Goal: Task Accomplishment & Management: Complete application form

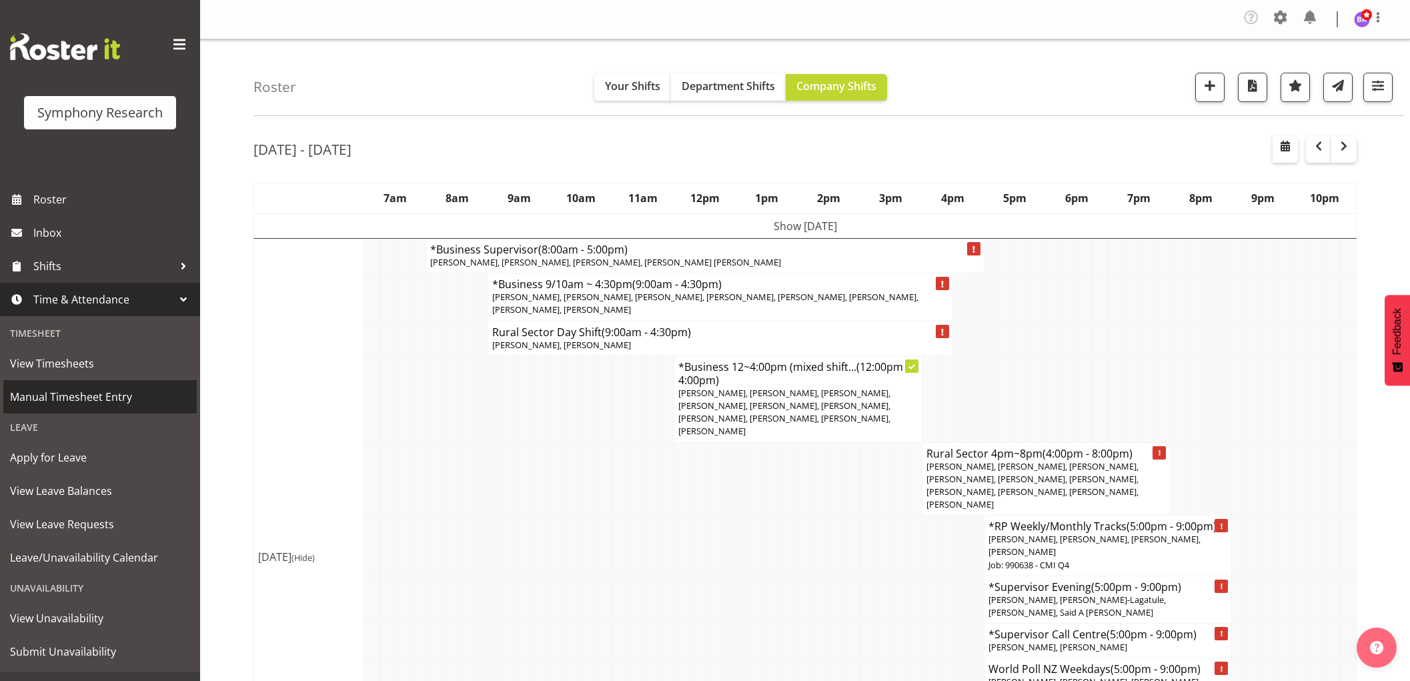
click at [97, 389] on span "Manual Timesheet Entry" at bounding box center [100, 397] width 180 height 20
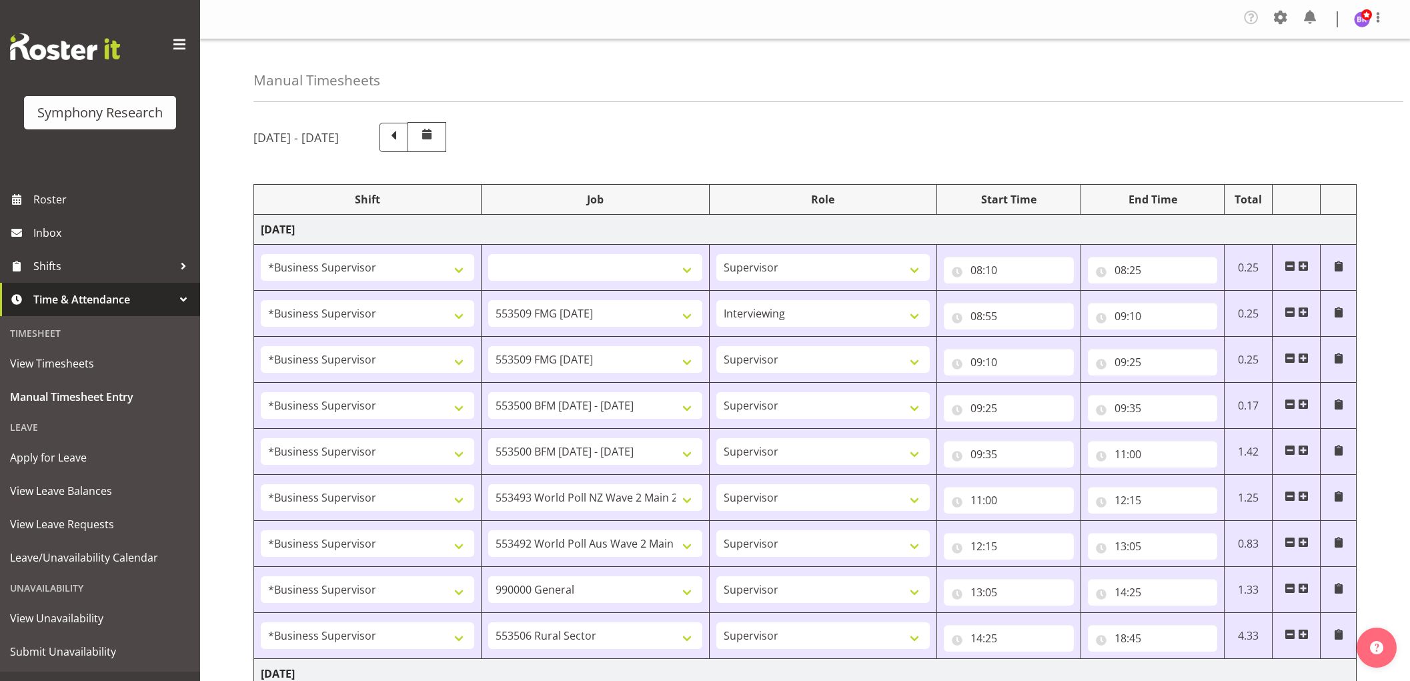
select select "1607"
select select
select select "1607"
select select "10585"
select select "47"
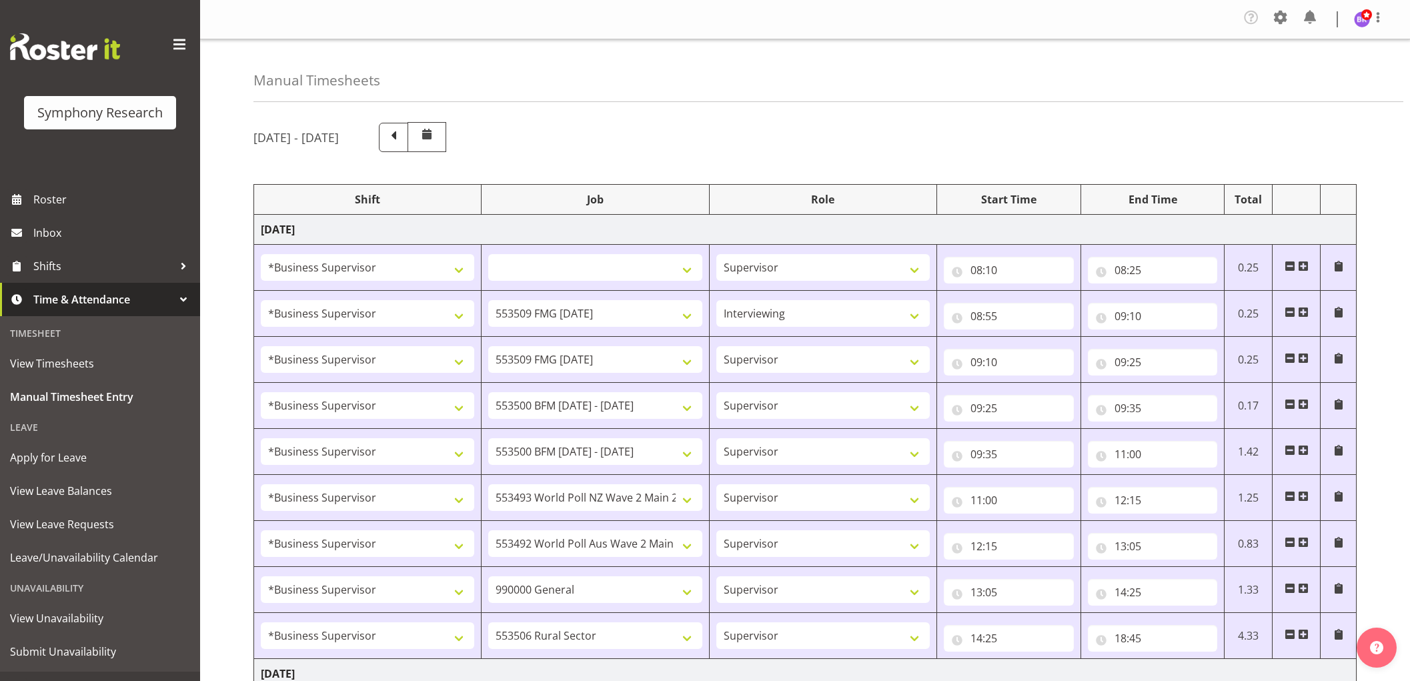
select select "1607"
select select "10585"
select select "1607"
select select "10242"
select select "1607"
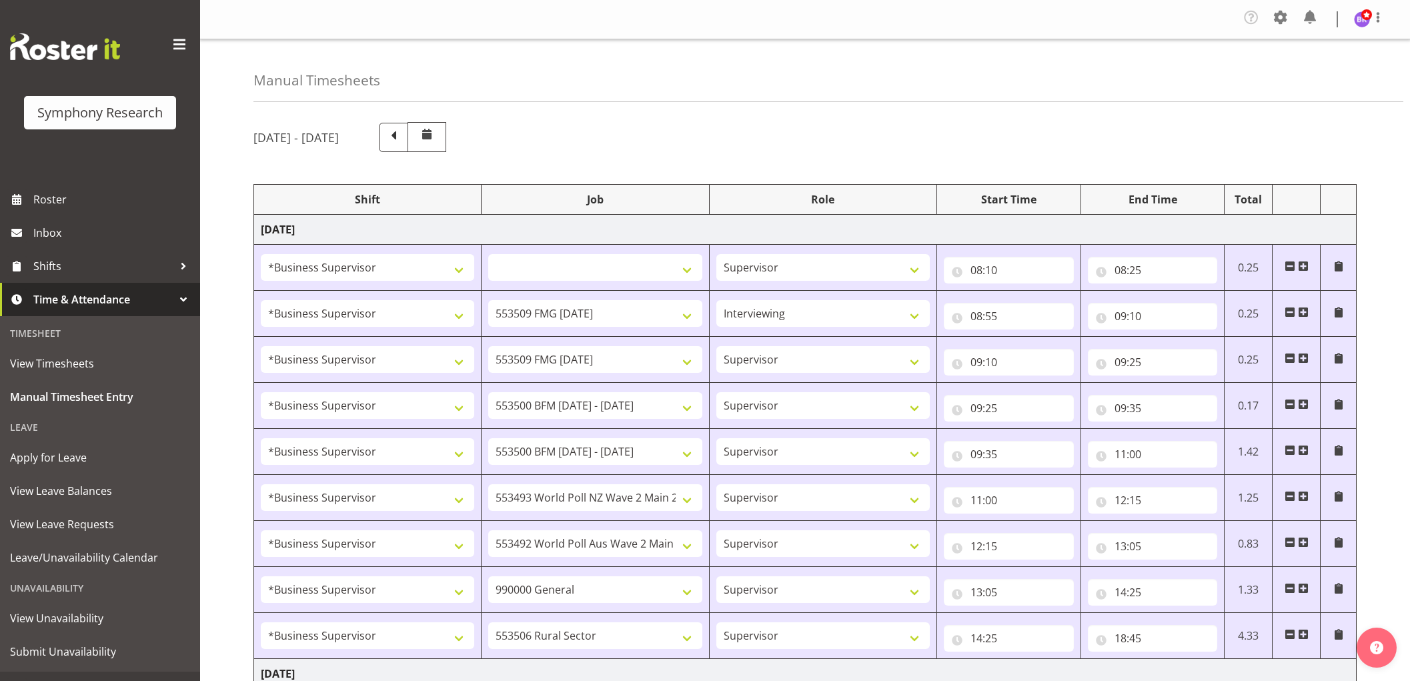
select select "10242"
select select "1607"
select select "10527"
select select "1607"
select select "10499"
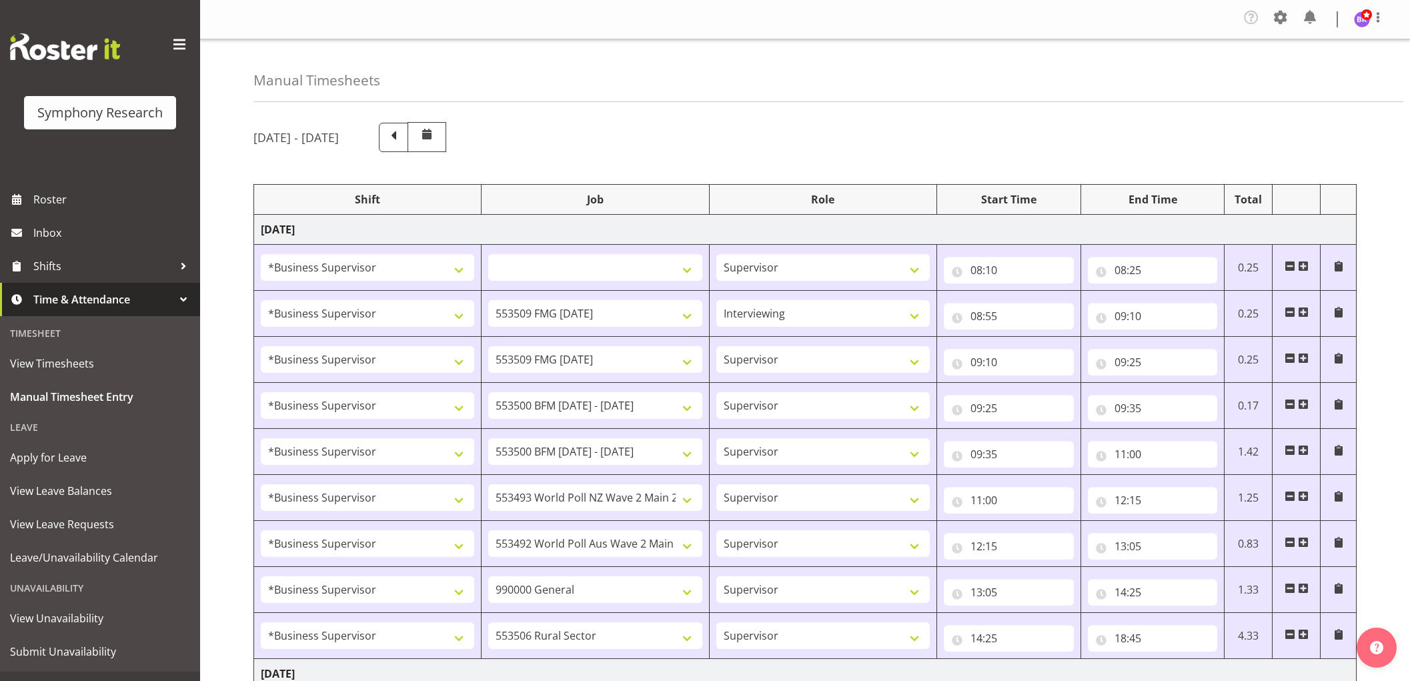
select select "1607"
select select "743"
select select "1607"
select select "10587"
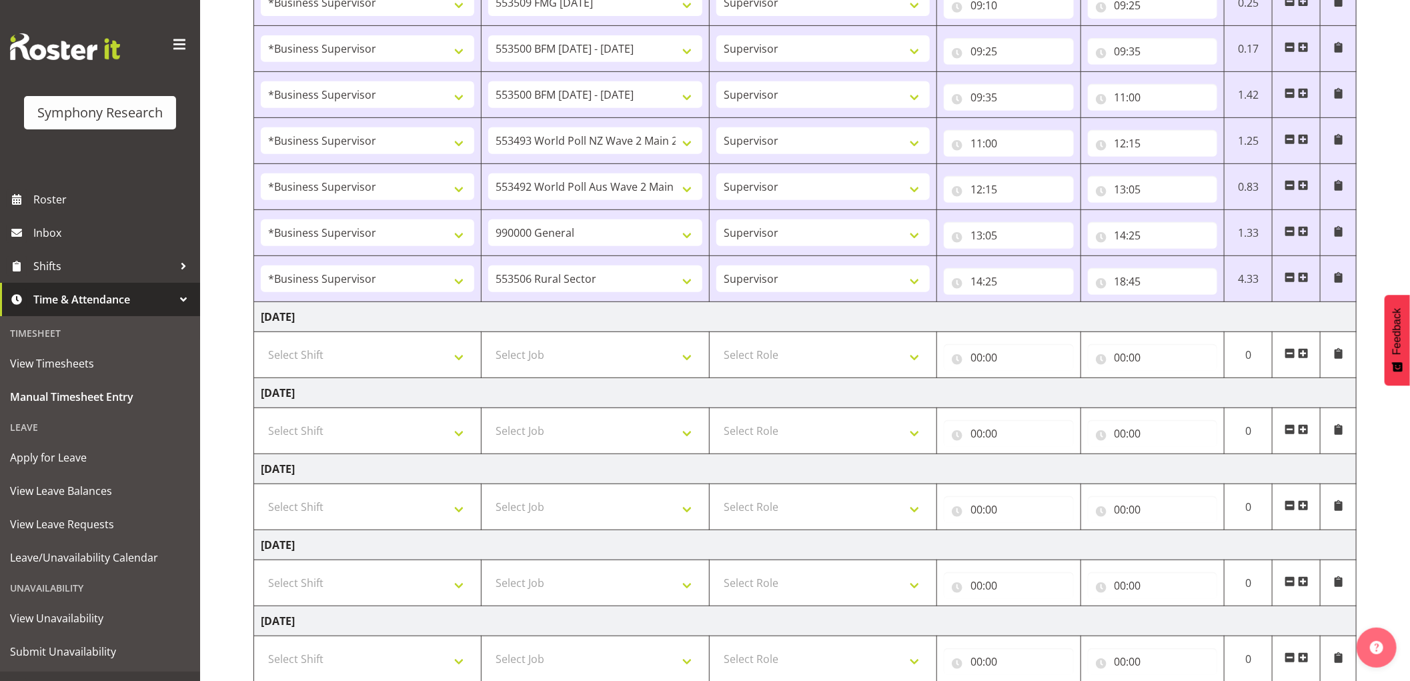
scroll to position [370, 0]
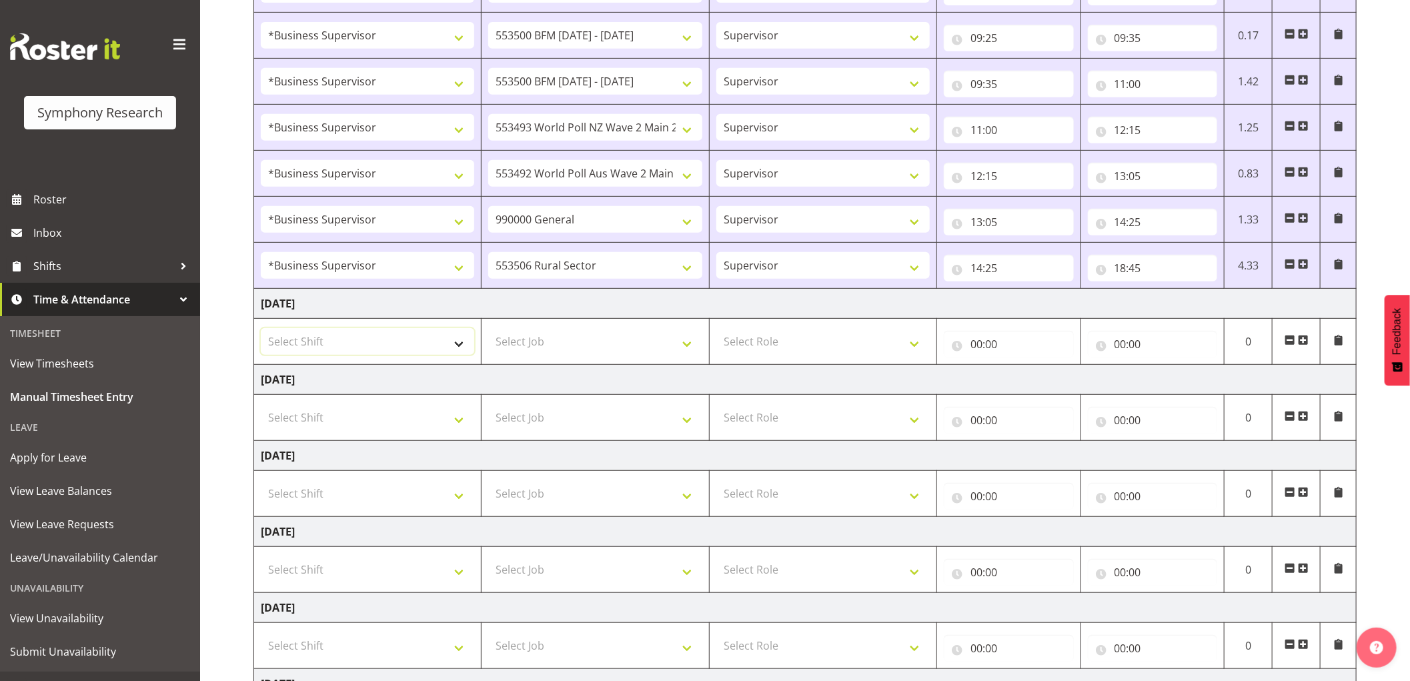
click at [423, 338] on select "Select Shift !!Weekend Residential (Roster IT Shift Label) *Business 9/10am ~ 4…" at bounding box center [367, 341] width 213 height 27
select select "1607"
click at [261, 329] on select "Select Shift !!Weekend Residential (Roster IT Shift Label) *Business 9/10am ~ 4…" at bounding box center [367, 341] width 213 height 27
select select
click at [651, 340] on select "Select Job 550060 IF Admin 553492 World Poll Aus Wave 2 Main 2025 553493 World …" at bounding box center [594, 341] width 213 height 27
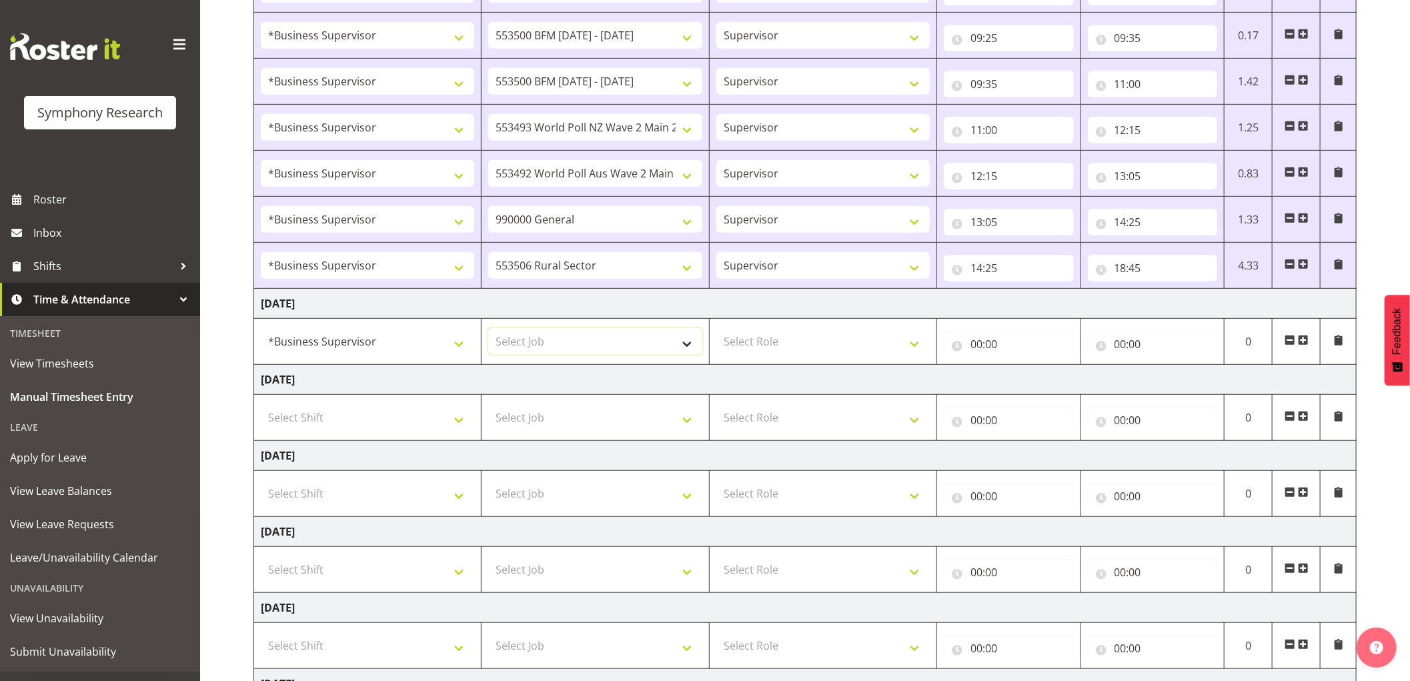
select select "10631"
click at [488, 329] on select "Select Job 550060 IF Admin 553492 World Poll Aus Wave 2 Main 2025 553493 World …" at bounding box center [594, 341] width 213 height 27
select select
click at [770, 341] on select "Select Role Supervisor Interviewing Briefing" at bounding box center [822, 341] width 213 height 27
select select "45"
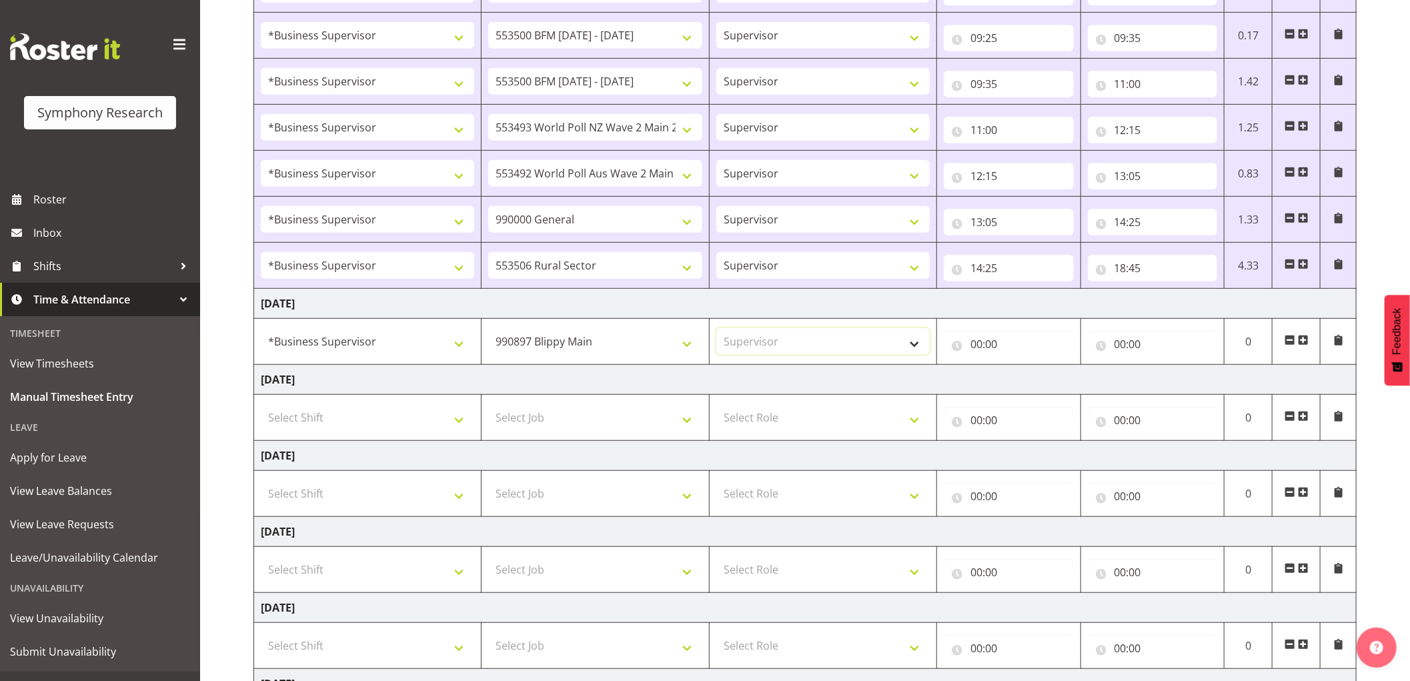
click at [716, 329] on select "Select Role Supervisor Interviewing Briefing" at bounding box center [822, 341] width 213 height 27
select select
click at [975, 344] on input "00:00" at bounding box center [1009, 344] width 130 height 27
click at [1030, 380] on select "00 01 02 03 04 05 06 07 08 09 10 11 12 13 14 15 16 17 18 19 20 21 22 23" at bounding box center [1035, 378] width 30 height 27
select select "8"
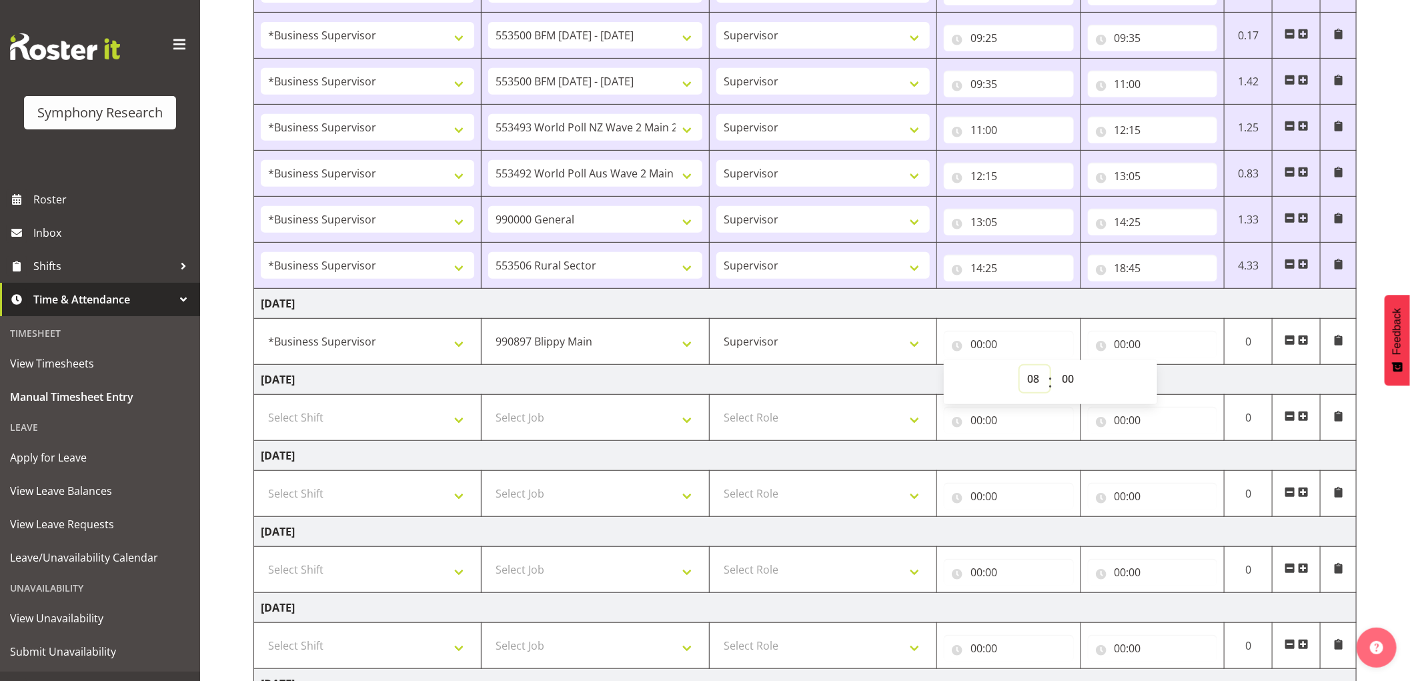
click at [1020, 366] on select "00 01 02 03 04 05 06 07 08 09 10 11 12 13 14 15 16 17 18 19 20 21 22 23" at bounding box center [1035, 378] width 30 height 27
select select
type input "08:00"
click at [1076, 383] on select "00 01 02 03 04 05 06 07 08 09 10 11 12 13 14 15 16 17 18 19 20 21 22 23 24 25 2…" at bounding box center [1069, 378] width 30 height 27
select select "15"
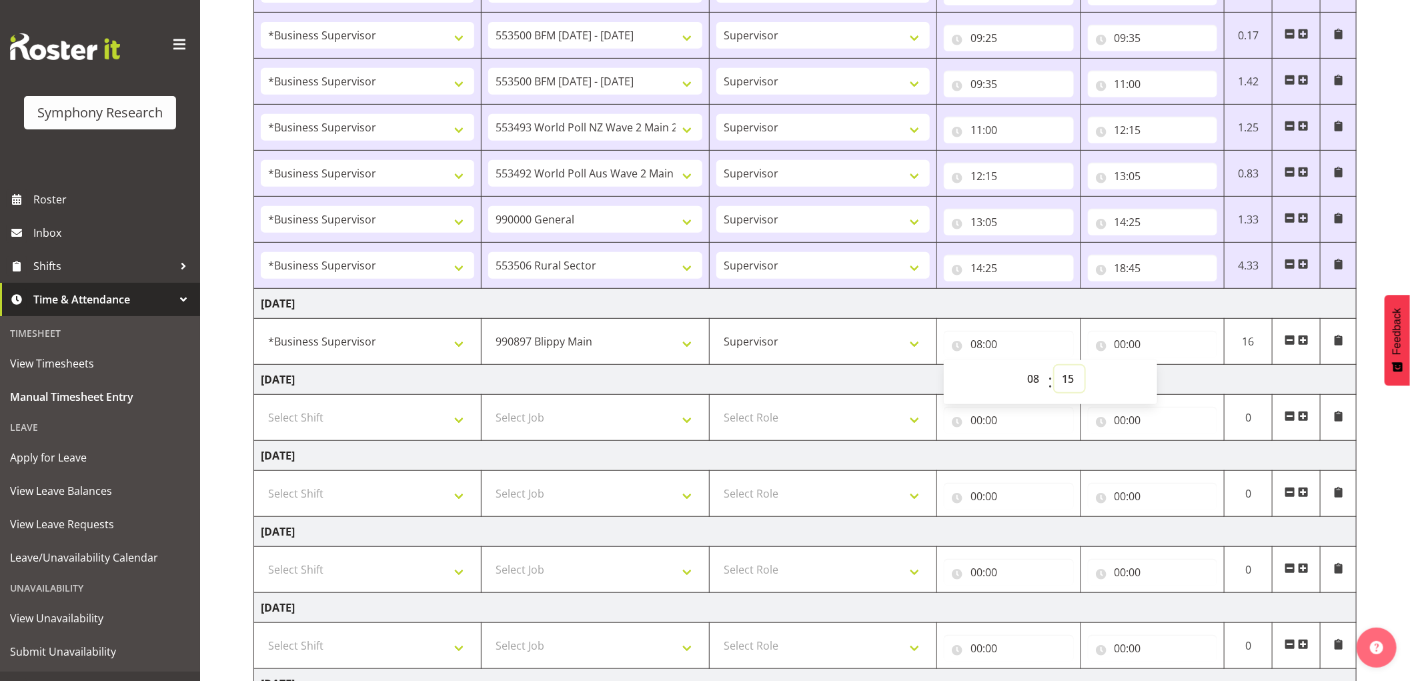
click at [1054, 366] on select "00 01 02 03 04 05 06 07 08 09 10 11 12 13 14 15 16 17 18 19 20 21 22 23 24 25 2…" at bounding box center [1069, 378] width 30 height 27
select select
type input "08:15"
click at [1118, 348] on input "00:00" at bounding box center [1153, 344] width 130 height 27
click at [1172, 378] on select "00 01 02 03 04 05 06 07 08 09 10 11 12 13 14 15 16 17 18 19 20 21 22 23" at bounding box center [1179, 378] width 30 height 27
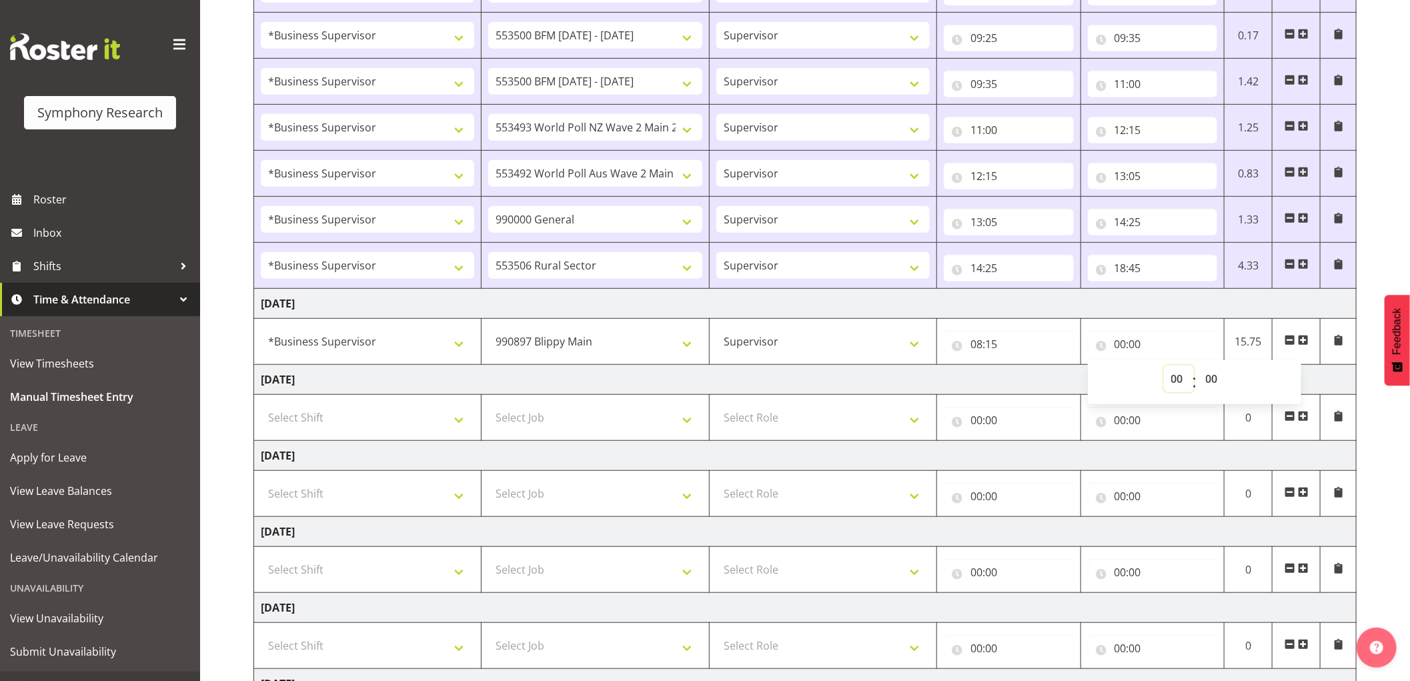
select select "8"
click at [1164, 366] on select "00 01 02 03 04 05 06 07 08 09 10 11 12 13 14 15 16 17 18 19 20 21 22 23" at bounding box center [1179, 378] width 30 height 27
select select
type input "08:00"
click at [1208, 379] on select "00 01 02 03 04 05 06 07 08 09 10 11 12 13 14 15 16 17 18 19 20 21 22 23 24 25 2…" at bounding box center [1213, 378] width 30 height 27
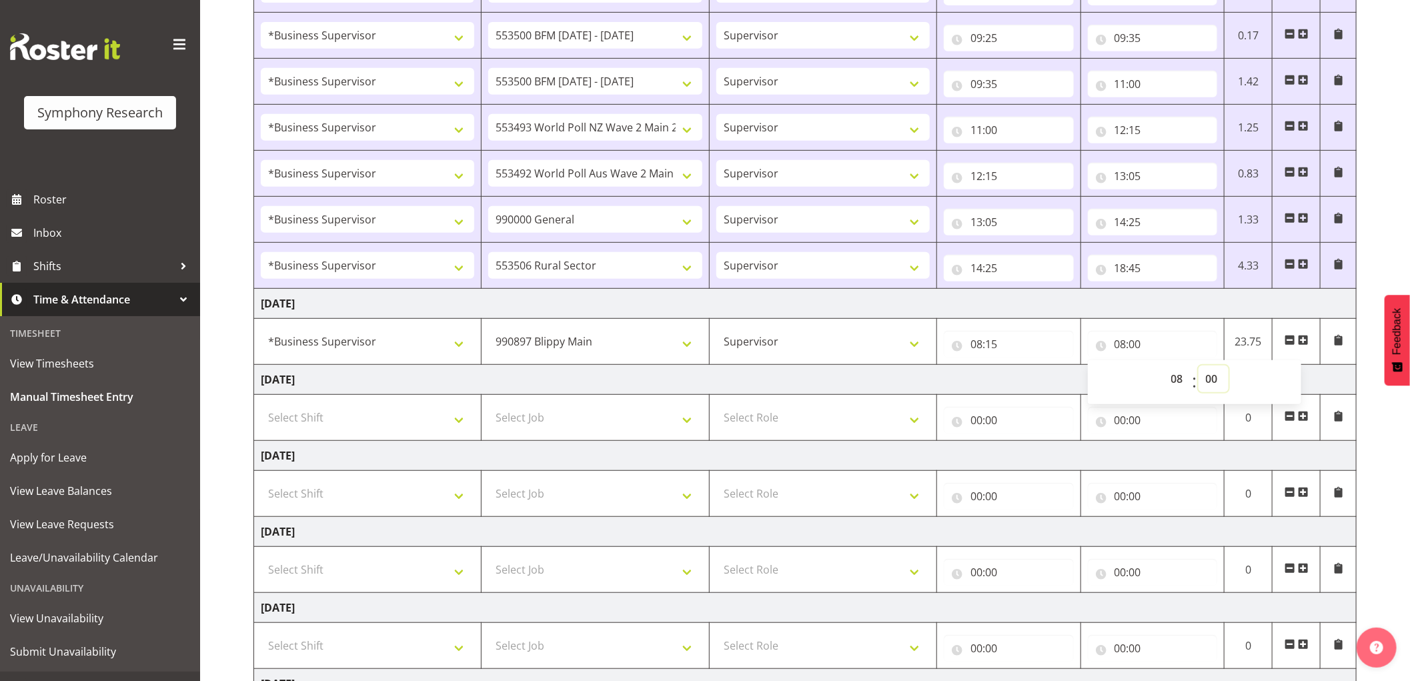
select select "25"
click at [1198, 366] on select "00 01 02 03 04 05 06 07 08 09 10 11 12 13 14 15 16 17 18 19 20 21 22 23 24 25 2…" at bounding box center [1213, 378] width 30 height 27
select select
type input "08:25"
click at [1302, 337] on span at bounding box center [1303, 340] width 11 height 11
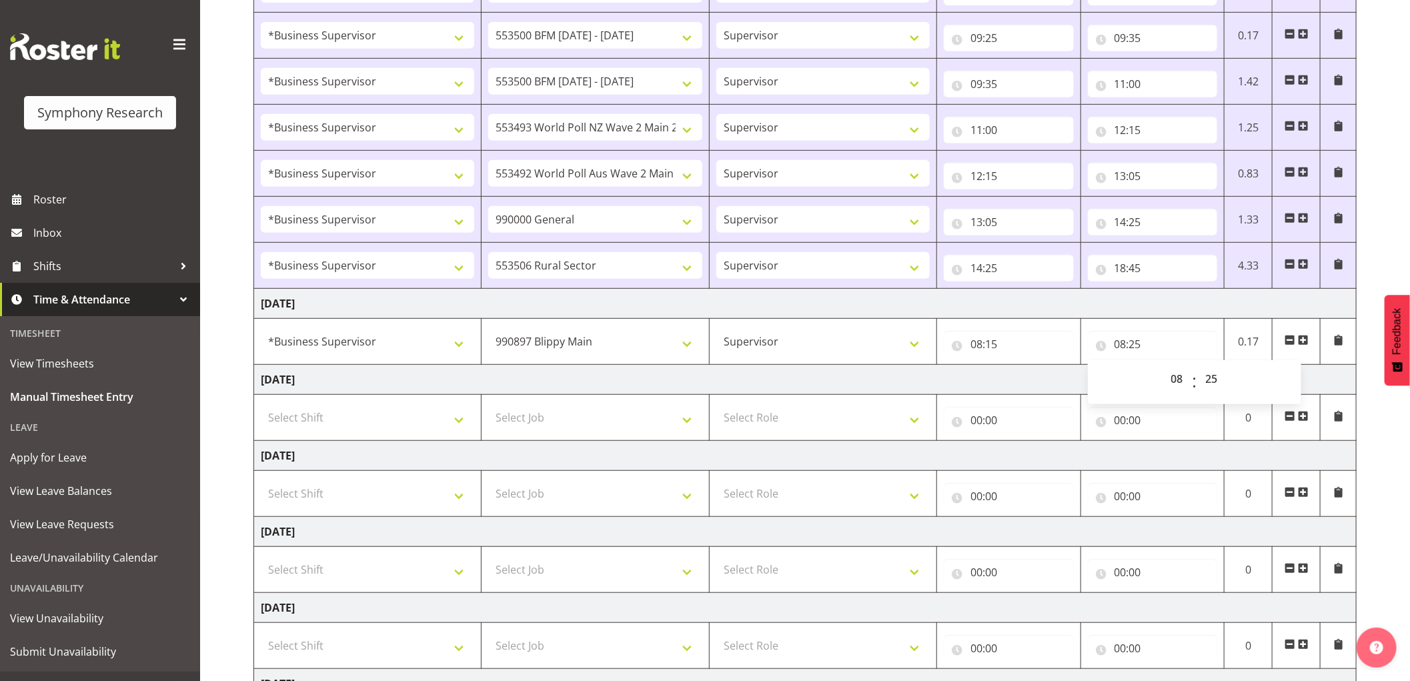
select select
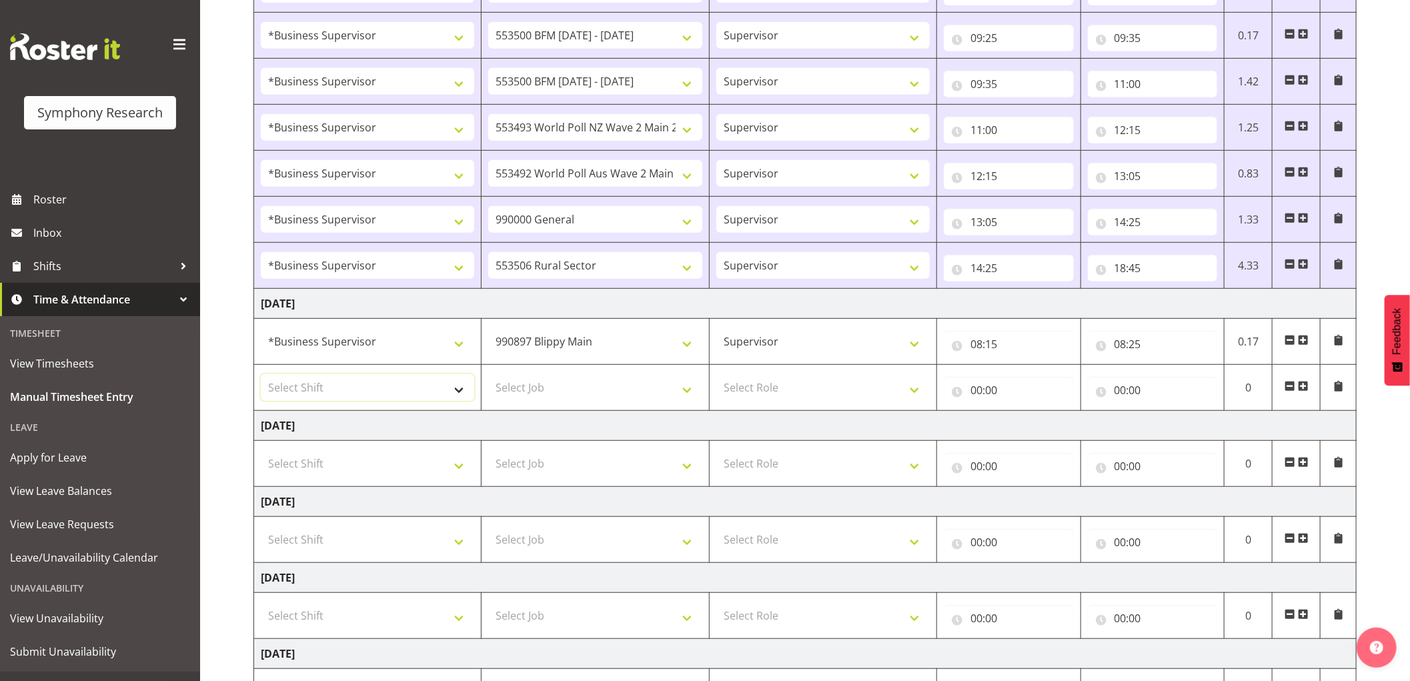
drag, startPoint x: 412, startPoint y: 389, endPoint x: 417, endPoint y: 396, distance: 8.5
click at [412, 389] on select "Select Shift !!Weekend Residential (Roster IT Shift Label) *Business 9/10am ~ 4…" at bounding box center [367, 387] width 213 height 27
select select "1607"
click at [261, 375] on select "Select Shift !!Weekend Residential (Roster IT Shift Label) *Business 9/10am ~ 4…" at bounding box center [367, 387] width 213 height 27
select select
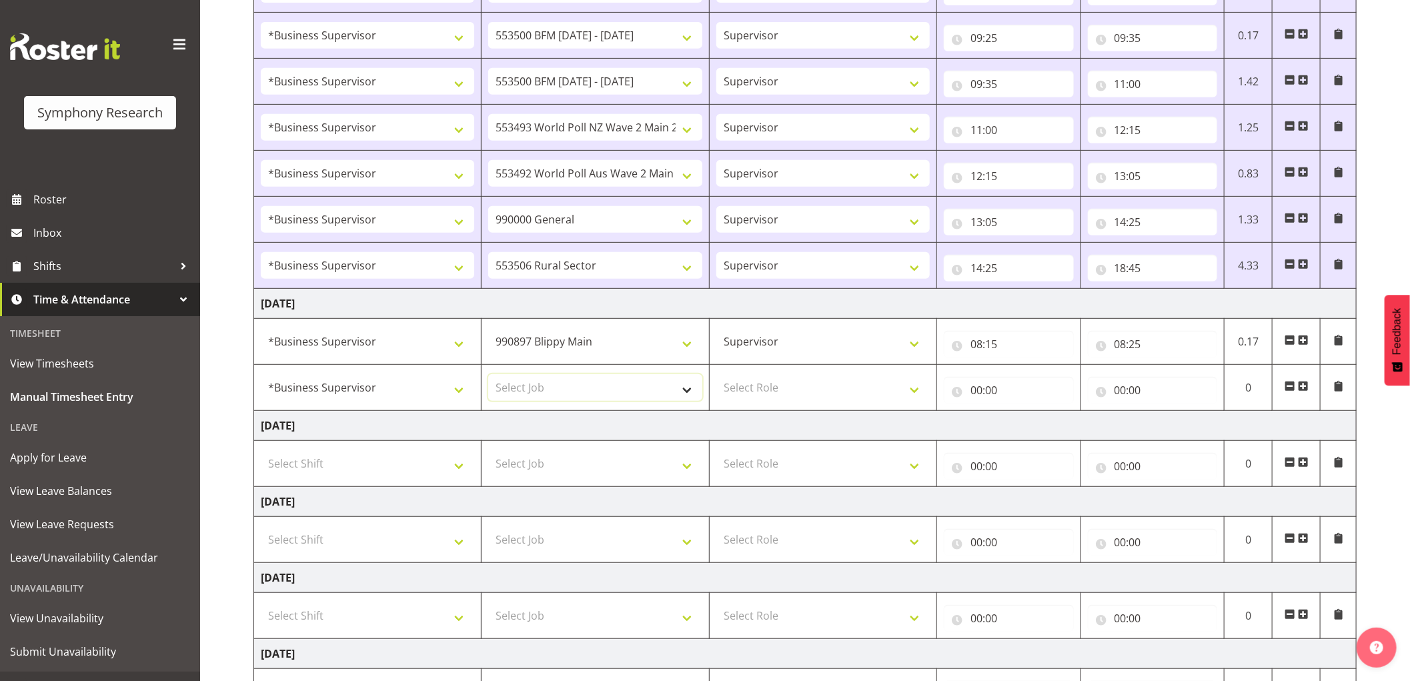
click at [561, 390] on select "Select Job 550060 IF Admin 553492 World Poll Aus Wave 2 Main 2025 553493 World …" at bounding box center [594, 387] width 213 height 27
click at [574, 389] on select "Select Job 550060 IF Admin 553492 World Poll Aus Wave 2 Main 2025 553493 World …" at bounding box center [594, 387] width 213 height 27
select select "743"
click at [488, 375] on select "Select Job 550060 IF Admin 553492 World Poll Aus Wave 2 Main 2025 553493 World …" at bounding box center [594, 387] width 213 height 27
select select
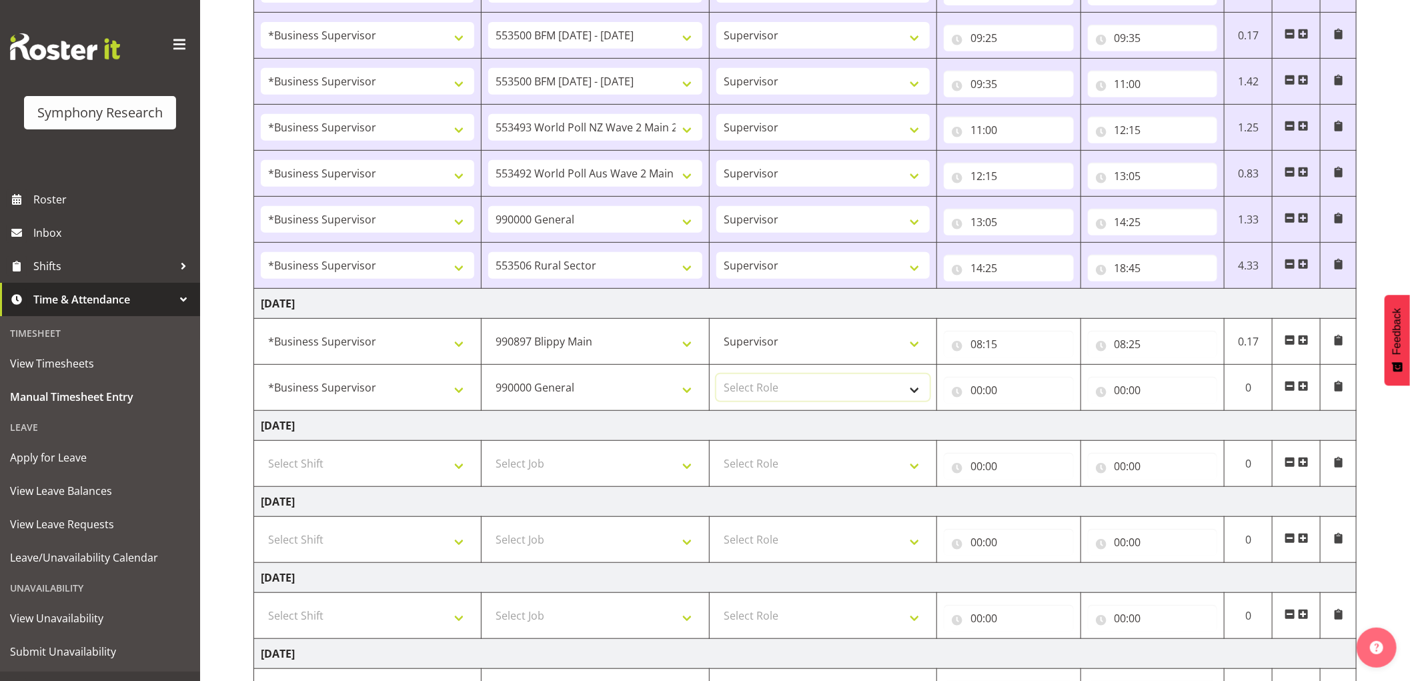
click at [766, 394] on select "Select Role Supervisor Interviewing Briefing" at bounding box center [822, 387] width 213 height 27
select select "45"
click at [716, 375] on select "Select Role Supervisor Interviewing Briefing" at bounding box center [822, 387] width 213 height 27
select select
click at [974, 389] on input "00:00" at bounding box center [1009, 390] width 130 height 27
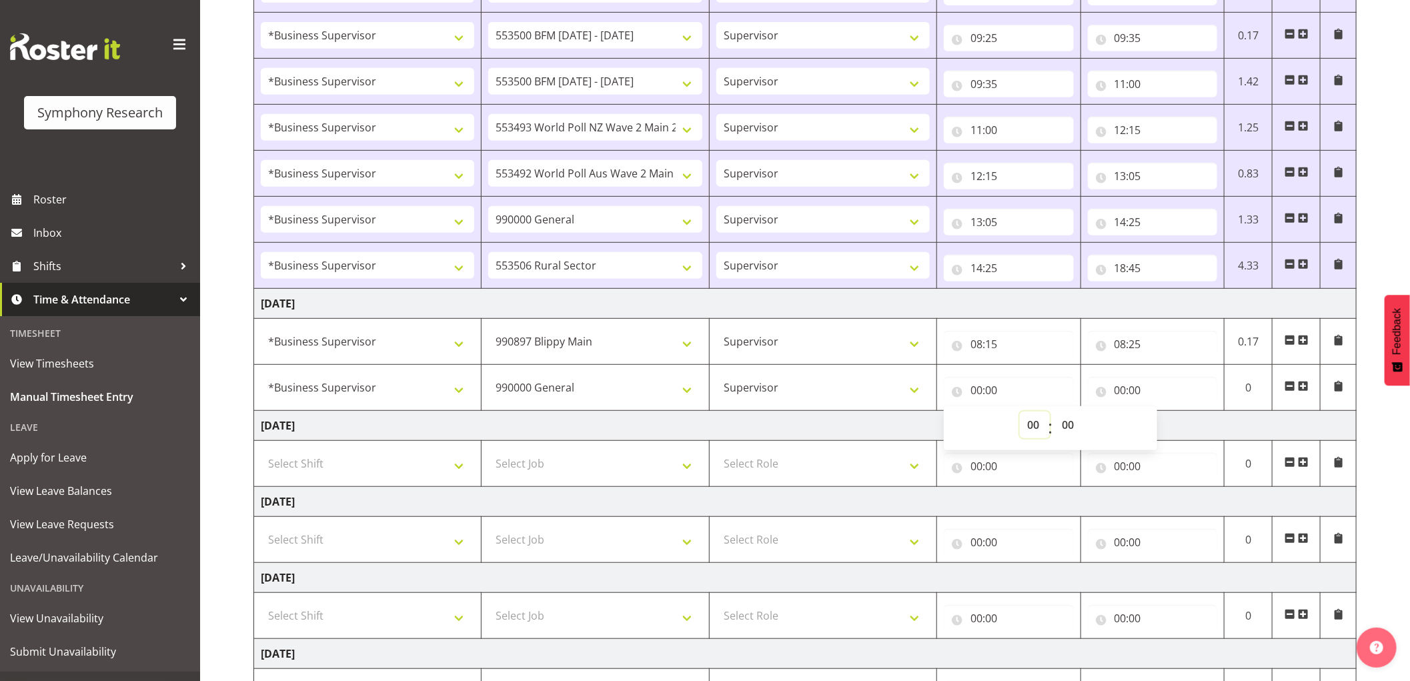
click at [1036, 425] on select "00 01 02 03 04 05 06 07 08 09 10 11 12 13 14 15 16 17 18 19 20 21 22 23" at bounding box center [1035, 424] width 30 height 27
select select "8"
click at [1020, 412] on select "00 01 02 03 04 05 06 07 08 09 10 11 12 13 14 15 16 17 18 19 20 21 22 23" at bounding box center [1035, 424] width 30 height 27
select select
type input "08:00"
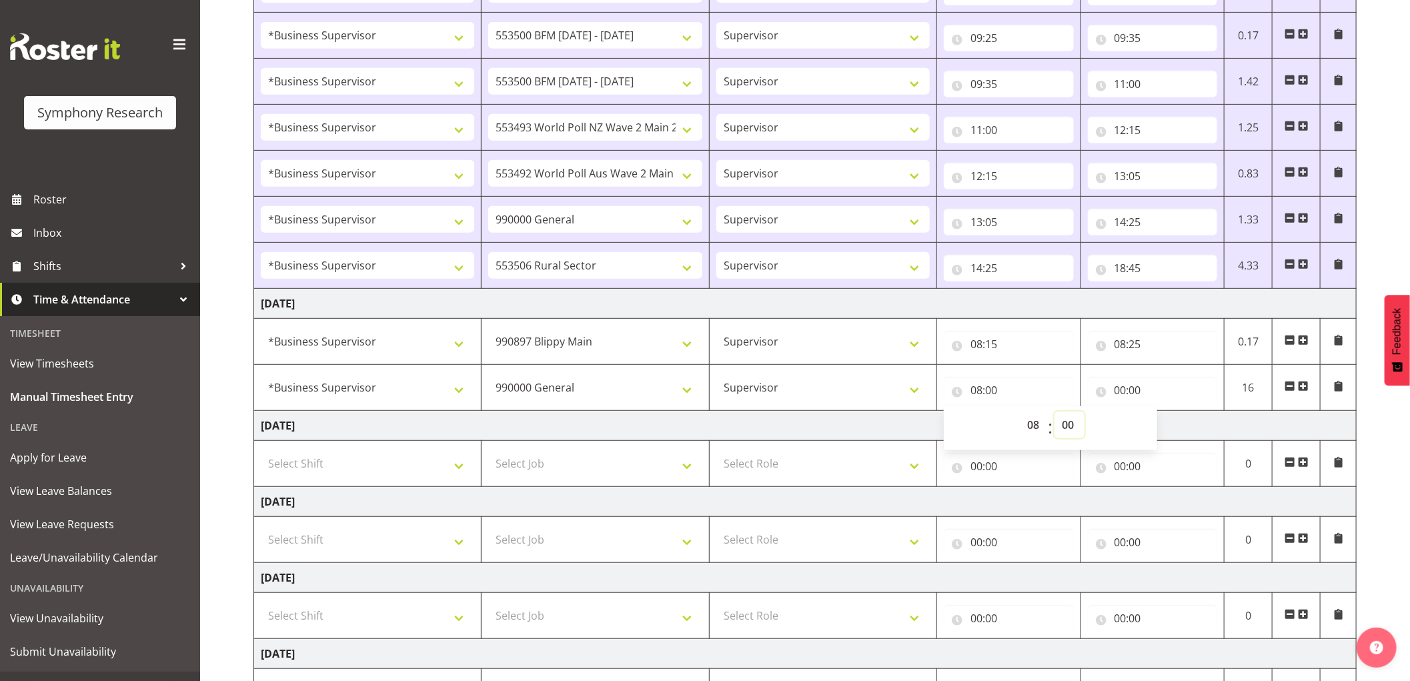
click at [1066, 424] on select "00 01 02 03 04 05 06 07 08 09 10 11 12 13 14 15 16 17 18 19 20 21 22 23 24 25 2…" at bounding box center [1069, 424] width 30 height 27
select select "25"
click at [1054, 412] on select "00 01 02 03 04 05 06 07 08 09 10 11 12 13 14 15 16 17 18 19 20 21 22 23 24 25 2…" at bounding box center [1069, 424] width 30 height 27
select select
type input "08:25"
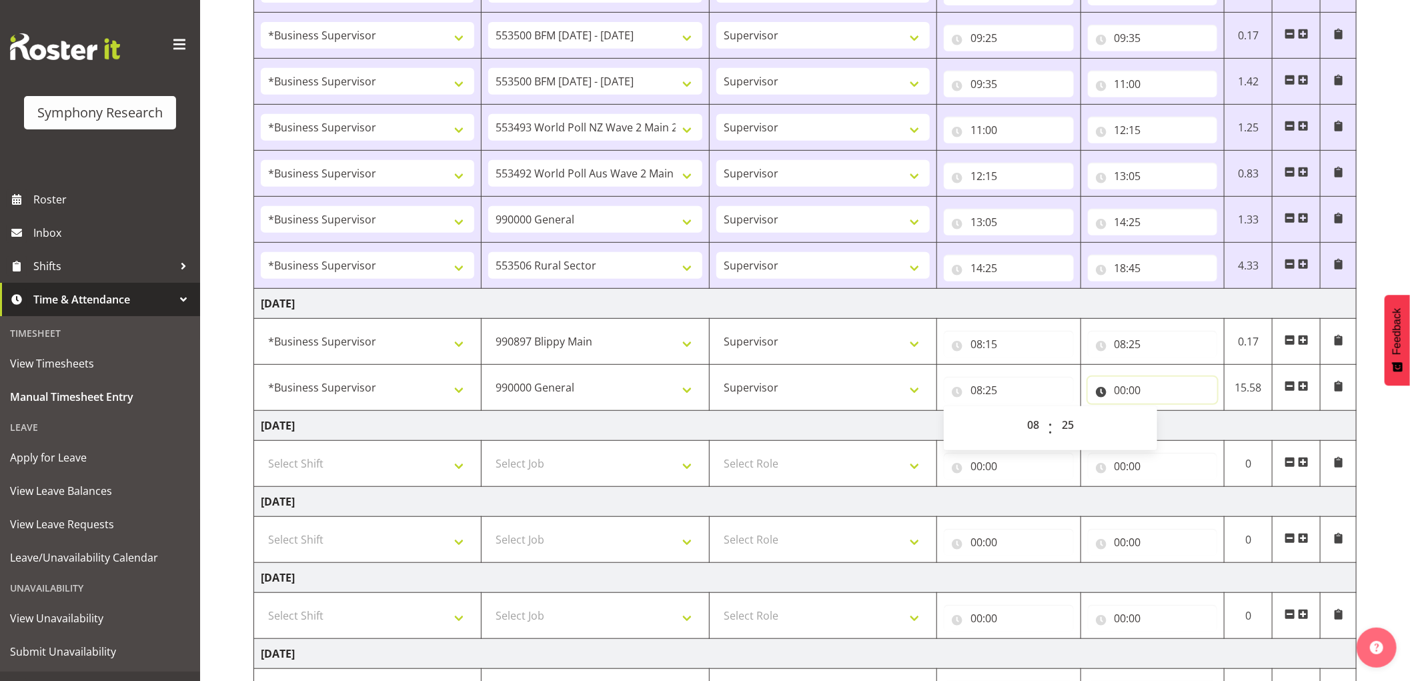
click at [1118, 388] on input "00:00" at bounding box center [1153, 390] width 130 height 27
click at [1178, 424] on select "00 01 02 03 04 05 06 07 08 09 10 11 12 13 14 15 16 17 18 19 20 21 22 23" at bounding box center [1179, 424] width 30 height 27
select select "9"
click at [1164, 412] on select "00 01 02 03 04 05 06 07 08 09 10 11 12 13 14 15 16 17 18 19 20 21 22 23" at bounding box center [1179, 424] width 30 height 27
select select
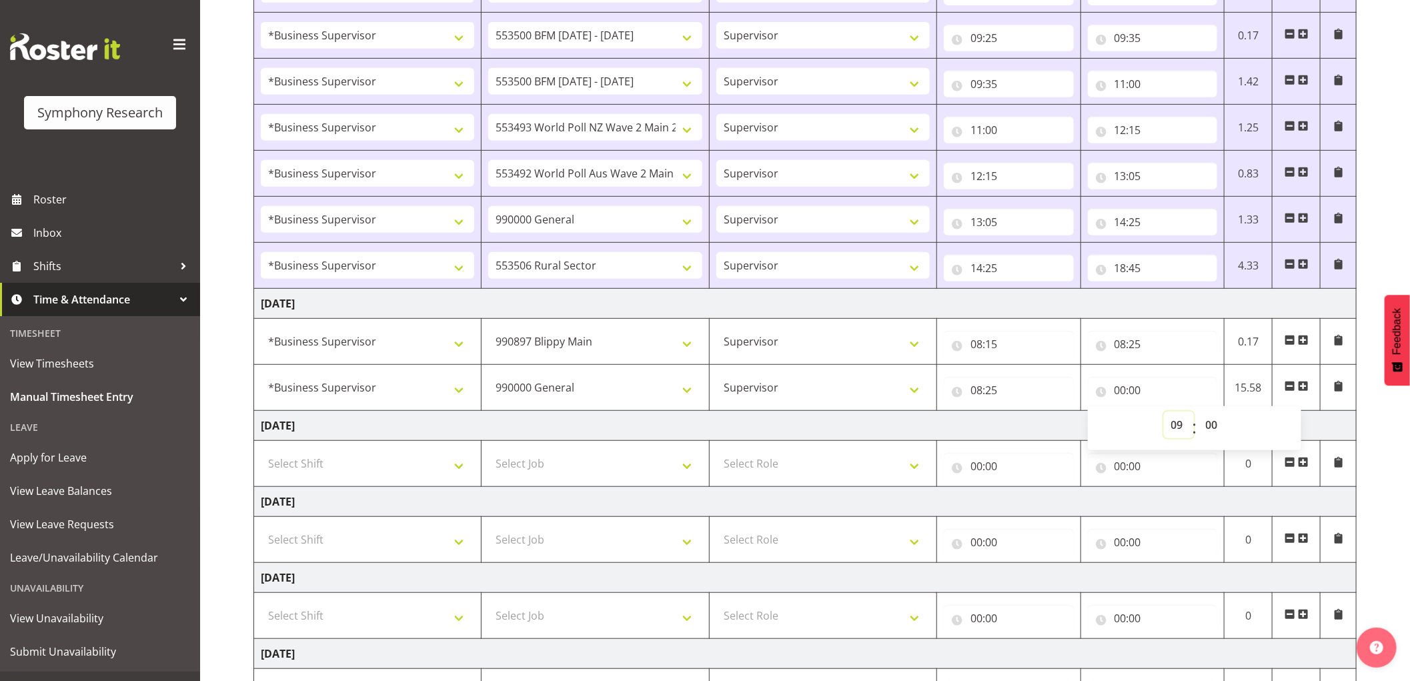
type input "09:00"
click at [1300, 384] on span at bounding box center [1303, 386] width 11 height 11
select select
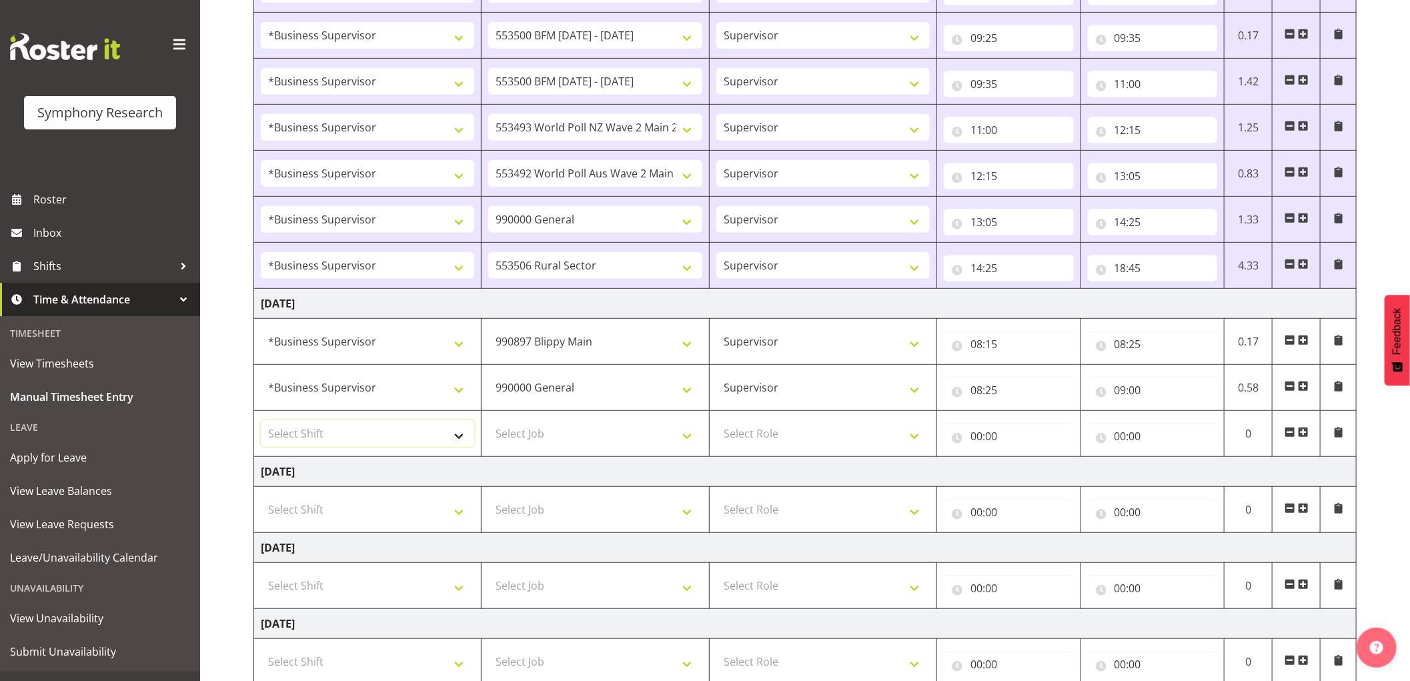
drag, startPoint x: 381, startPoint y: 428, endPoint x: 389, endPoint y: 444, distance: 18.2
click at [381, 428] on select "Select Shift !!Weekend Residential (Roster IT Shift Label) *Business 9/10am ~ 4…" at bounding box center [367, 433] width 213 height 27
select select "1607"
click at [261, 421] on select "Select Shift !!Weekend Residential (Roster IT Shift Label) *Business 9/10am ~ 4…" at bounding box center [367, 433] width 213 height 27
select select
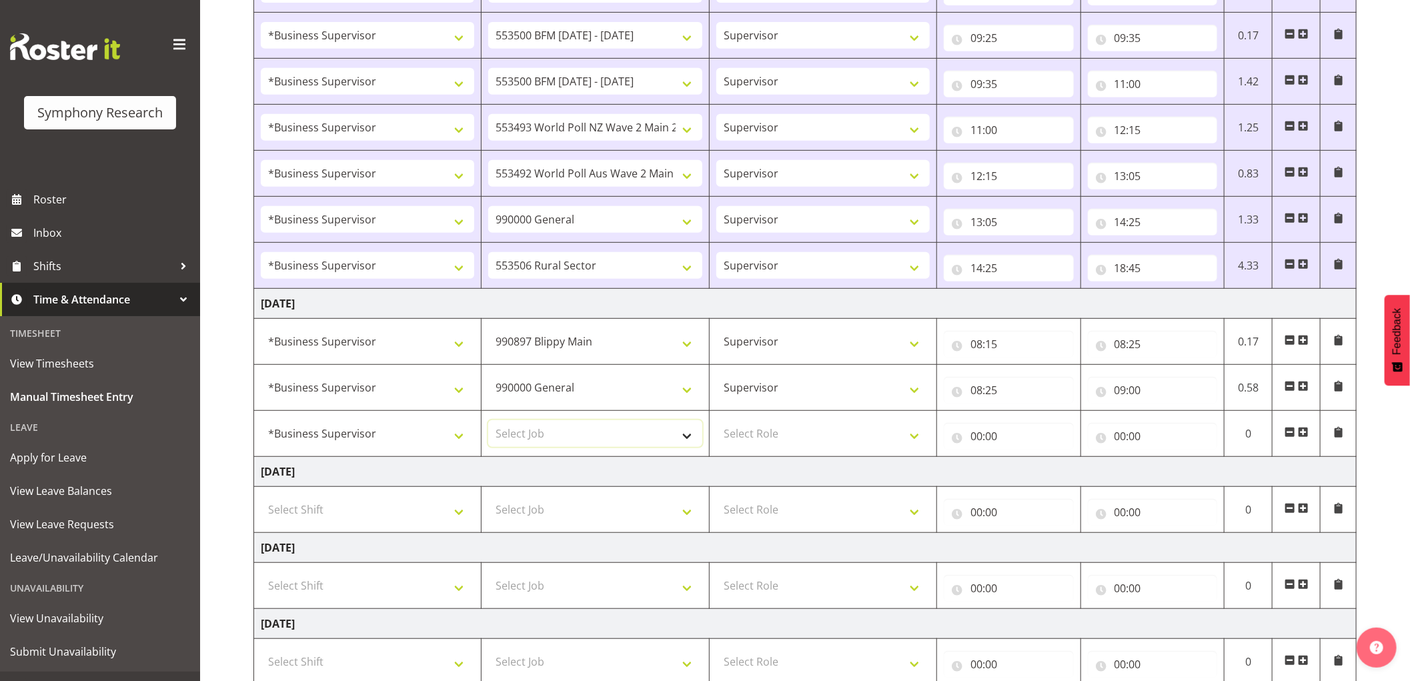
click at [599, 441] on select "Select Job 550060 IF Admin 553492 World Poll Aus Wave 2 Main 2025 553493 World …" at bounding box center [594, 433] width 213 height 27
click at [585, 441] on select "Select Job 550060 IF Admin 553492 World Poll Aus Wave 2 Main 2025 553493 World …" at bounding box center [594, 433] width 213 height 27
select select "10242"
click at [488, 421] on select "Select Job 550060 IF Admin 553492 World Poll Aus Wave 2 Main 2025 553493 World …" at bounding box center [594, 433] width 213 height 27
select select
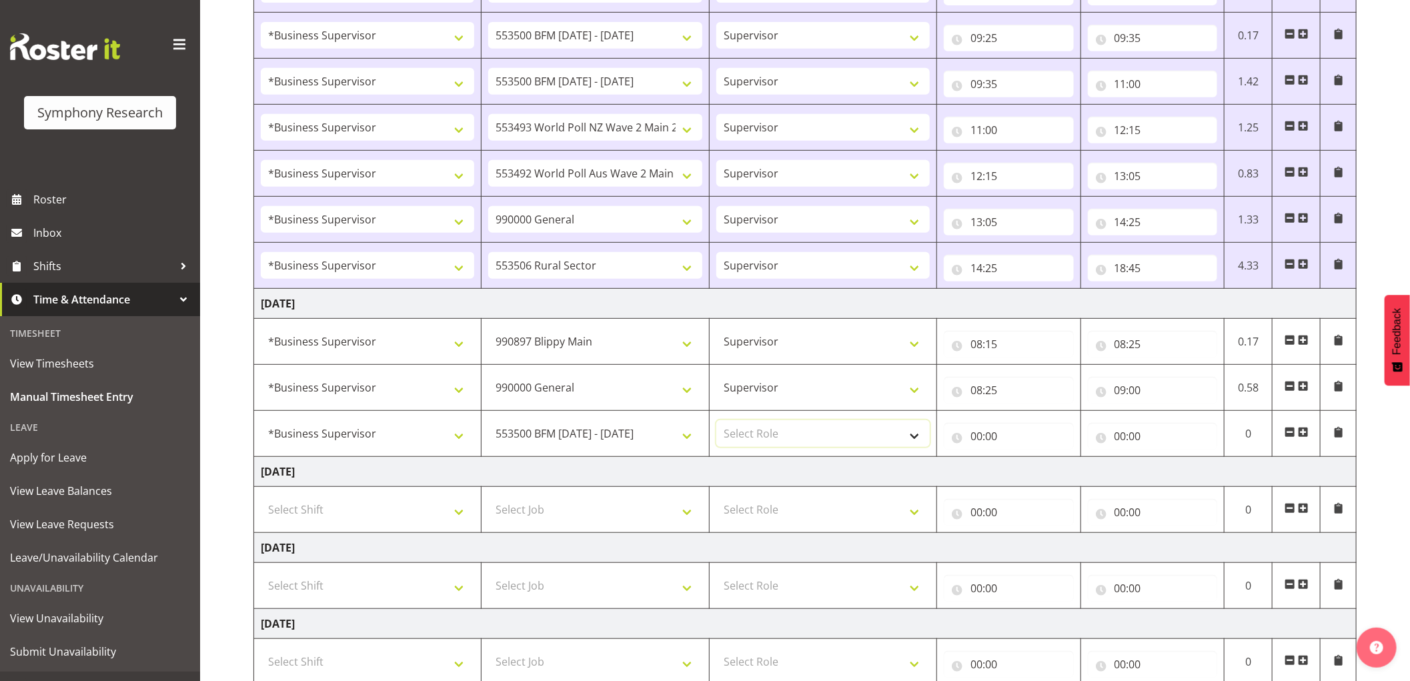
click at [778, 441] on select "Select Role Supervisor Interviewing Briefing" at bounding box center [822, 433] width 213 height 27
select select "45"
click at [716, 421] on select "Select Role Supervisor Interviewing Briefing" at bounding box center [822, 433] width 213 height 27
select select
click at [980, 441] on input "00:00" at bounding box center [1009, 436] width 130 height 27
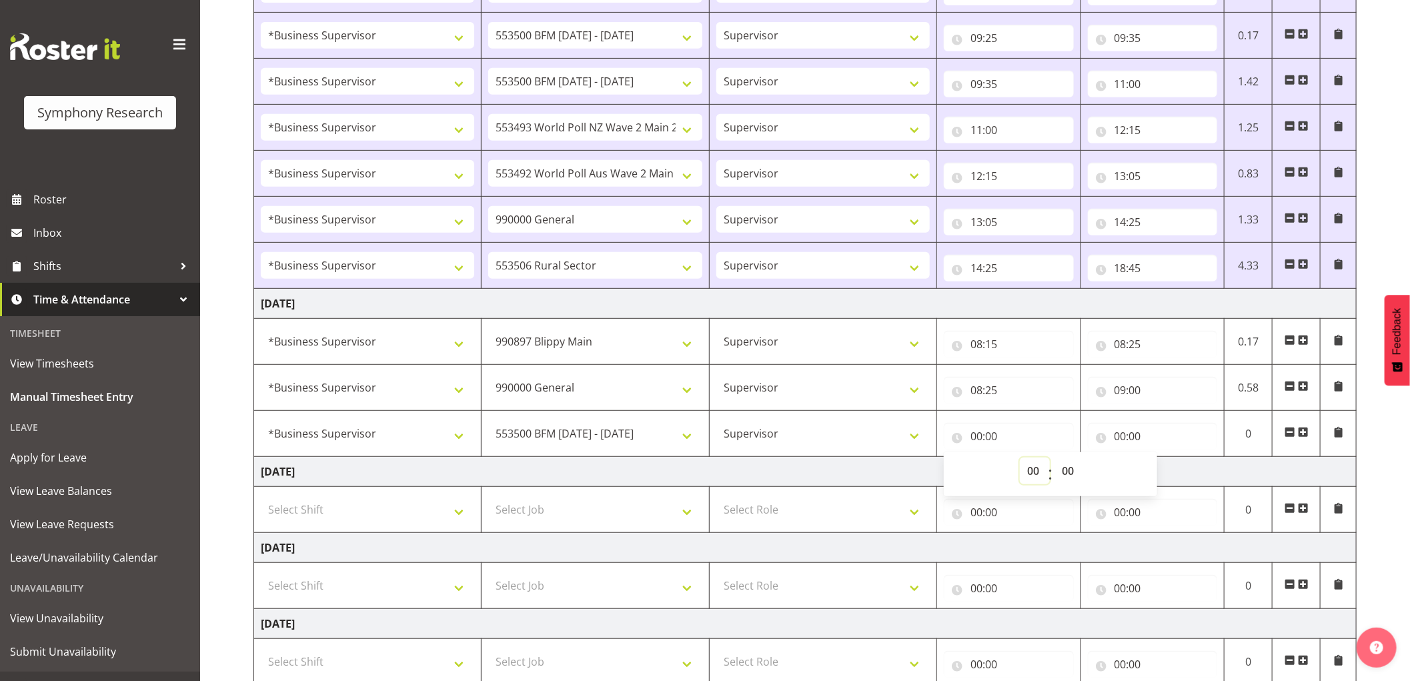
click at [1029, 475] on select "00 01 02 03 04 05 06 07 08 09 10 11 12 13 14 15 16 17 18 19 20 21 22 23" at bounding box center [1035, 470] width 30 height 27
select select "9"
click at [1020, 459] on select "00 01 02 03 04 05 06 07 08 09 10 11 12 13 14 15 16 17 18 19 20 21 22 23" at bounding box center [1035, 470] width 30 height 27
select select
type input "09:00"
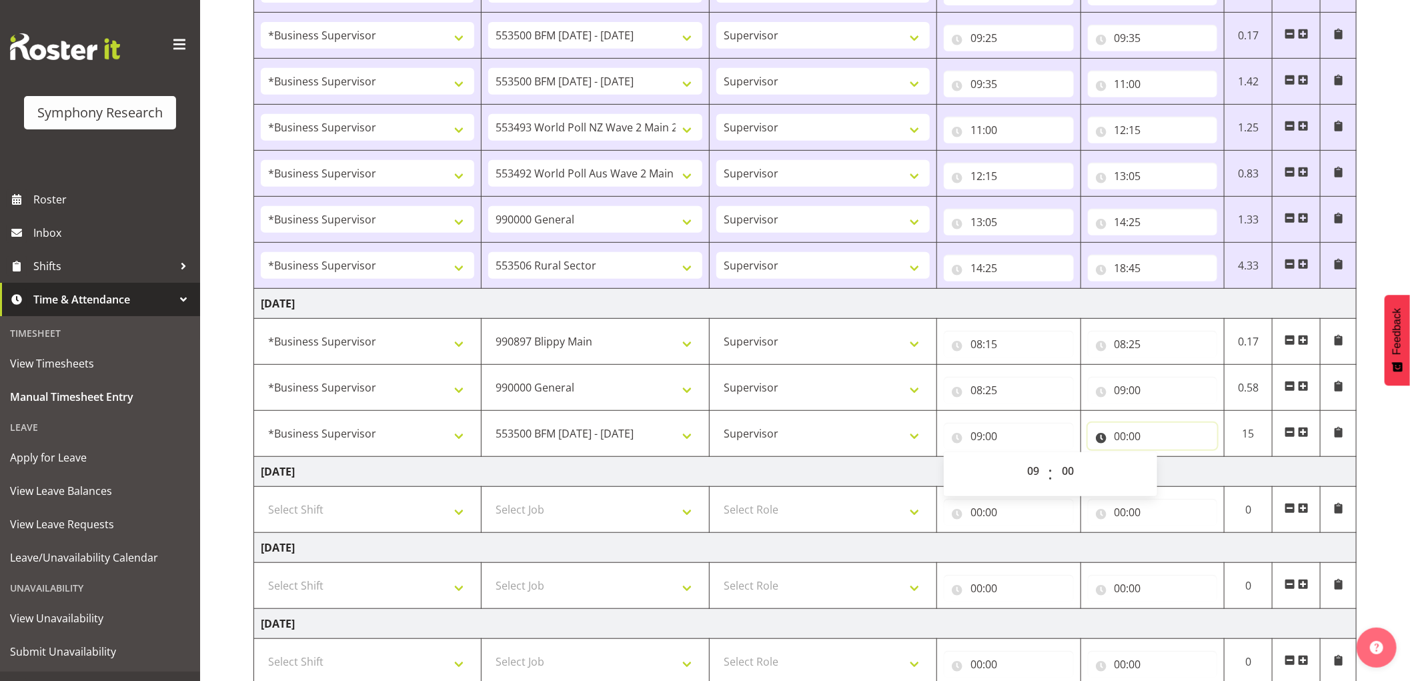
click at [1120, 442] on input "00:00" at bounding box center [1153, 436] width 130 height 27
click at [1176, 469] on select "00 01 02 03 04 05 06 07 08 09 10 11 12 13 14 15 16 17 18 19 20 21 22 23" at bounding box center [1179, 470] width 30 height 27
select select "9"
click at [1164, 459] on select "00 01 02 03 04 05 06 07 08 09 10 11 12 13 14 15 16 17 18 19 20 21 22 23" at bounding box center [1179, 470] width 30 height 27
select select
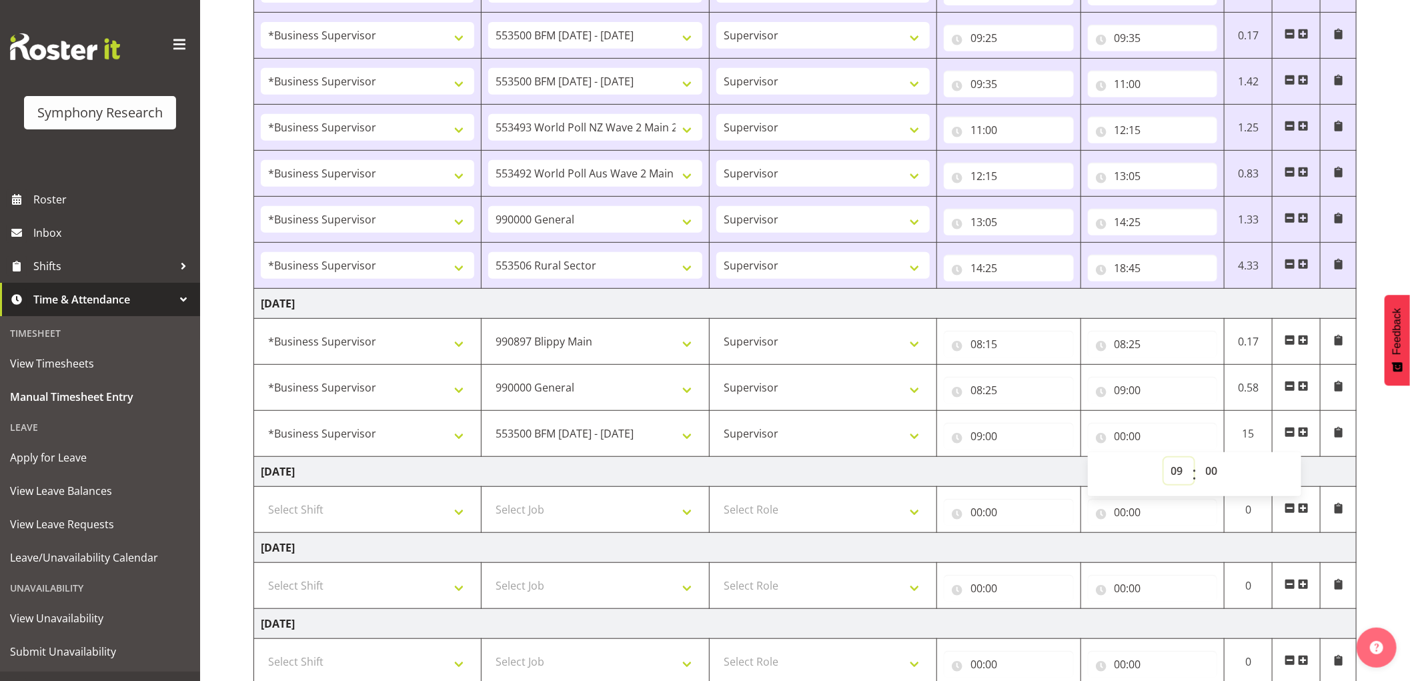
type input "09:00"
click at [1212, 469] on select "00 01 02 03 04 05 06 07 08 09 10 11 12 13 14 15 16 17 18 19 20 21 22 23 24 25 2…" at bounding box center [1213, 470] width 30 height 27
select select "10"
click at [1198, 459] on select "00 01 02 03 04 05 06 07 08 09 10 11 12 13 14 15 16 17 18 19 20 21 22 23 24 25 2…" at bounding box center [1213, 470] width 30 height 27
select select
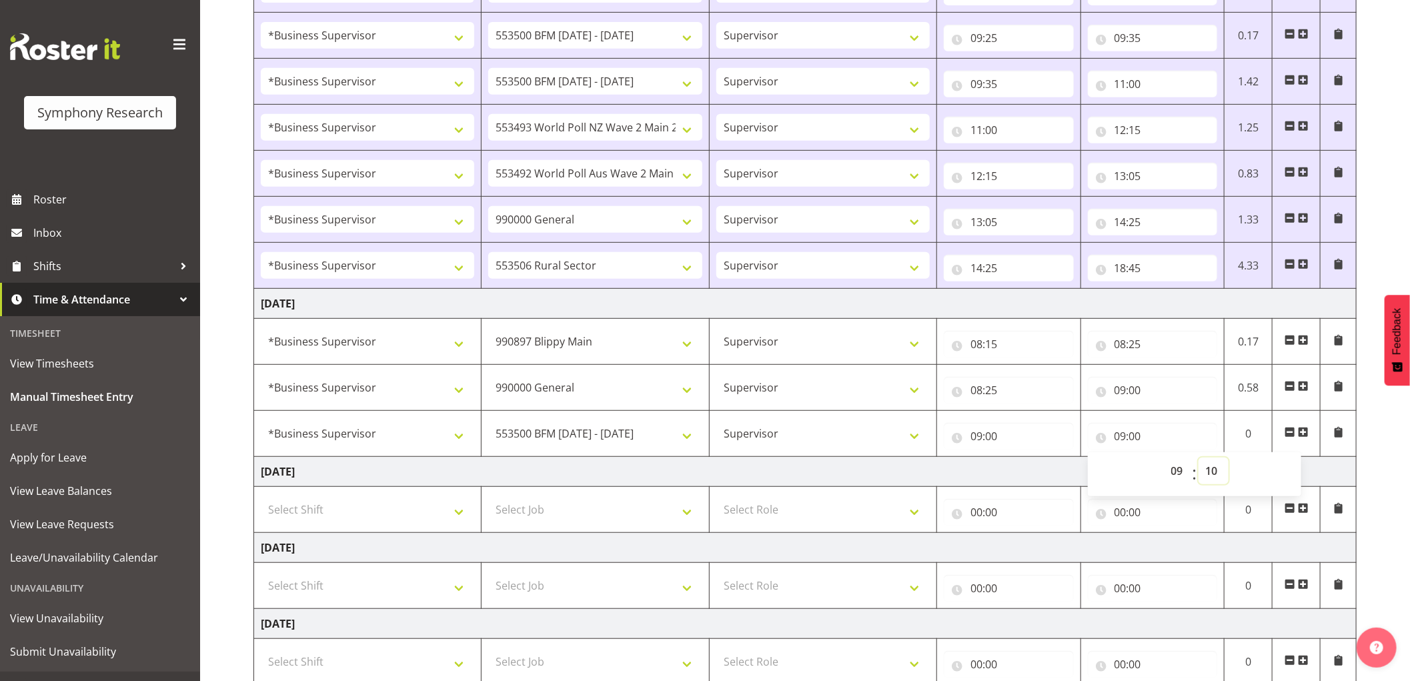
type input "09:10"
click at [1304, 435] on span at bounding box center [1303, 432] width 11 height 11
select select
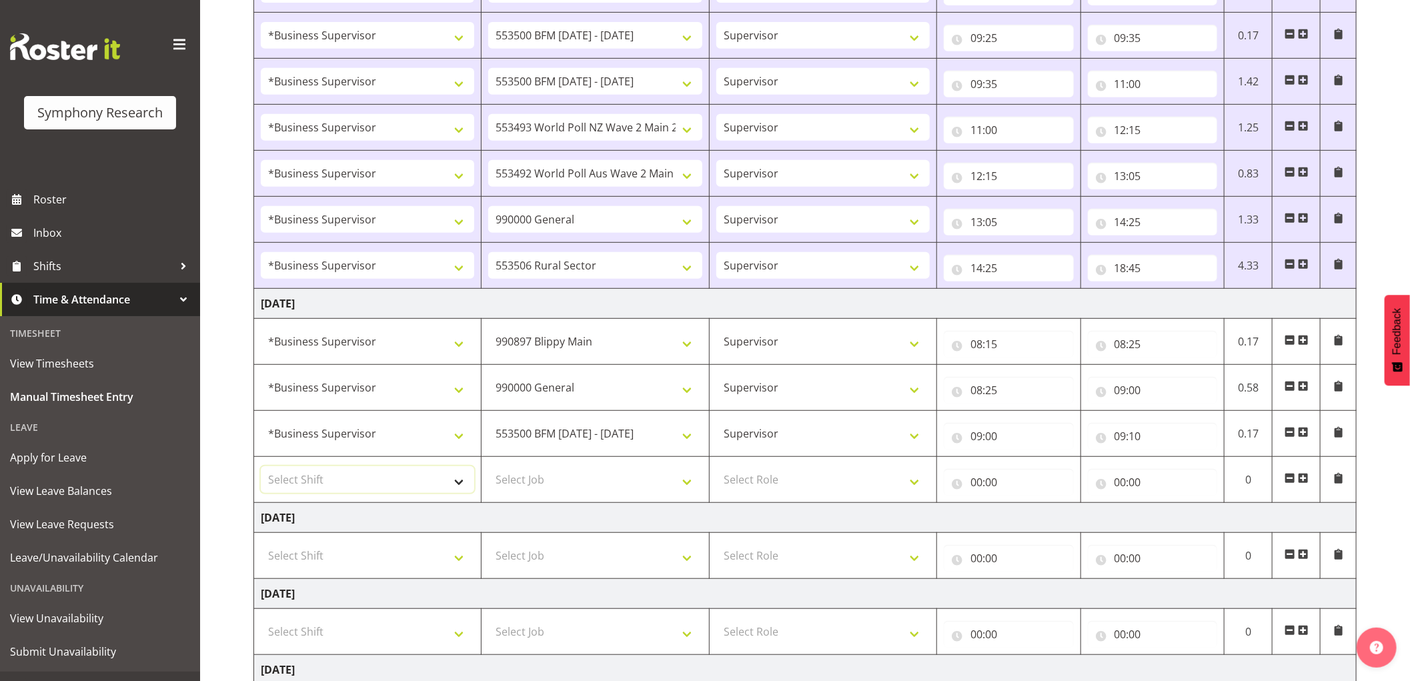
click at [444, 477] on select "Select Shift !!Weekend Residential (Roster IT Shift Label) *Business 9/10am ~ 4…" at bounding box center [367, 479] width 213 height 27
select select "1607"
click at [261, 467] on select "Select Shift !!Weekend Residential (Roster IT Shift Label) *Business 9/10am ~ 4…" at bounding box center [367, 479] width 213 height 27
select select
click at [617, 483] on select "Select Job 550060 IF Admin 553492 World Poll Aus Wave 2 Main 2025 553493 World …" at bounding box center [594, 479] width 213 height 27
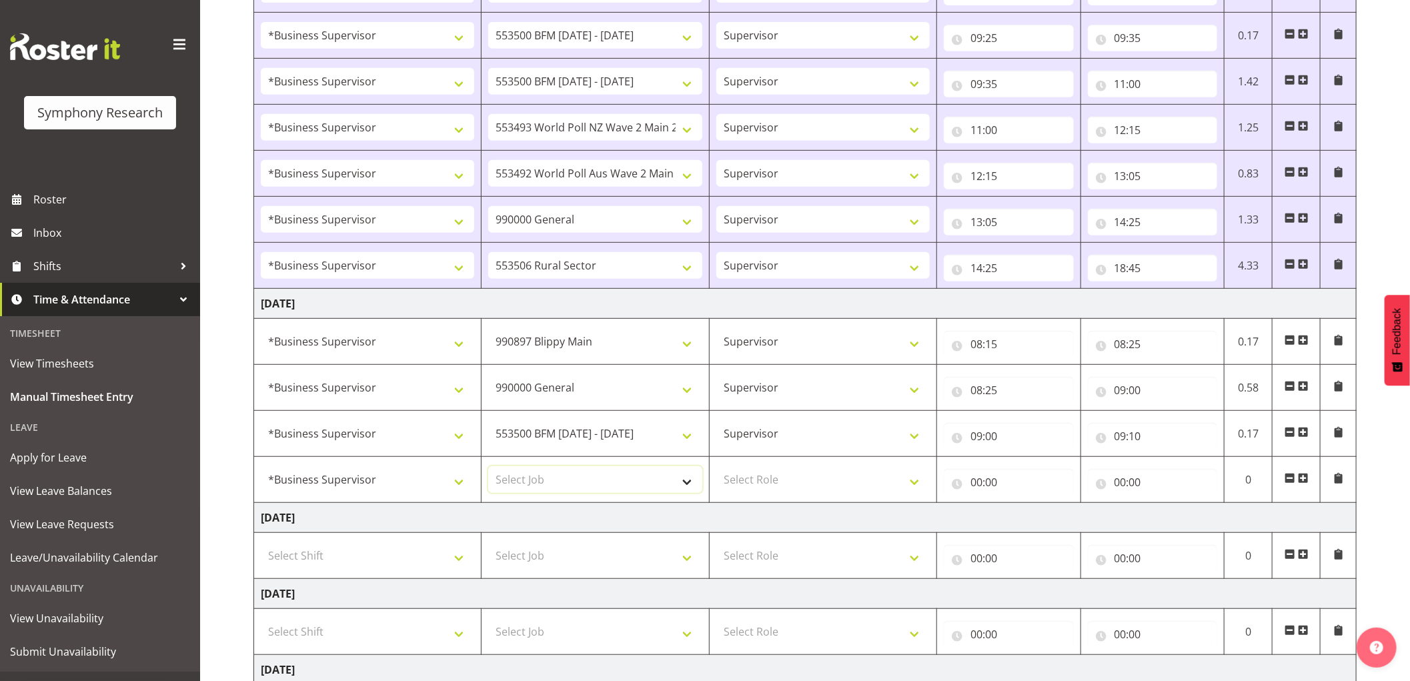
select select "10242"
click at [488, 467] on select "Select Job 550060 IF Admin 553492 World Poll Aus Wave 2 Main 2025 553493 World …" at bounding box center [594, 479] width 213 height 27
select select
click at [796, 480] on select "Select Role Supervisor Interviewing Briefing" at bounding box center [822, 479] width 213 height 27
select select "45"
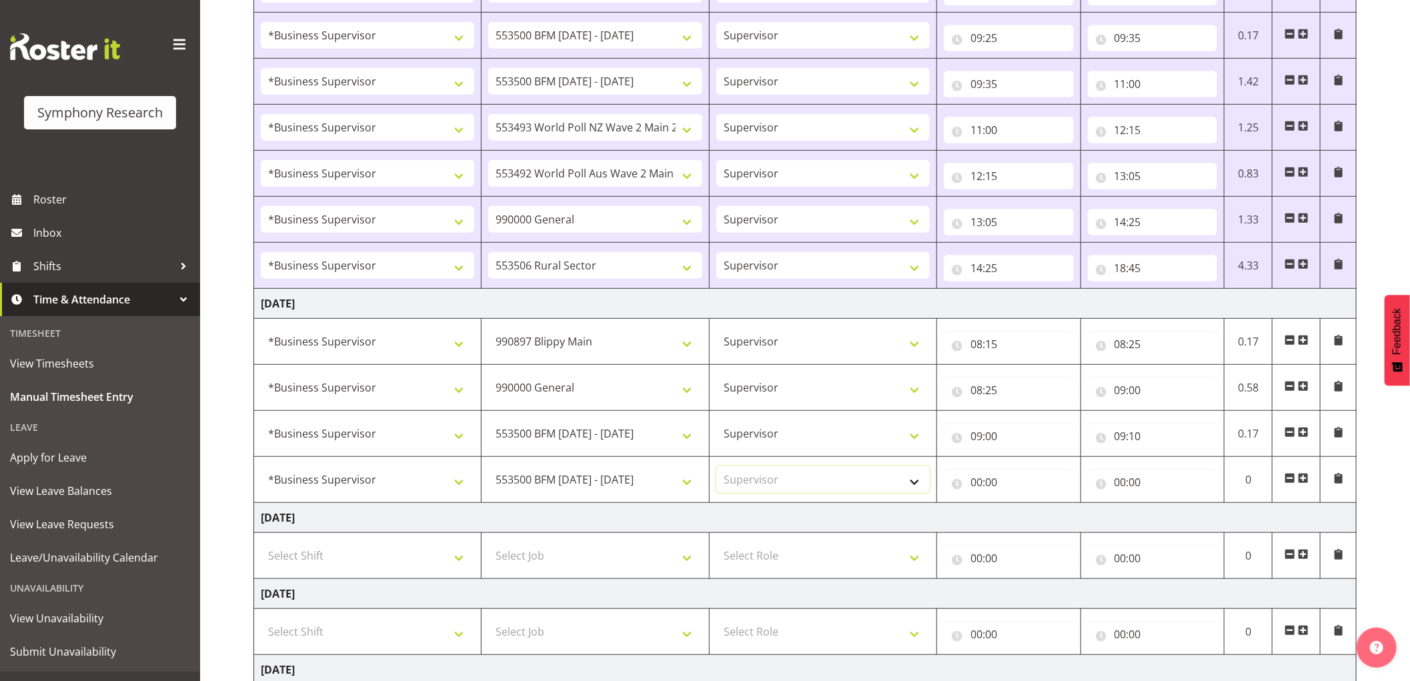
click at [716, 467] on select "Select Role Supervisor Interviewing Briefing" at bounding box center [822, 479] width 213 height 27
select select
click at [977, 485] on input "00:00" at bounding box center [1009, 482] width 130 height 27
click at [1031, 519] on select "00 01 02 03 04 05 06 07 08 09 10 11 12 13 14 15 16 17 18 19 20 21 22 23" at bounding box center [1035, 516] width 30 height 27
select select "9"
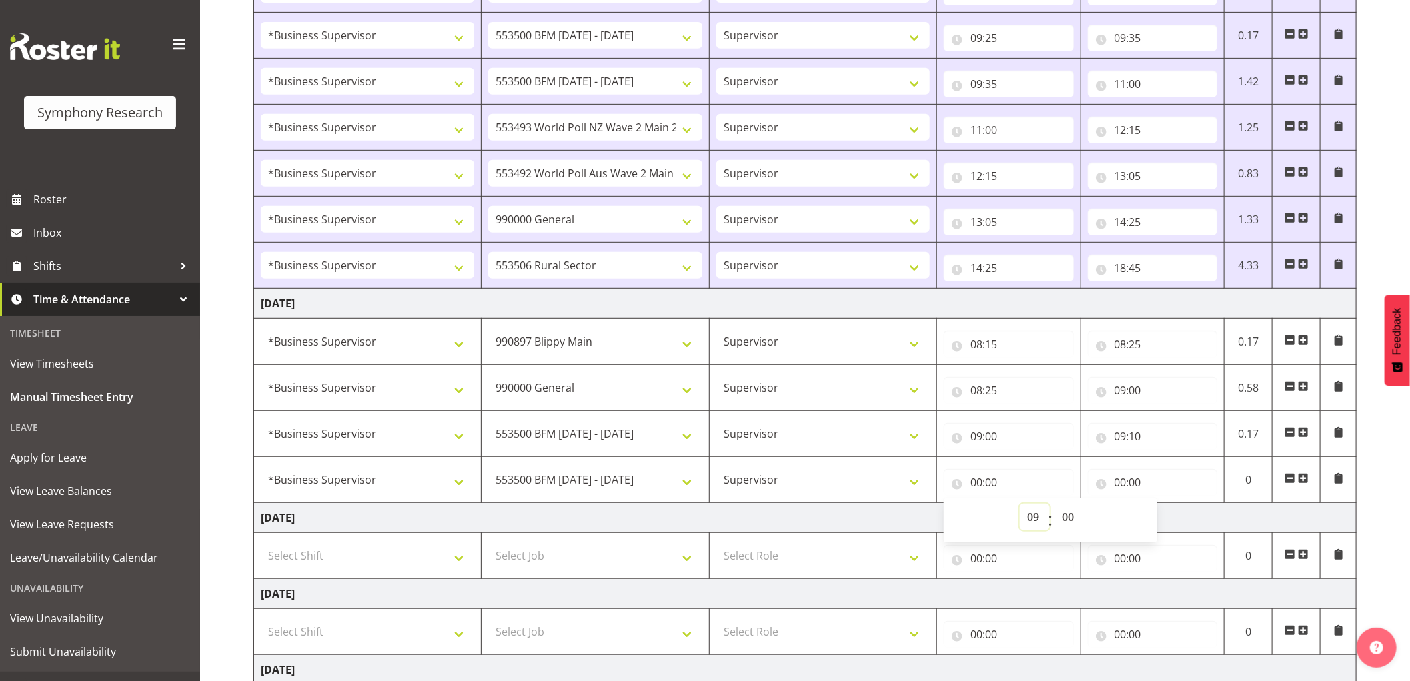
click at [1020, 505] on select "00 01 02 03 04 05 06 07 08 09 10 11 12 13 14 15 16 17 18 19 20 21 22 23" at bounding box center [1035, 516] width 30 height 27
select select
type input "09:00"
click at [1065, 521] on select "00 01 02 03 04 05 06 07 08 09 10 11 12 13 14 15 16 17 18 19 20 21 22 23 24 25 2…" at bounding box center [1069, 516] width 30 height 27
select select "10"
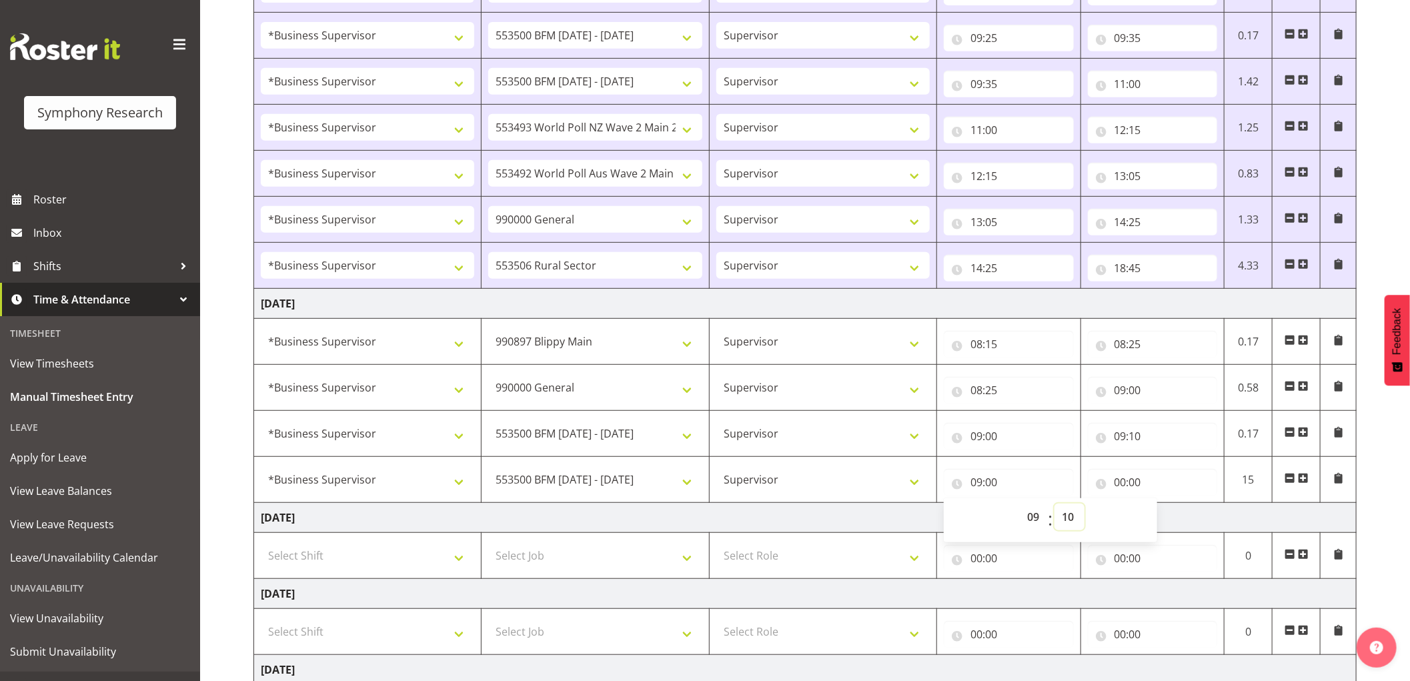
click at [1054, 505] on select "00 01 02 03 04 05 06 07 08 09 10 11 12 13 14 15 16 17 18 19 20 21 22 23 24 25 2…" at bounding box center [1069, 516] width 30 height 27
select select
type input "09:10"
click at [1118, 483] on input "00:00" at bounding box center [1153, 482] width 130 height 27
click at [1170, 517] on select "00 01 02 03 04 05 06 07 08 09 10 11 12 13 14 15 16 17 18 19 20 21 22 23" at bounding box center [1179, 516] width 30 height 27
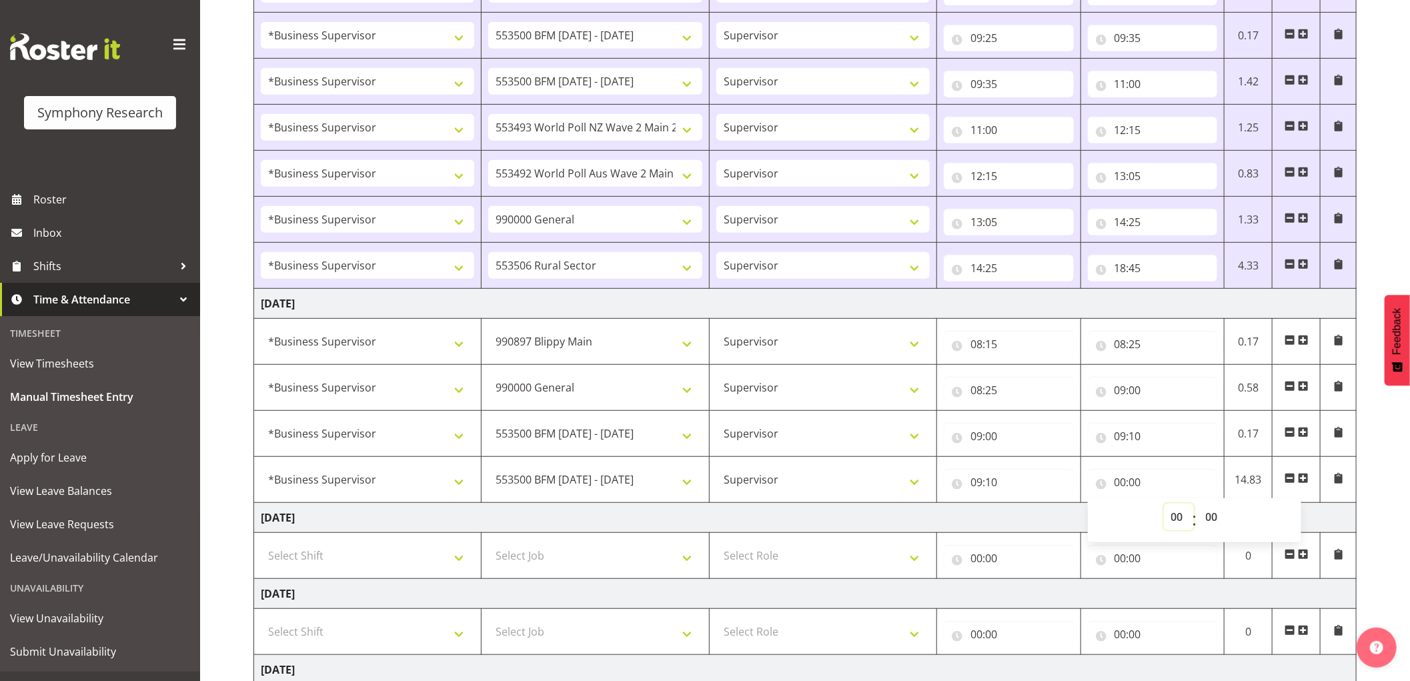
select select "11"
click at [1164, 505] on select "00 01 02 03 04 05 06 07 08 09 10 11 12 13 14 15 16 17 18 19 20 21 22 23" at bounding box center [1179, 516] width 30 height 27
select select
type input "11:00"
click at [1302, 480] on span at bounding box center [1303, 478] width 11 height 11
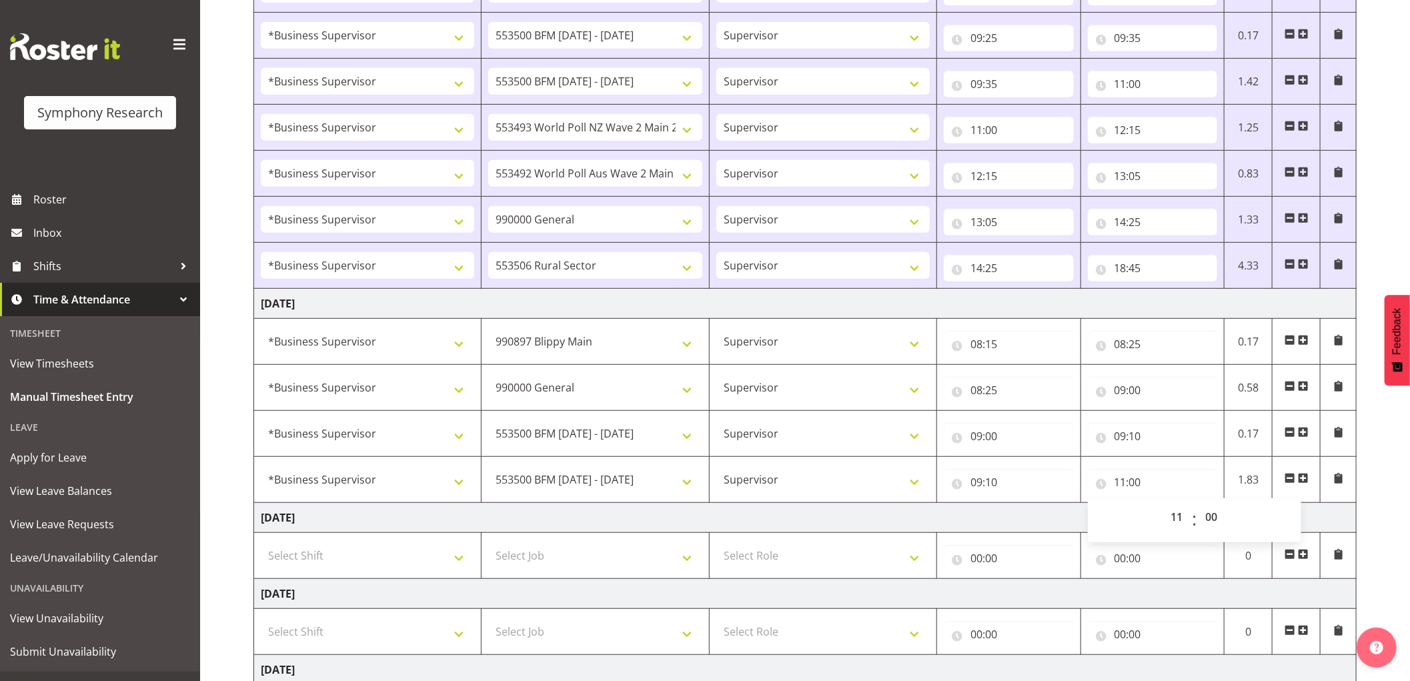
select select
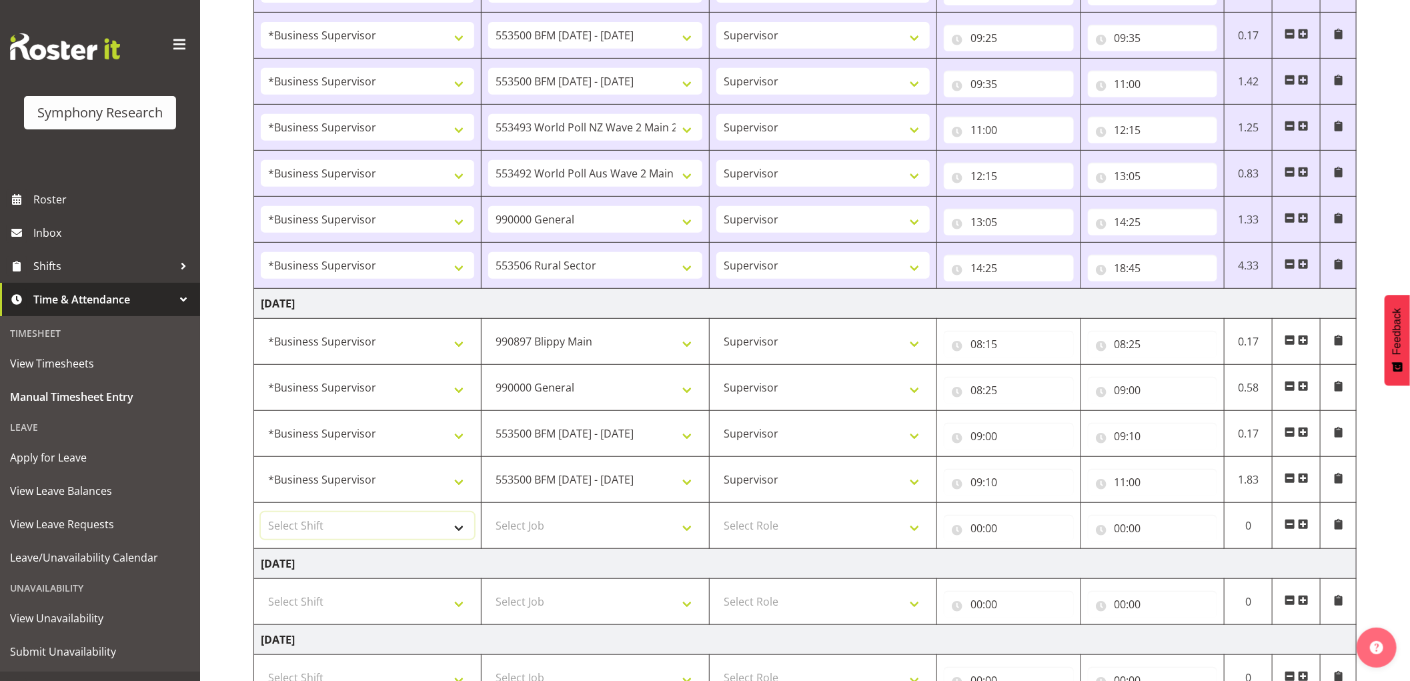
click at [421, 525] on select "Select Shift !!Weekend Residential (Roster IT Shift Label) *Business 9/10am ~ 4…" at bounding box center [367, 525] width 213 height 27
select select "1607"
click at [261, 513] on select "Select Shift !!Weekend Residential (Roster IT Shift Label) *Business 9/10am ~ 4…" at bounding box center [367, 525] width 213 height 27
select select
click at [578, 525] on select "Select Job 550060 IF Admin 553492 World Poll Aus Wave 2 Main 2025 553493 World …" at bounding box center [594, 525] width 213 height 27
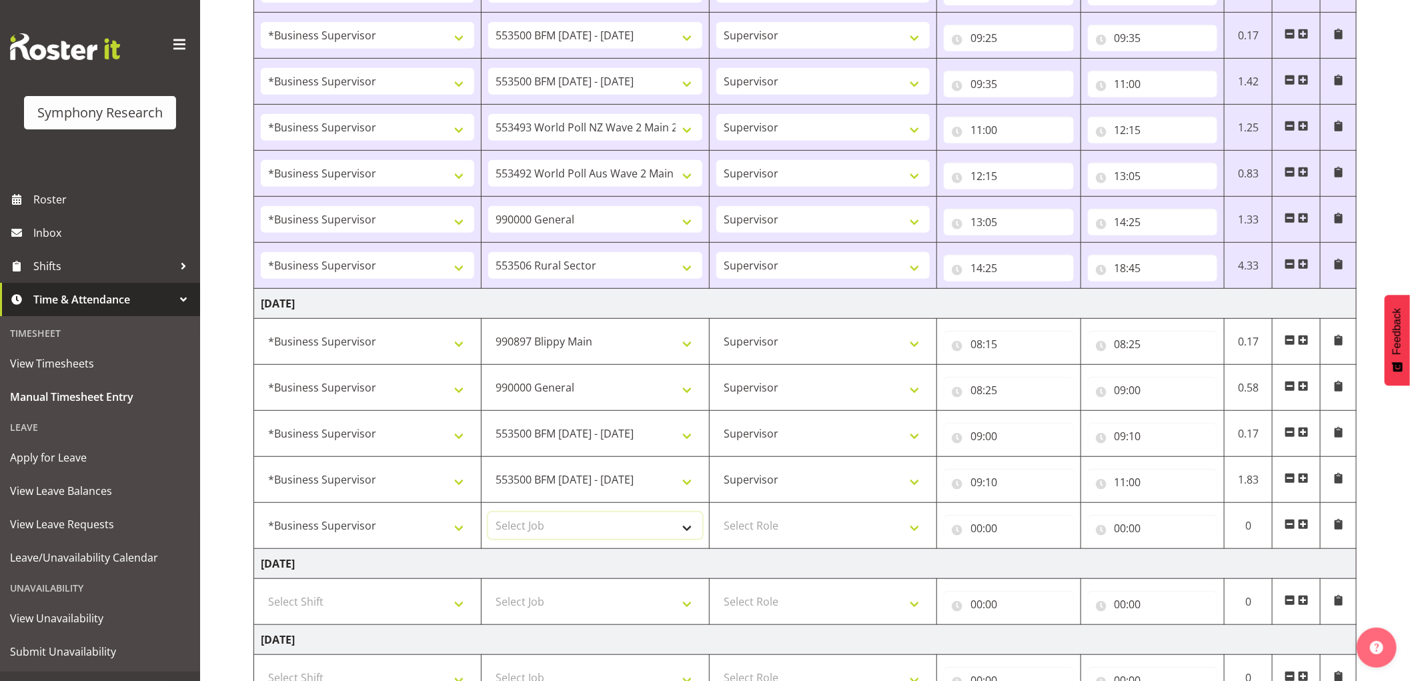
select select "10527"
click at [488, 513] on select "Select Job 550060 IF Admin 553492 World Poll Aus Wave 2 Main 2025 553493 World …" at bounding box center [594, 525] width 213 height 27
select select
click at [755, 533] on select "Select Role Supervisor Interviewing Briefing" at bounding box center [822, 525] width 213 height 27
select select "45"
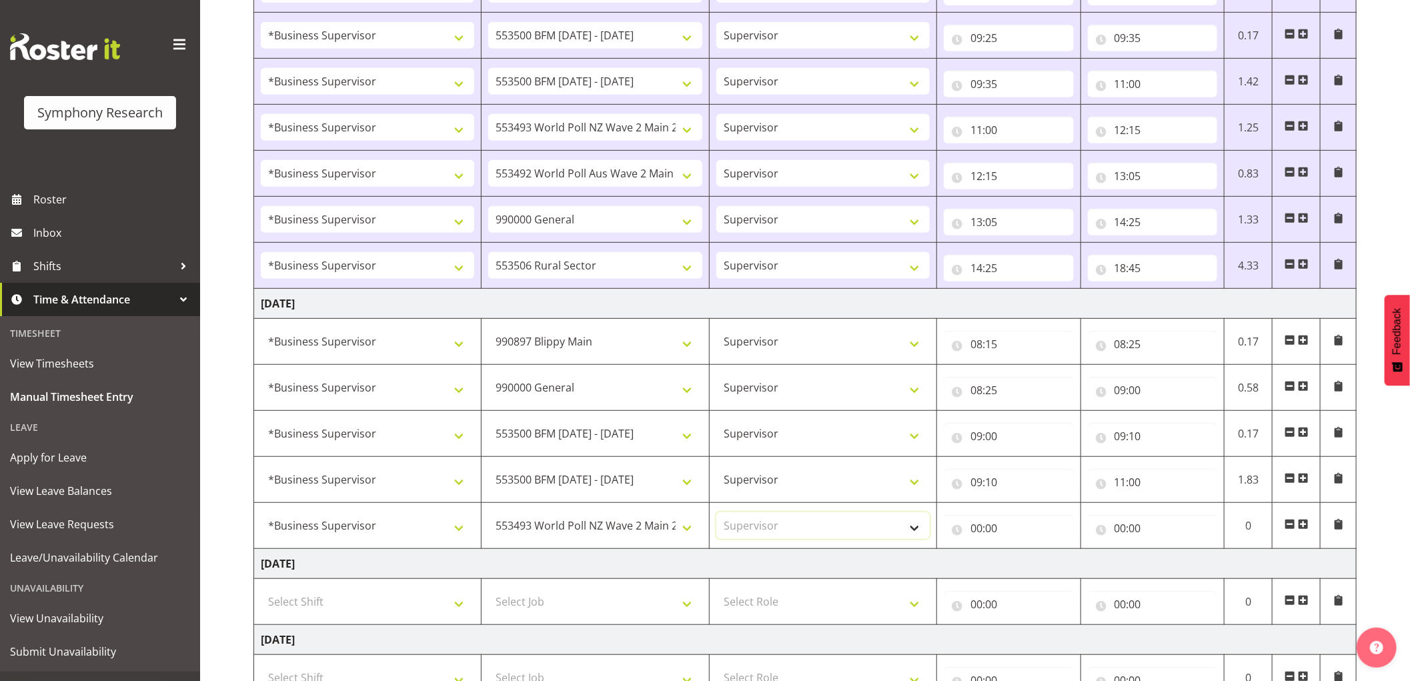
click at [716, 513] on select "Select Role Supervisor Interviewing Briefing" at bounding box center [822, 525] width 213 height 27
select select
click at [982, 529] on input "00:00" at bounding box center [1009, 528] width 130 height 27
click at [1032, 567] on select "00 01 02 03 04 05 06 07 08 09 10 11 12 13 14 15 16 17 18 19 20 21 22 23" at bounding box center [1035, 562] width 30 height 27
select select "11"
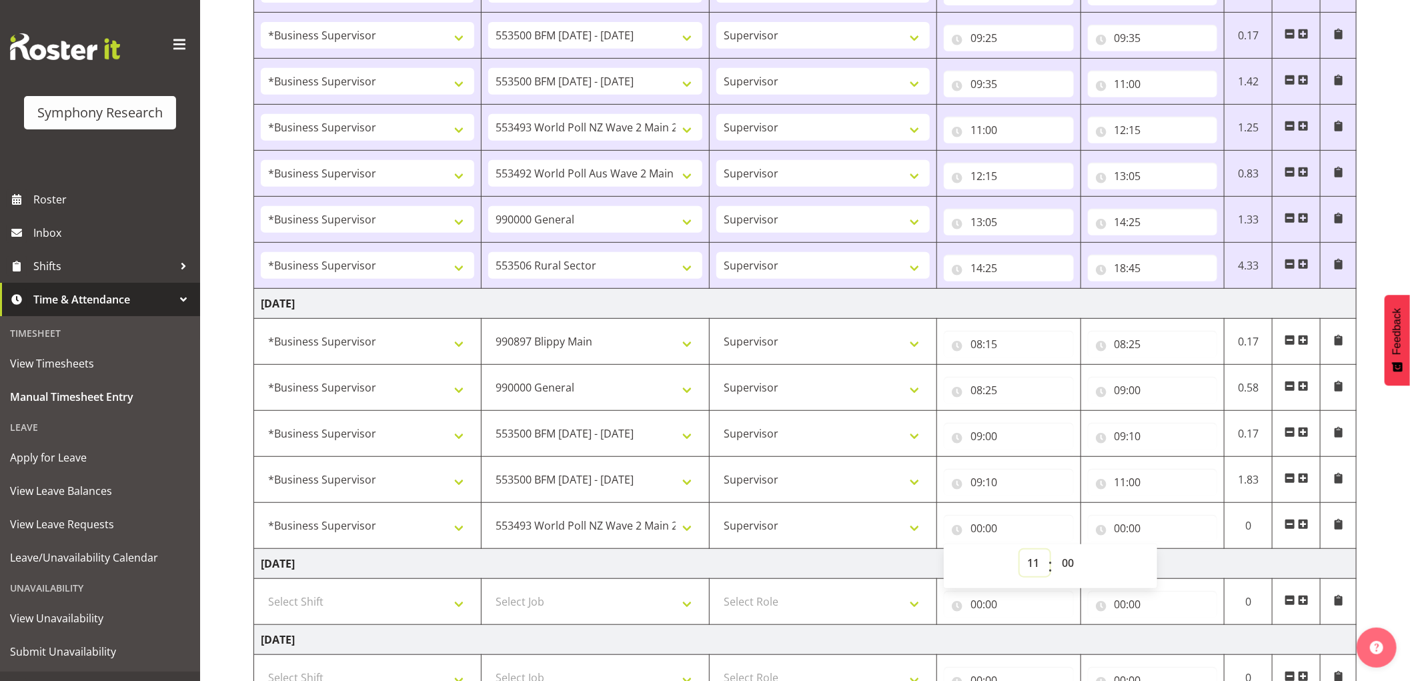
click at [1020, 551] on select "00 01 02 03 04 05 06 07 08 09 10 11 12 13 14 15 16 17 18 19 20 21 22 23" at bounding box center [1035, 562] width 30 height 27
select select
type input "11:00"
drag, startPoint x: 1116, startPoint y: 525, endPoint x: 1132, endPoint y: 538, distance: 20.8
click at [1116, 525] on input "00:00" at bounding box center [1153, 528] width 130 height 27
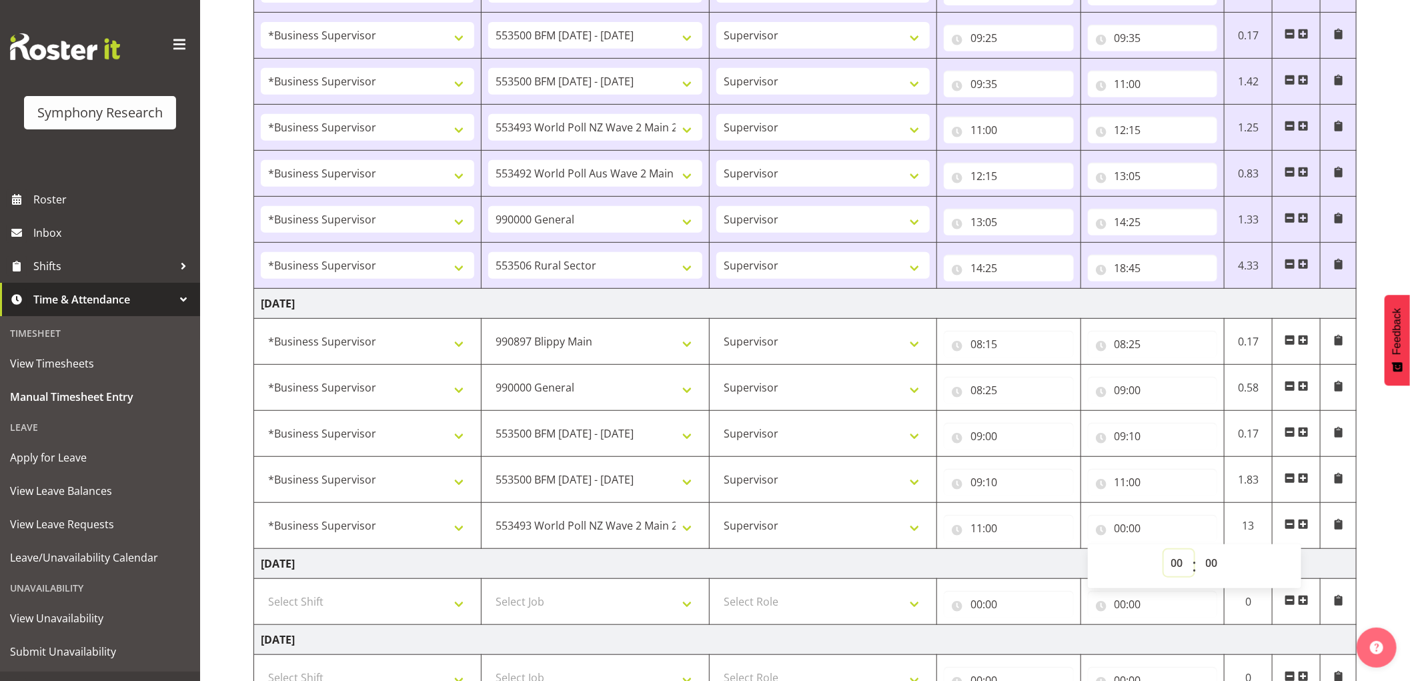
click at [1174, 561] on select "00 01 02 03 04 05 06 07 08 09 10 11 12 13 14 15 16 17 18 19 20 21 22 23" at bounding box center [1179, 562] width 30 height 27
select select "12"
click at [1164, 551] on select "00 01 02 03 04 05 06 07 08 09 10 11 12 13 14 15 16 17 18 19 20 21 22 23" at bounding box center [1179, 562] width 30 height 27
select select
type input "12:00"
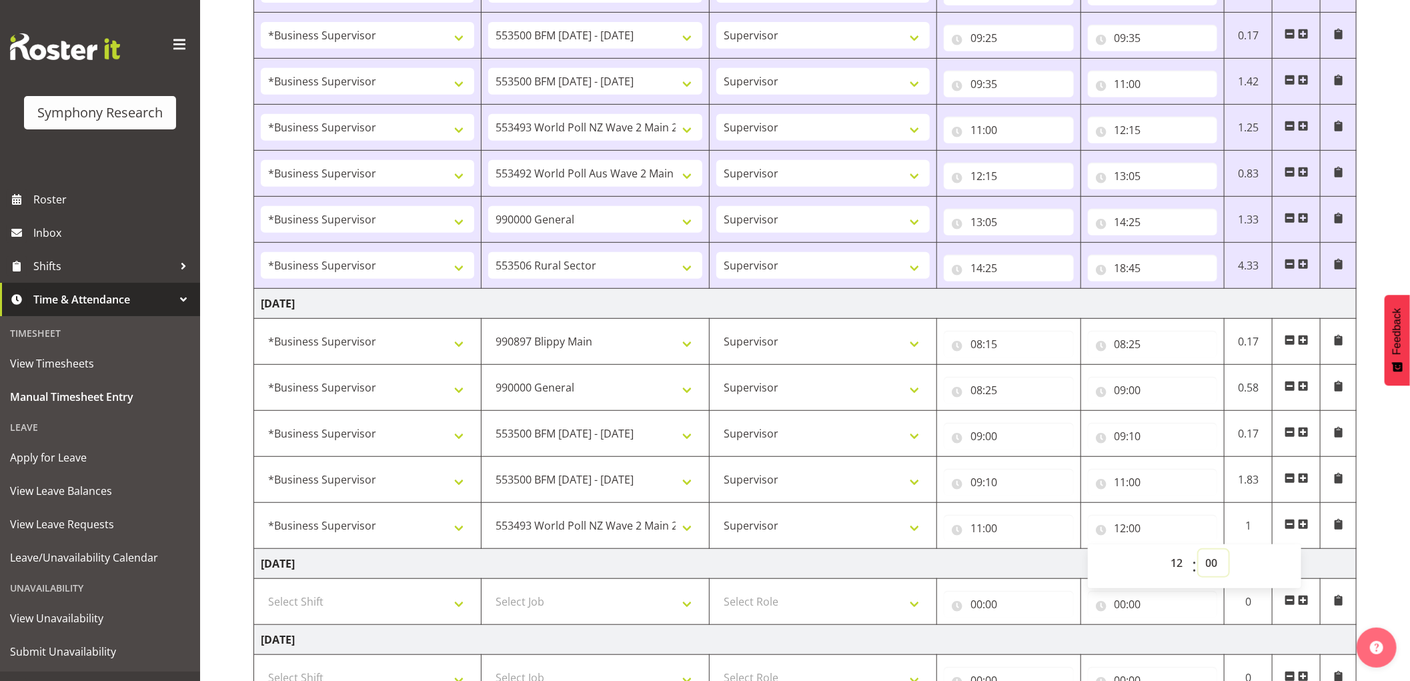
click at [1212, 565] on select "00 01 02 03 04 05 06 07 08 09 10 11 12 13 14 15 16 17 18 19 20 21 22 23 24 25 2…" at bounding box center [1213, 562] width 30 height 27
select select "30"
click at [1198, 551] on select "00 01 02 03 04 05 06 07 08 09 10 11 12 13 14 15 16 17 18 19 20 21 22 23 24 25 2…" at bounding box center [1213, 562] width 30 height 27
select select
type input "12:30"
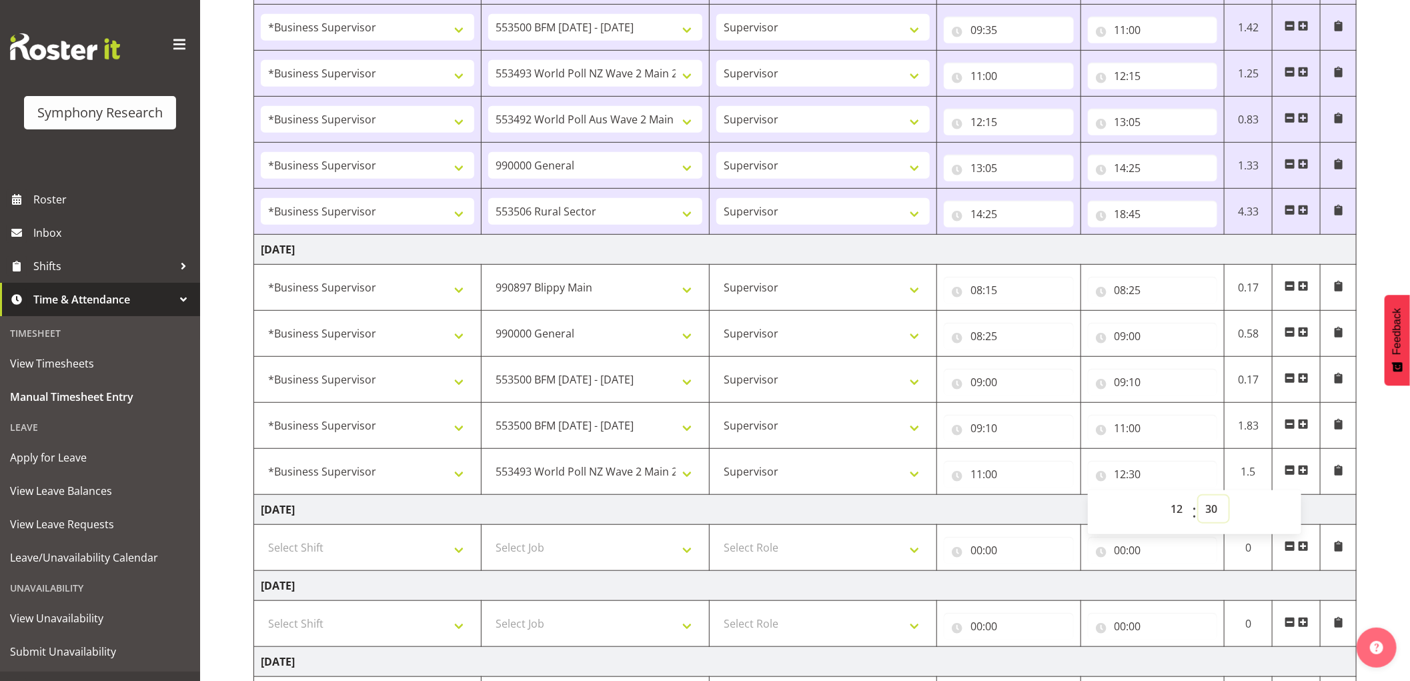
scroll to position [518, 0]
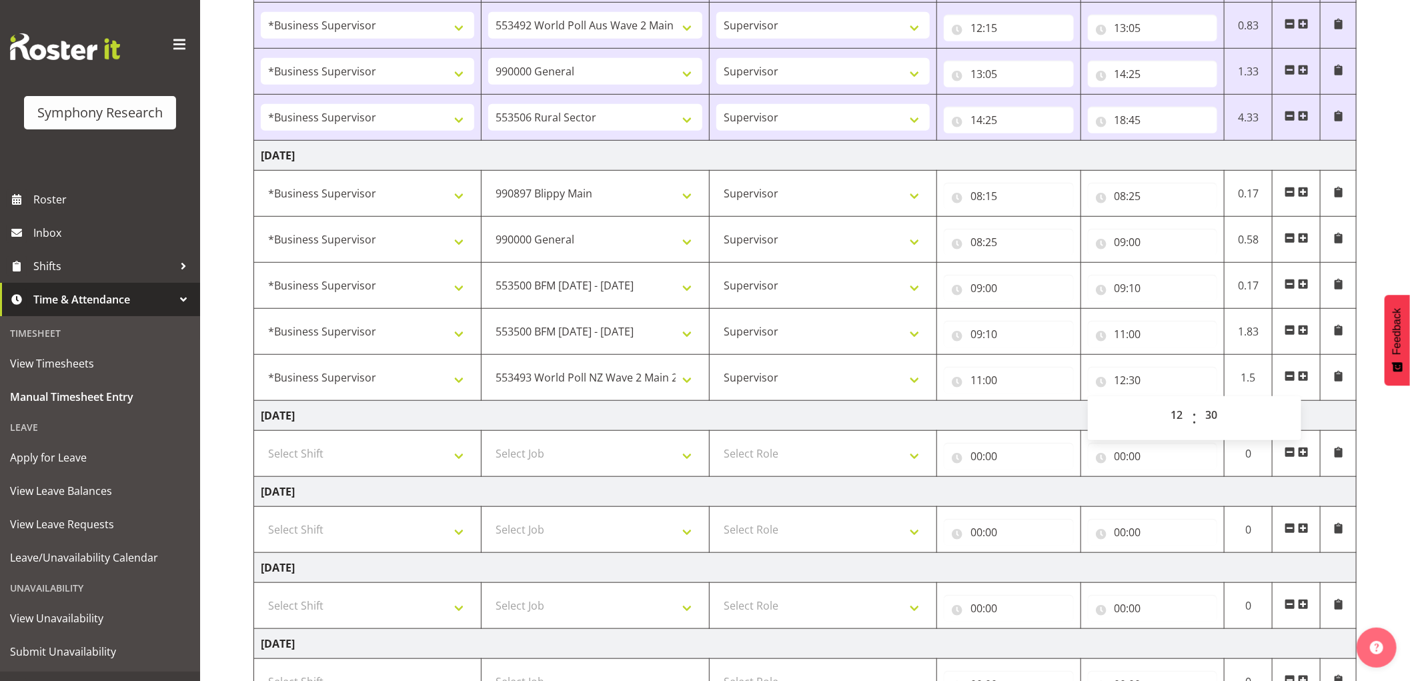
click at [1302, 375] on span at bounding box center [1303, 376] width 11 height 11
select select
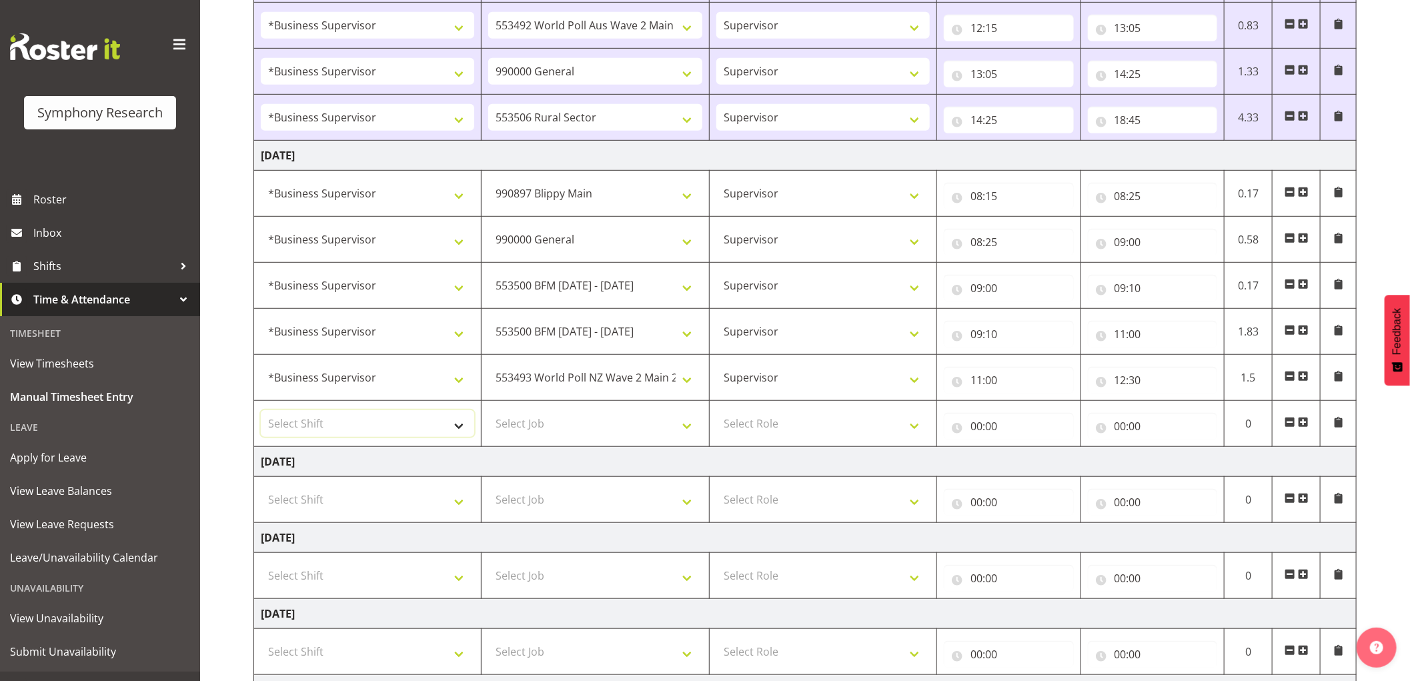
click at [345, 435] on select "Select Shift !!Weekend Residential (Roster IT Shift Label) *Business 9/10am ~ 4…" at bounding box center [367, 423] width 213 height 27
select select "1607"
click at [261, 411] on select "Select Shift !!Weekend Residential (Roster IT Shift Label) *Business 9/10am ~ 4…" at bounding box center [367, 423] width 213 height 27
select select
click at [601, 431] on select "Select Job 550060 IF Admin 553492 World Poll Aus Wave 2 Main 2025 553493 World …" at bounding box center [594, 423] width 213 height 27
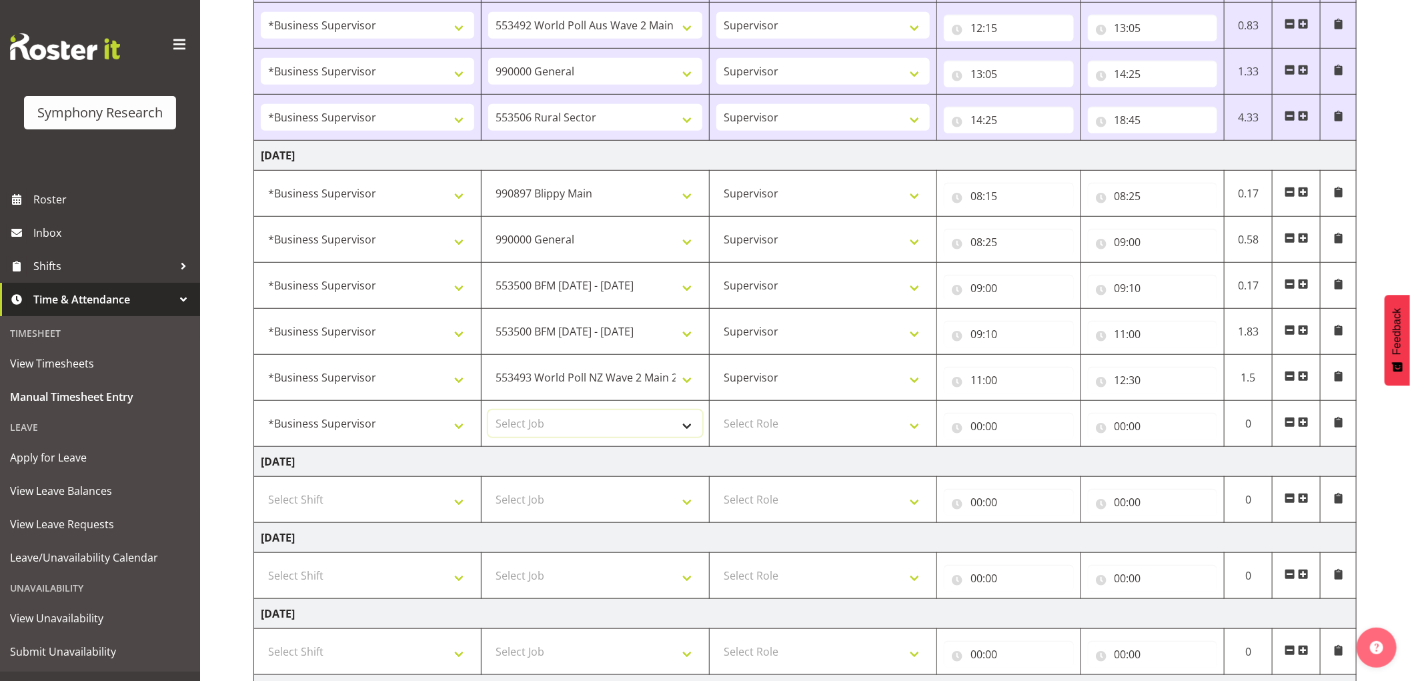
select select "10499"
click at [488, 411] on select "Select Job 550060 IF Admin 553492 World Poll Aus Wave 2 Main 2025 553493 World …" at bounding box center [594, 423] width 213 height 27
select select
drag, startPoint x: 774, startPoint y: 425, endPoint x: 774, endPoint y: 437, distance: 11.3
click at [774, 427] on select "Select Role Supervisor Interviewing Briefing" at bounding box center [822, 423] width 213 height 27
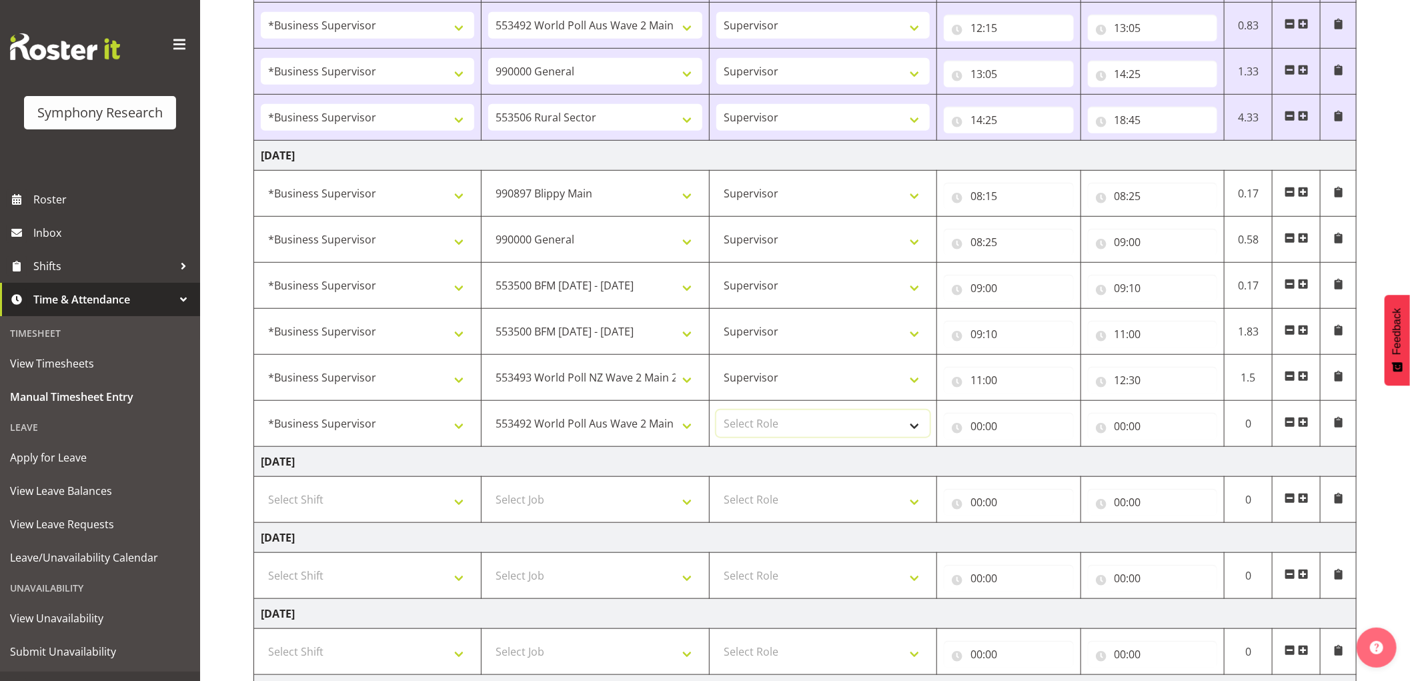
select select "45"
click at [716, 411] on select "Select Role Supervisor Interviewing Briefing" at bounding box center [822, 423] width 213 height 27
select select
drag, startPoint x: 978, startPoint y: 425, endPoint x: 1001, endPoint y: 450, distance: 34.0
click at [978, 425] on input "00:00" at bounding box center [1009, 426] width 130 height 27
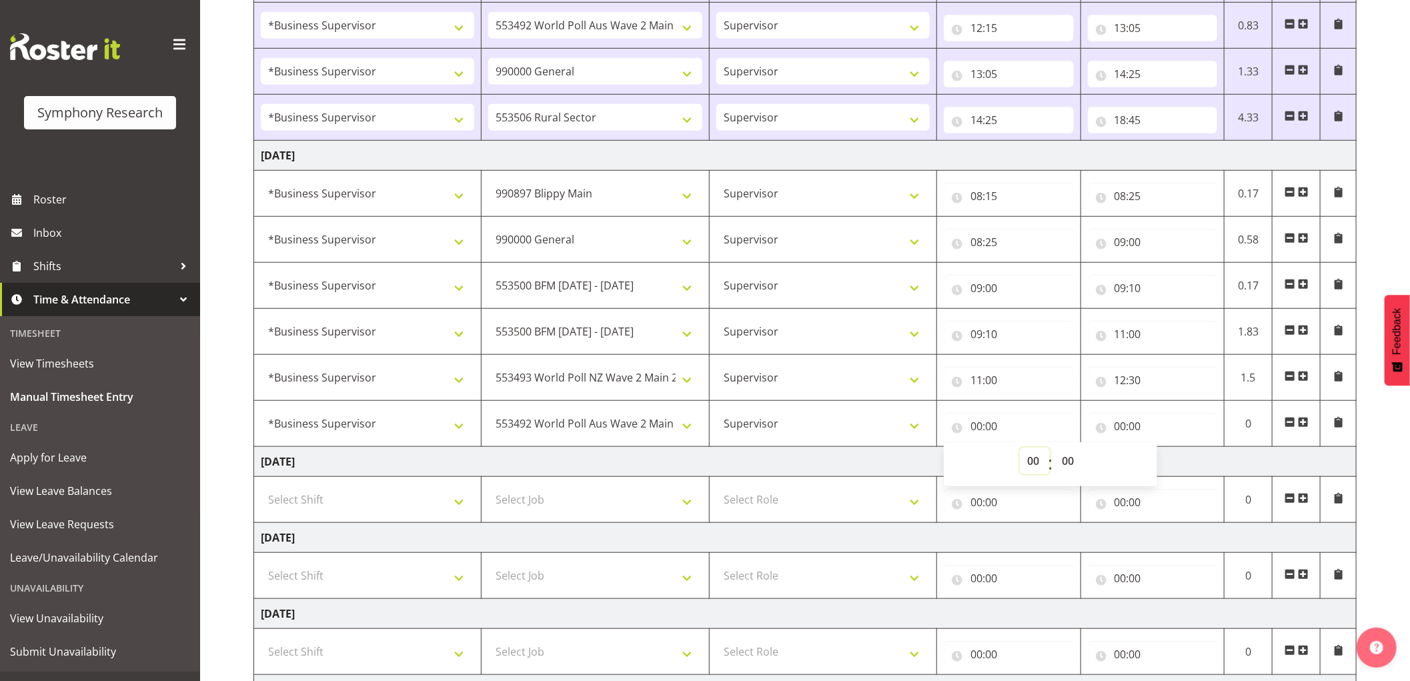
click at [1030, 462] on select "00 01 02 03 04 05 06 07 08 09 10 11 12 13 14 15 16 17 18 19 20 21 22 23" at bounding box center [1035, 460] width 30 height 27
select select "12"
click at [1020, 449] on select "00 01 02 03 04 05 06 07 08 09 10 11 12 13 14 15 16 17 18 19 20 21 22 23" at bounding box center [1035, 460] width 30 height 27
select select
type input "12:00"
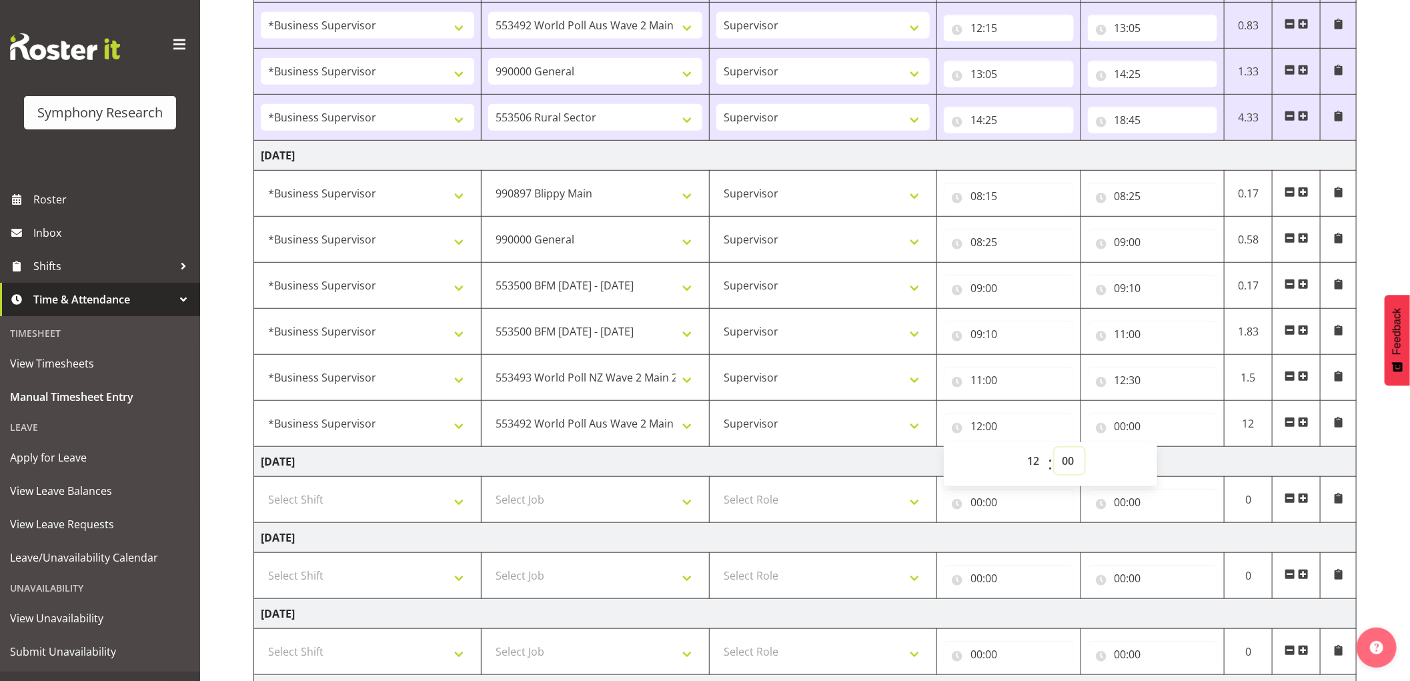
click at [1068, 463] on select "00 01 02 03 04 05 06 07 08 09 10 11 12 13 14 15 16 17 18 19 20 21 22 23 24 25 2…" at bounding box center [1069, 460] width 30 height 27
select select "30"
click at [1054, 449] on select "00 01 02 03 04 05 06 07 08 09 10 11 12 13 14 15 16 17 18 19 20 21 22 23 24 25 2…" at bounding box center [1069, 460] width 30 height 27
select select
type input "12:30"
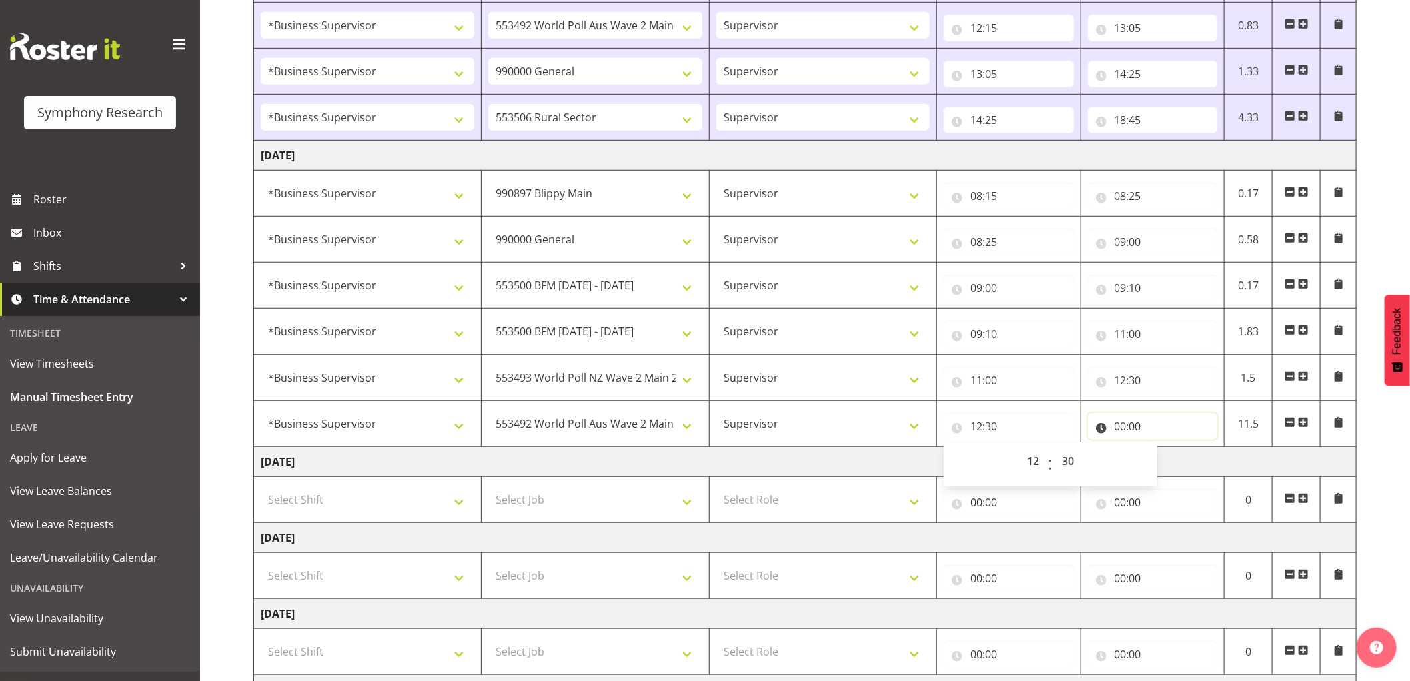
click at [1119, 430] on input "00:00" at bounding box center [1153, 426] width 130 height 27
click at [1176, 465] on select "00 01 02 03 04 05 06 07 08 09 10 11 12 13 14 15 16 17 18 19 20 21 22 23" at bounding box center [1179, 460] width 30 height 27
select select "13"
click at [1164, 449] on select "00 01 02 03 04 05 06 07 08 09 10 11 12 13 14 15 16 17 18 19 20 21 22 23" at bounding box center [1179, 460] width 30 height 27
select select
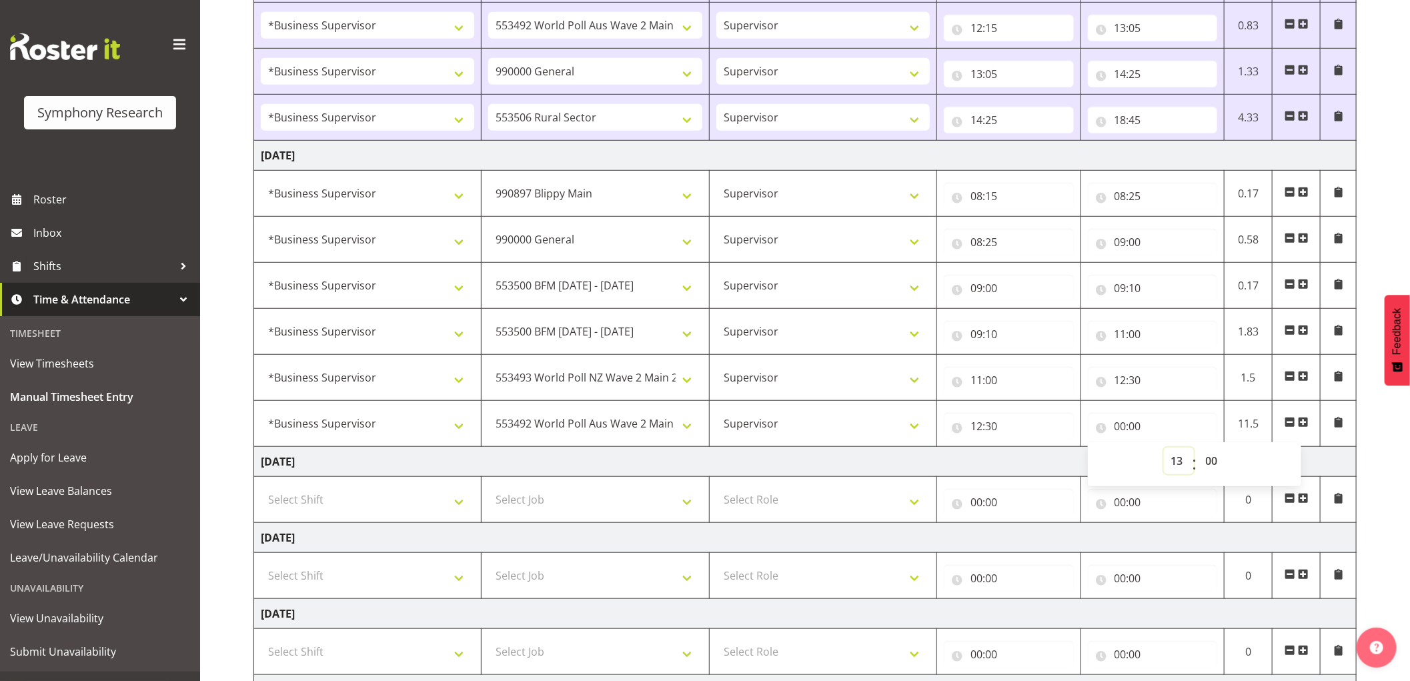
type input "13:00"
click at [1217, 463] on select "00 01 02 03 04 05 06 07 08 09 10 11 12 13 14 15 16 17 18 19 20 21 22 23 24 25 2…" at bounding box center [1213, 460] width 30 height 27
select select "30"
click at [1198, 449] on select "00 01 02 03 04 05 06 07 08 09 10 11 12 13 14 15 16 17 18 19 20 21 22 23 24 25 2…" at bounding box center [1213, 460] width 30 height 27
select select
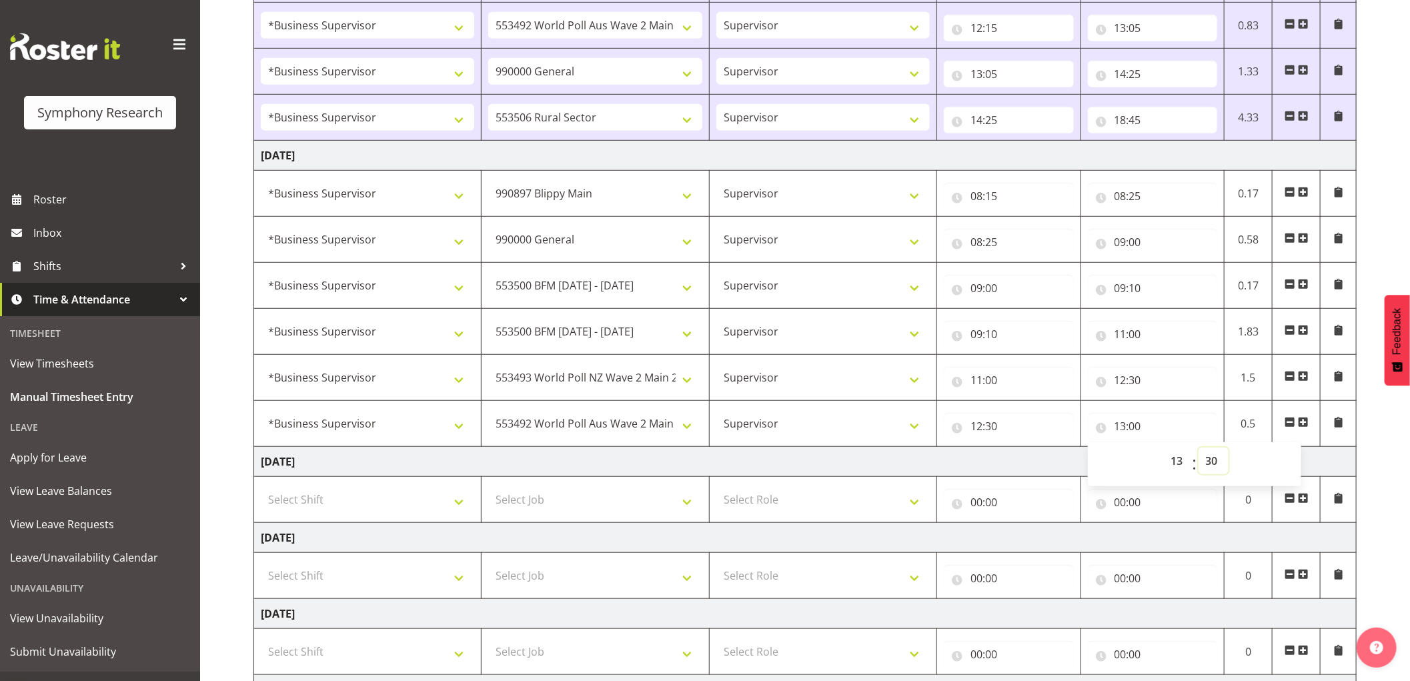
type input "13:30"
click at [1306, 423] on span at bounding box center [1303, 422] width 11 height 11
select select
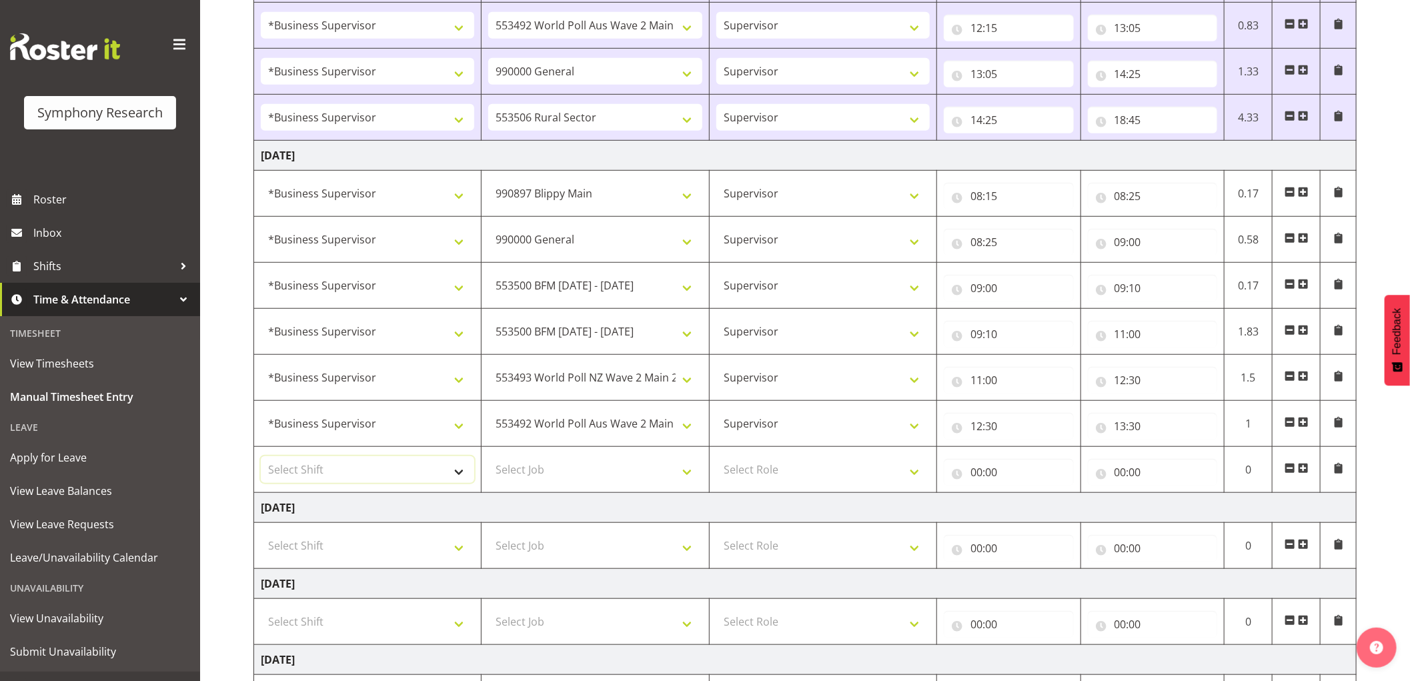
click at [348, 475] on select "Select Shift !!Weekend Residential (Roster IT Shift Label) *Business 9/10am ~ 4…" at bounding box center [367, 469] width 213 height 27
select select "1607"
click at [261, 457] on select "Select Shift !!Weekend Residential (Roster IT Shift Label) *Business 9/10am ~ 4…" at bounding box center [367, 469] width 213 height 27
select select
click at [589, 473] on select "Select Job 550060 IF Admin 553492 World Poll Aus Wave 2 Main 2025 553493 World …" at bounding box center [594, 469] width 213 height 27
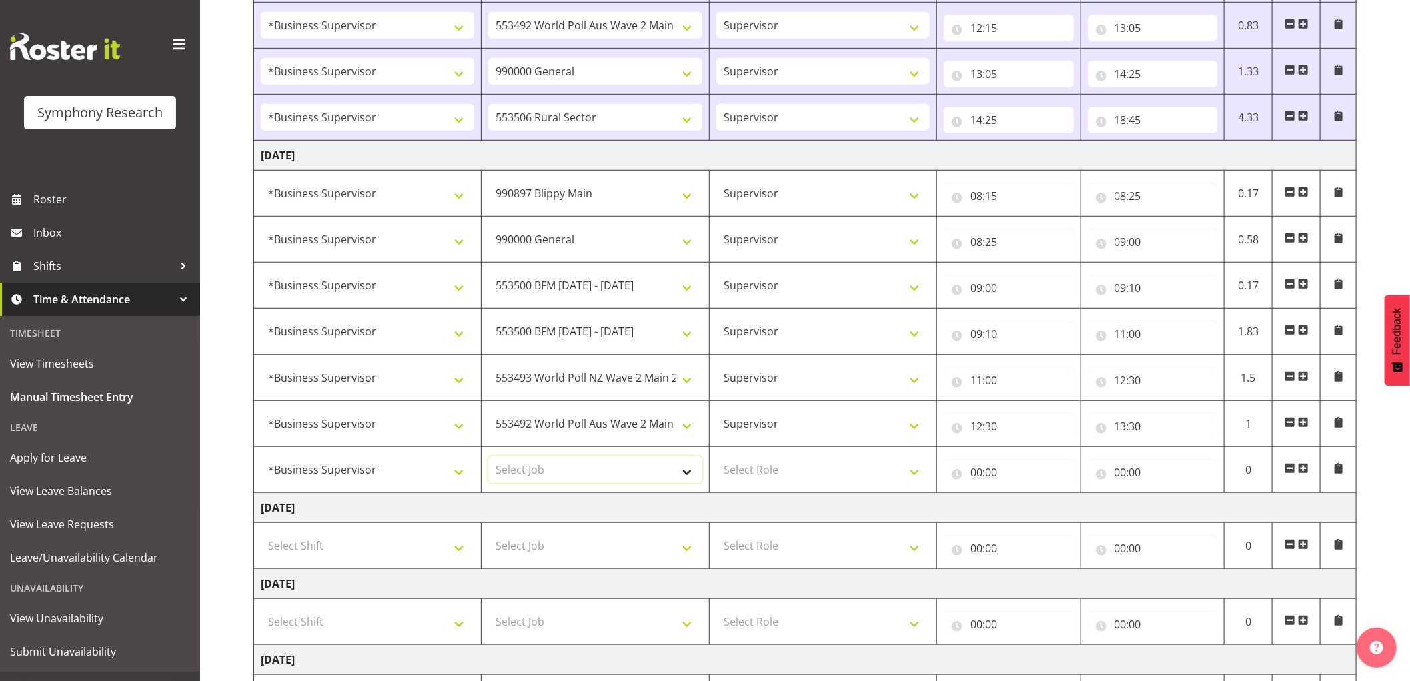
select select "10585"
click at [488, 457] on select "Select Job 550060 IF Admin 553492 World Poll Aus Wave 2 Main 2025 553493 World …" at bounding box center [594, 469] width 213 height 27
select select
click at [776, 474] on select "Select Role Supervisor Interviewing Briefing" at bounding box center [822, 469] width 213 height 27
select select "45"
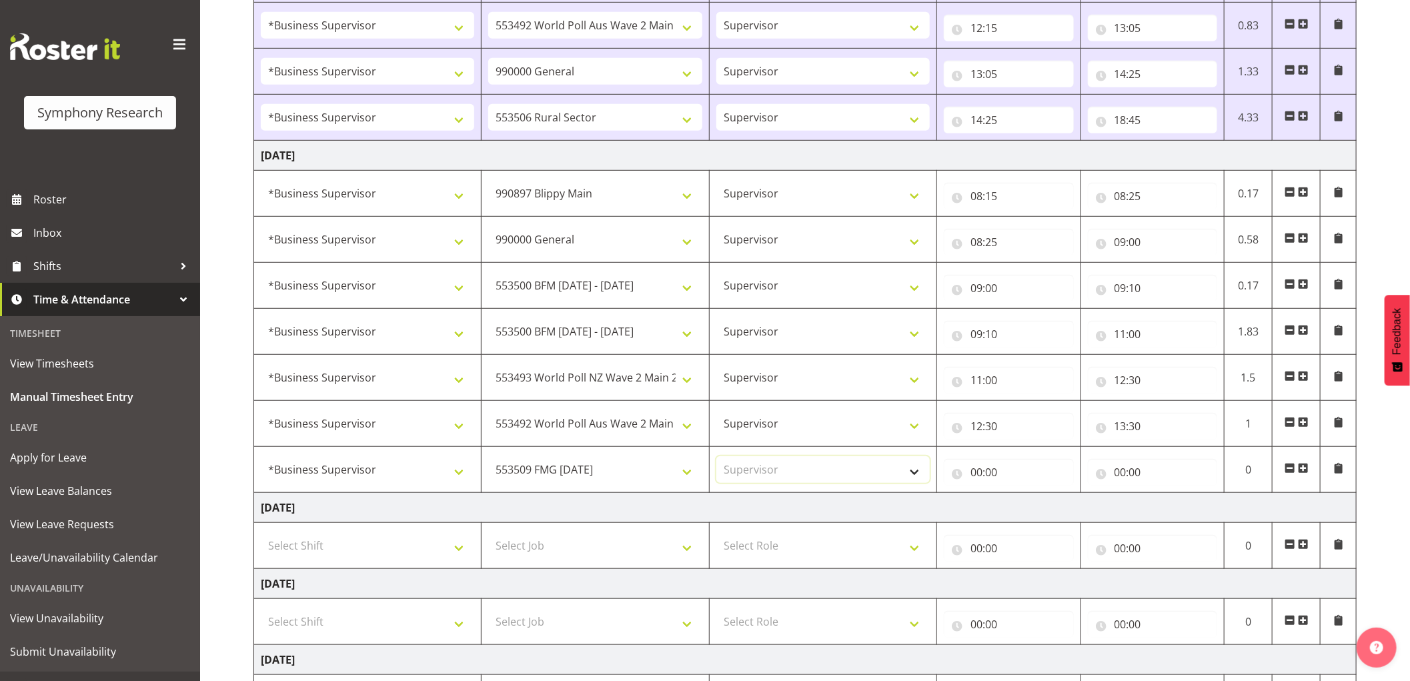
click at [716, 457] on select "Select Role Supervisor Interviewing Briefing" at bounding box center [822, 469] width 213 height 27
select select
click at [979, 470] on input "00:00" at bounding box center [1009, 472] width 130 height 27
click at [1032, 507] on select "00 01 02 03 04 05 06 07 08 09 10 11 12 13 14 15 16 17 18 19 20 21 22 23" at bounding box center [1035, 506] width 30 height 27
select select "13"
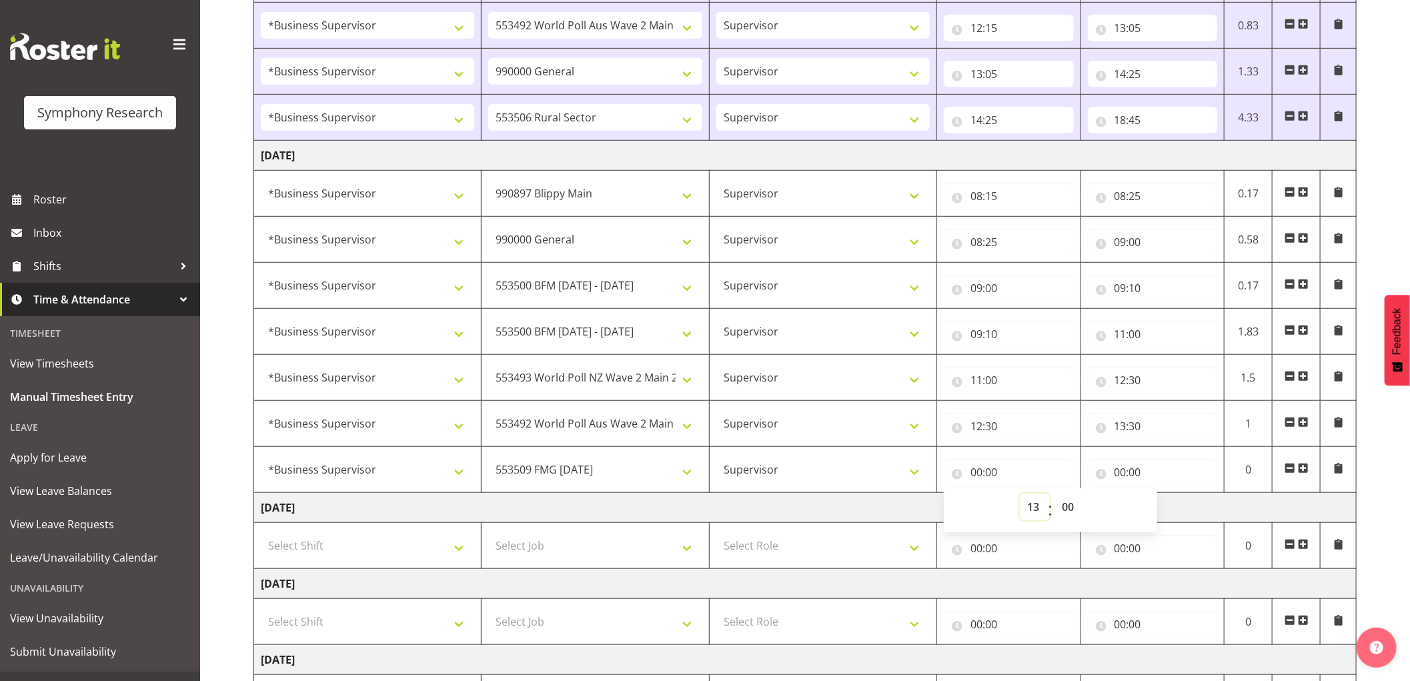
click at [1020, 495] on select "00 01 02 03 04 05 06 07 08 09 10 11 12 13 14 15 16 17 18 19 20 21 22 23" at bounding box center [1035, 506] width 30 height 27
select select
type input "13:00"
click at [1062, 505] on select "00 01 02 03 04 05 06 07 08 09 10 11 12 13 14 15 16 17 18 19 20 21 22 23 24 25 2…" at bounding box center [1069, 506] width 30 height 27
select select "30"
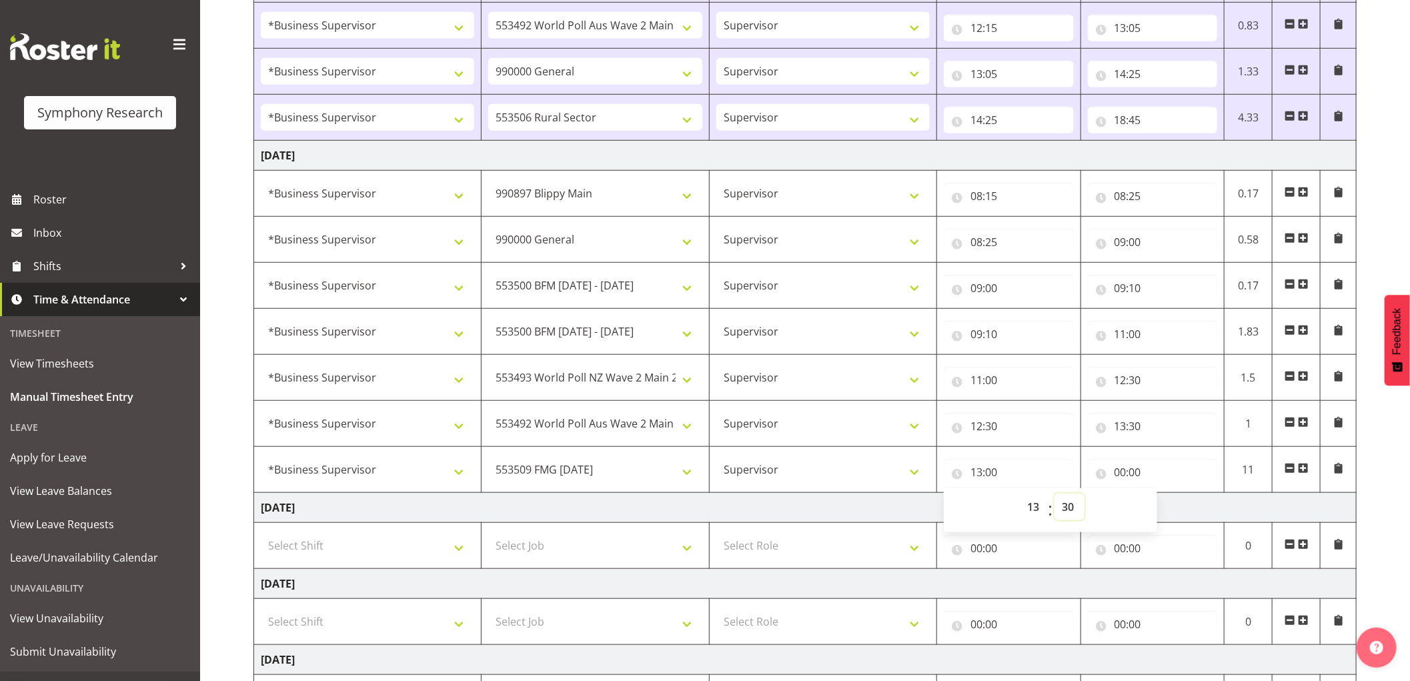
click at [1054, 495] on select "00 01 02 03 04 05 06 07 08 09 10 11 12 13 14 15 16 17 18 19 20 21 22 23 24 25 2…" at bounding box center [1069, 506] width 30 height 27
select select
type input "13:30"
click at [1118, 467] on input "00:00" at bounding box center [1153, 472] width 130 height 27
click at [1179, 509] on select "00 01 02 03 04 05 06 07 08 09 10 11 12 13 14 15 16 17 18 19 20 21 22 23" at bounding box center [1179, 506] width 30 height 27
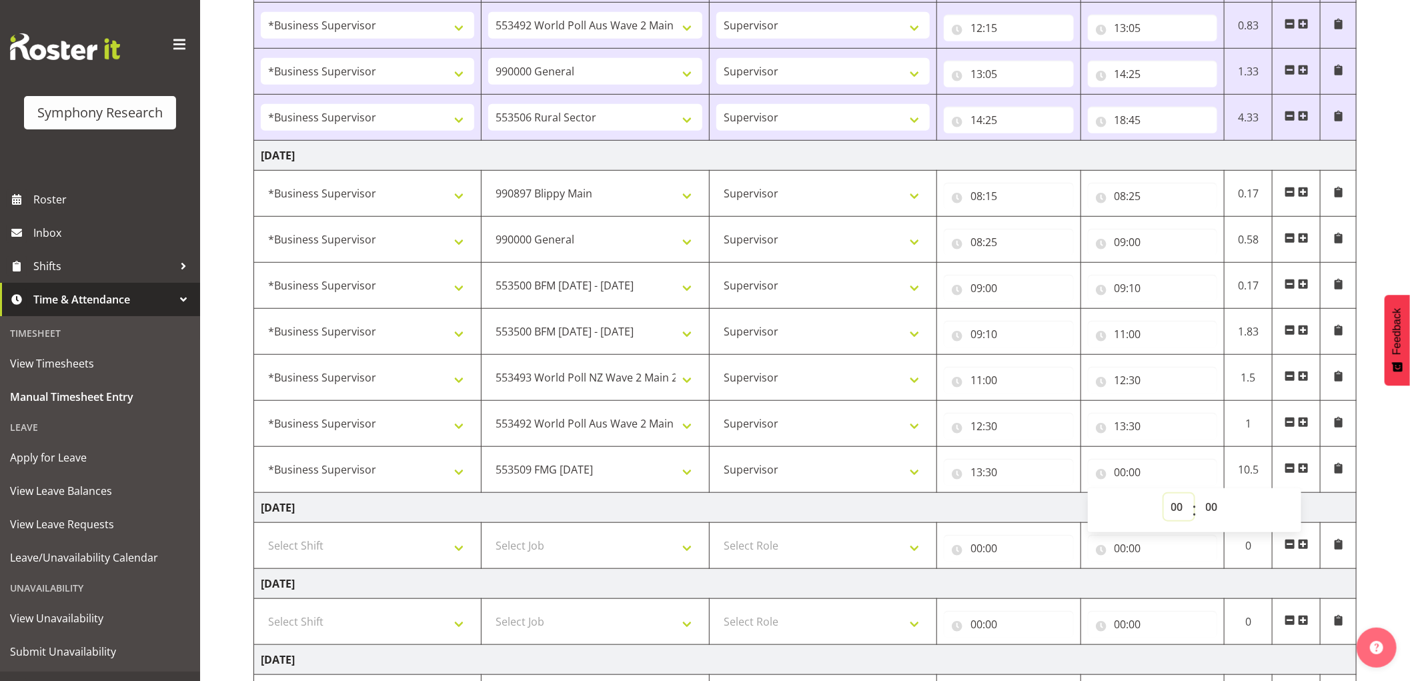
select select "15"
click at [1164, 495] on select "00 01 02 03 04 05 06 07 08 09 10 11 12 13 14 15 16 17 18 19 20 21 22 23" at bounding box center [1179, 506] width 30 height 27
select select
type input "15:00"
click at [1218, 509] on select "00 01 02 03 04 05 06 07 08 09 10 11 12 13 14 15 16 17 18 19 20 21 22 23 24 25 2…" at bounding box center [1213, 506] width 30 height 27
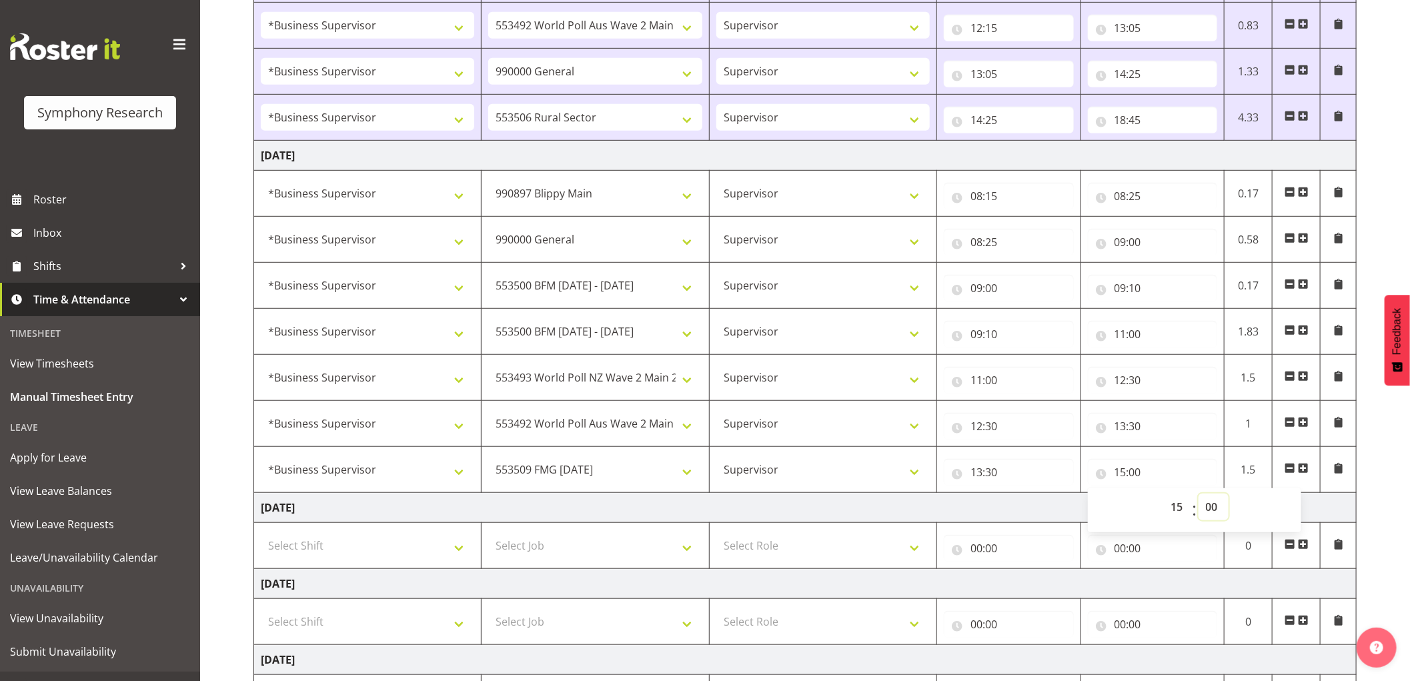
select select "30"
click at [1198, 495] on select "00 01 02 03 04 05 06 07 08 09 10 11 12 13 14 15 16 17 18 19 20 21 22 23 24 25 2…" at bounding box center [1213, 506] width 30 height 27
select select
type input "15:30"
click at [1304, 467] on span at bounding box center [1303, 468] width 11 height 11
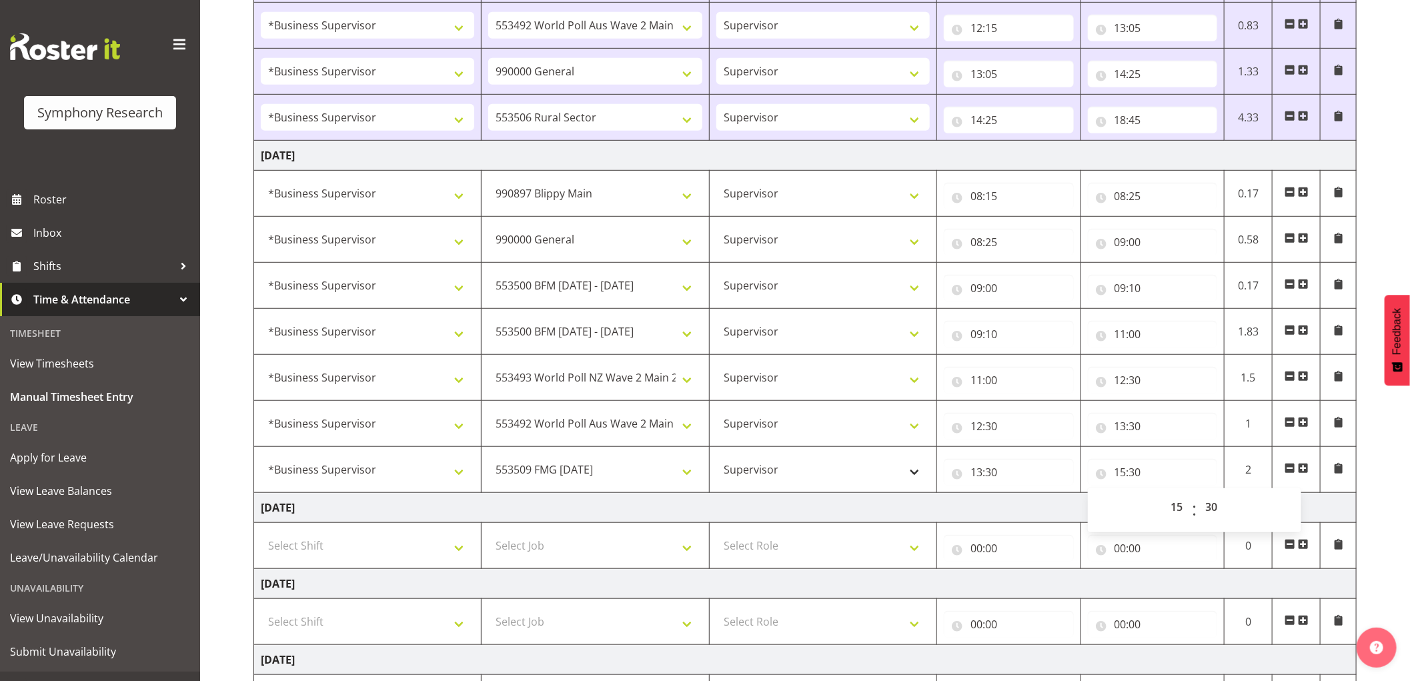
select select
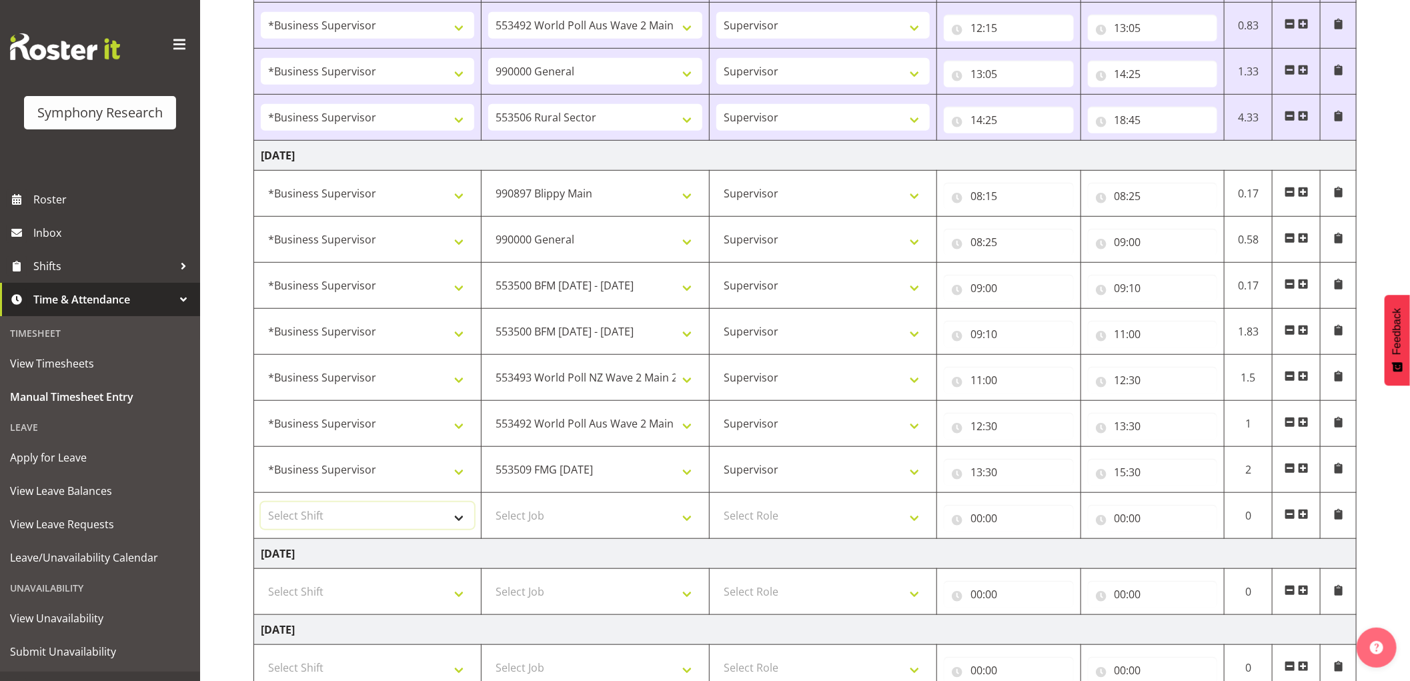
click at [422, 511] on select "Select Shift !!Weekend Residential (Roster IT Shift Label) *Business 9/10am ~ 4…" at bounding box center [367, 515] width 213 height 27
select select "1607"
click at [261, 503] on select "Select Shift !!Weekend Residential (Roster IT Shift Label) *Business 9/10am ~ 4…" at bounding box center [367, 515] width 213 height 27
select select
click at [591, 525] on select "Select Job 550060 IF Admin 553492 World Poll Aus Wave 2 Main 2025 553493 World …" at bounding box center [594, 515] width 213 height 27
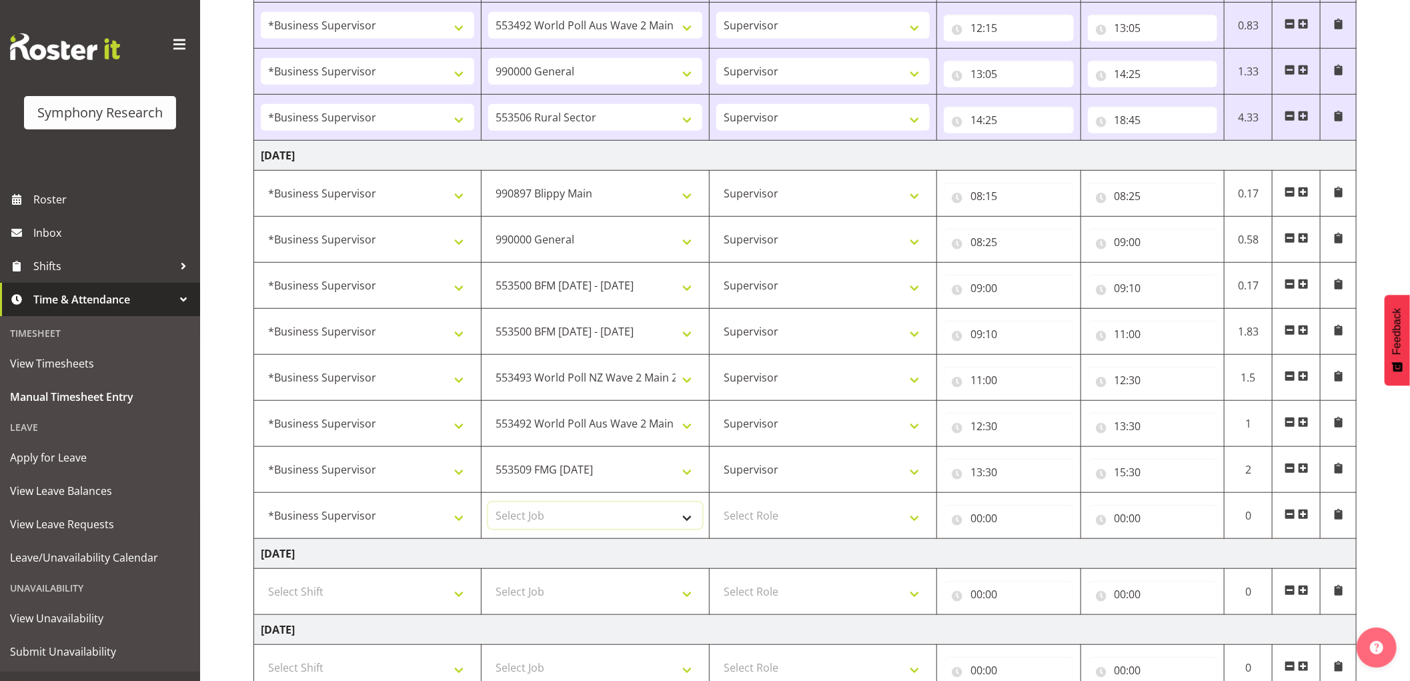
select select "10587"
click at [488, 503] on select "Select Job 550060 IF Admin 553492 World Poll Aus Wave 2 Main 2025 553493 World …" at bounding box center [594, 515] width 213 height 27
select select
drag, startPoint x: 809, startPoint y: 521, endPoint x: 806, endPoint y: 529, distance: 8.1
click at [809, 521] on select "Select Role Supervisor Interviewing Briefing" at bounding box center [822, 515] width 213 height 27
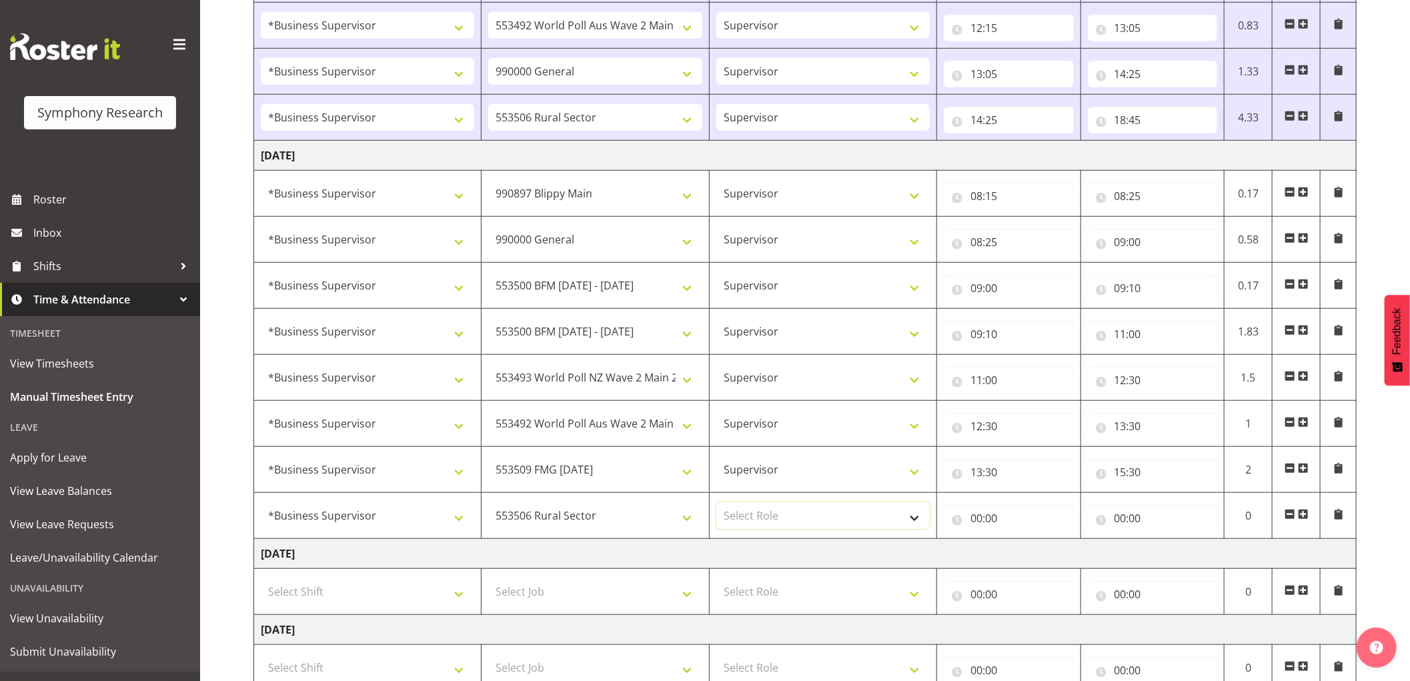
select select "45"
click at [716, 503] on select "Select Role Supervisor Interviewing Briefing" at bounding box center [822, 515] width 213 height 27
select select
click at [975, 520] on input "00:00" at bounding box center [1009, 518] width 130 height 27
click at [1031, 556] on select "00 01 02 03 04 05 06 07 08 09 10 11 12 13 14 15 16 17 18 19 20 21 22 23" at bounding box center [1035, 552] width 30 height 27
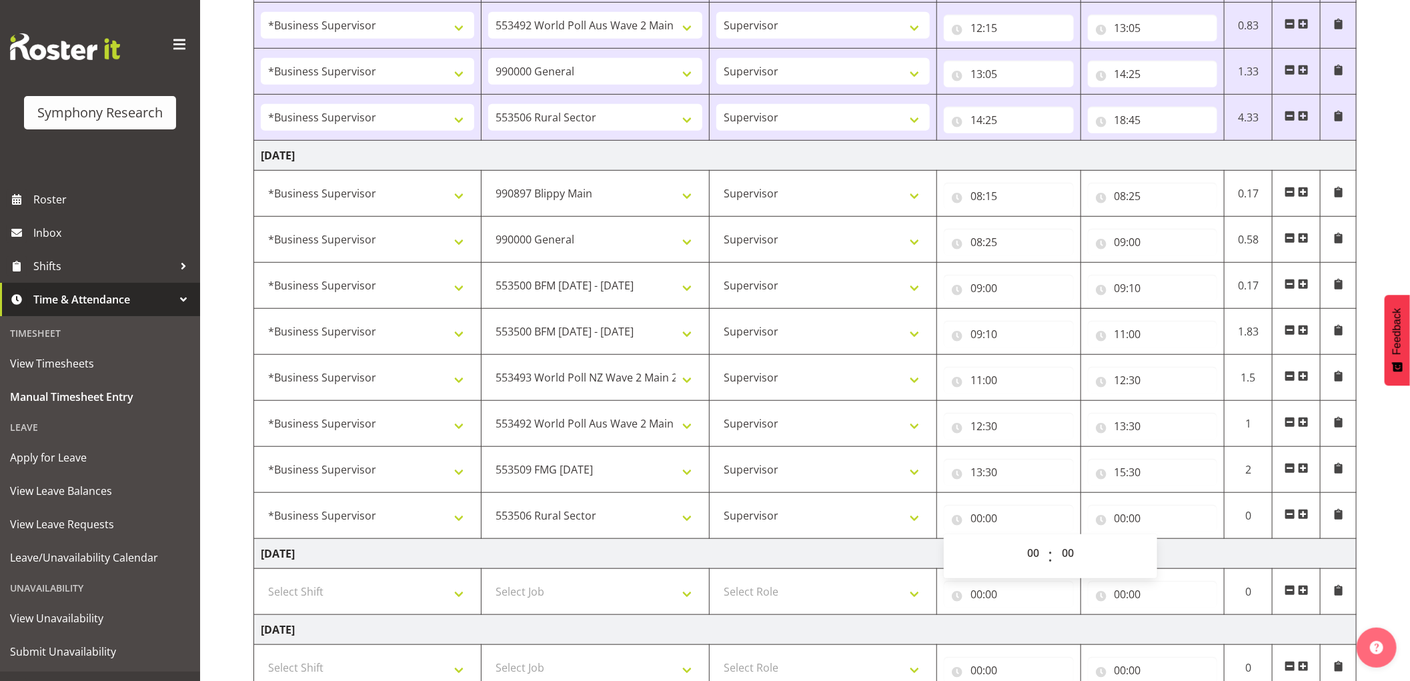
click at [852, 543] on td "[DATE]" at bounding box center [805, 554] width 1102 height 30
click at [976, 521] on input "00:00" at bounding box center [1009, 518] width 130 height 27
click at [1034, 551] on select "00 01 02 03 04 05 06 07 08 09 10 11 12 13 14 15 16 17 18 19 20 21 22 23" at bounding box center [1035, 552] width 30 height 27
select select "15"
click at [1020, 541] on select "00 01 02 03 04 05 06 07 08 09 10 11 12 13 14 15 16 17 18 19 20 21 22 23" at bounding box center [1035, 552] width 30 height 27
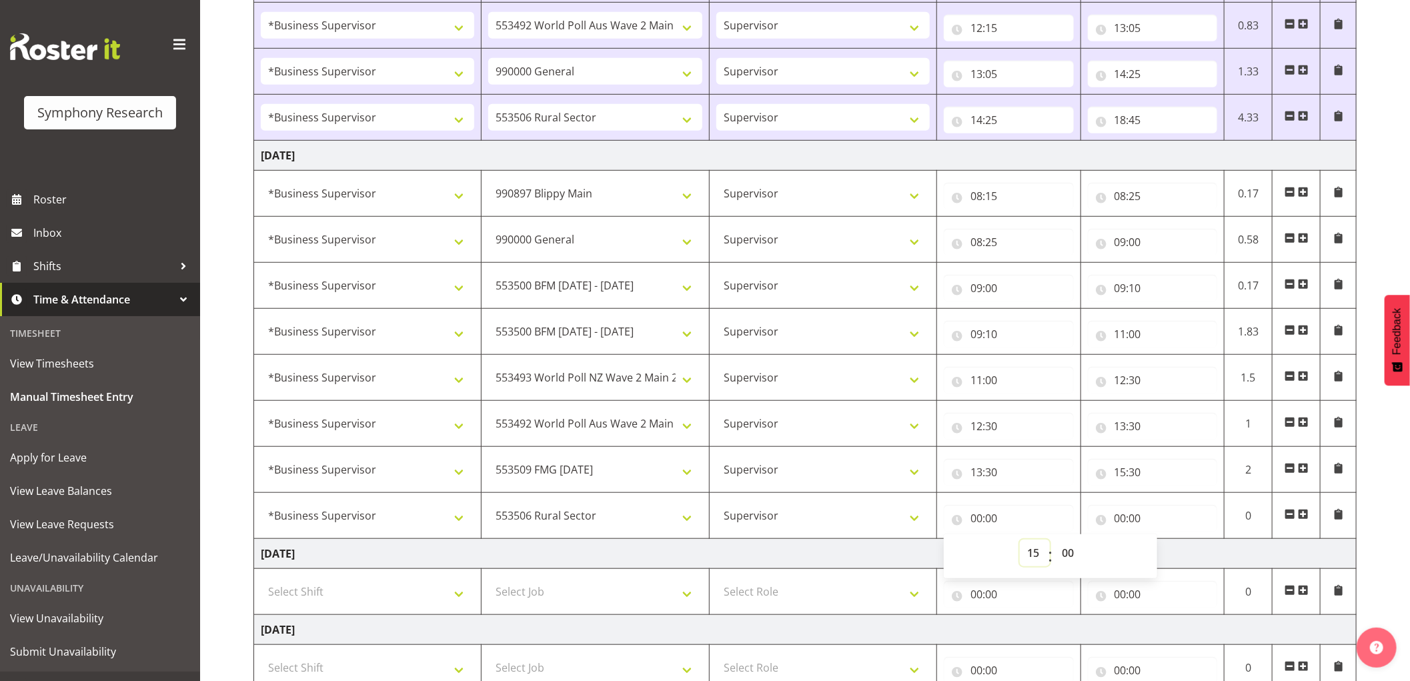
select select
type input "15:00"
click at [1063, 551] on select "00 01 02 03 04 05 06 07 08 09 10 11 12 13 14 15 16 17 18 19 20 21 22 23 24 25 2…" at bounding box center [1069, 552] width 30 height 27
select select "30"
click at [1054, 541] on select "00 01 02 03 04 05 06 07 08 09 10 11 12 13 14 15 16 17 18 19 20 21 22 23 24 25 2…" at bounding box center [1069, 552] width 30 height 27
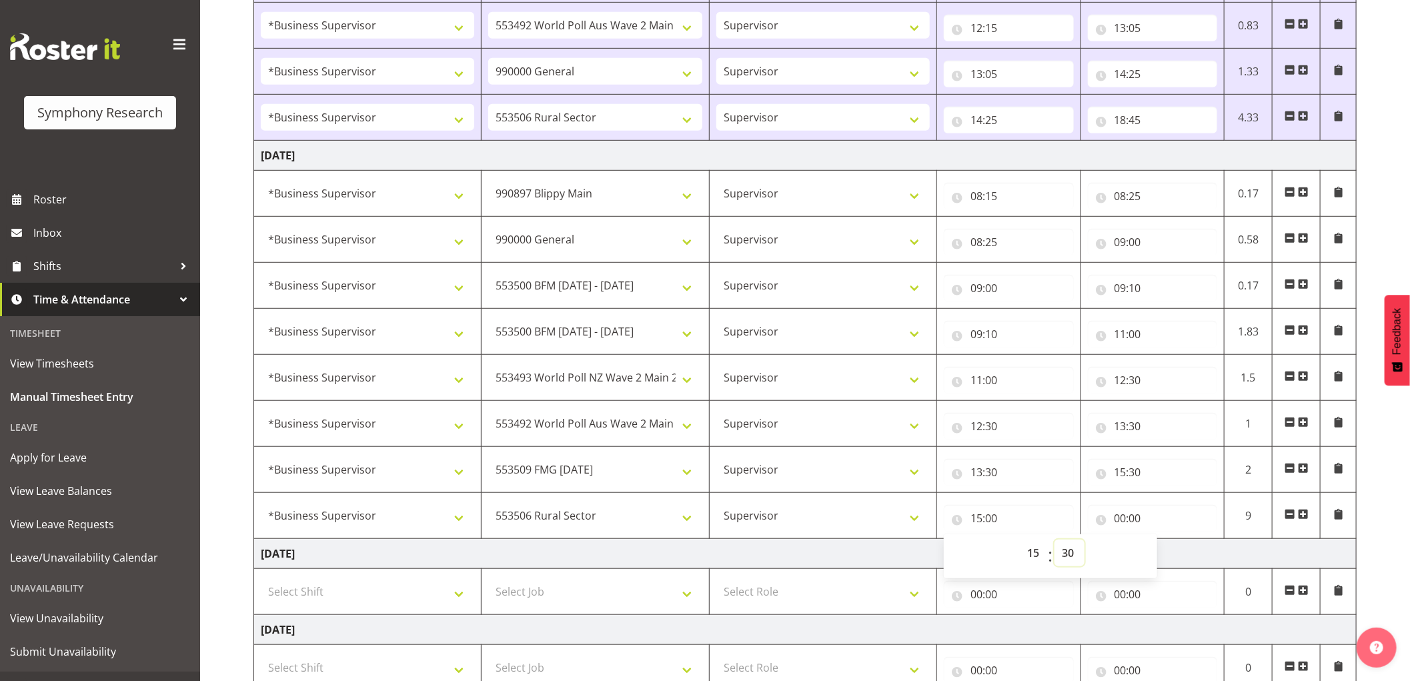
select select
type input "15:30"
click at [1126, 515] on input "00:00" at bounding box center [1153, 518] width 130 height 27
click at [1178, 558] on select "00 01 02 03 04 05 06 07 08 09 10 11 12 13 14 15 16 17 18 19 20 21 22 23" at bounding box center [1179, 552] width 30 height 27
select select "18"
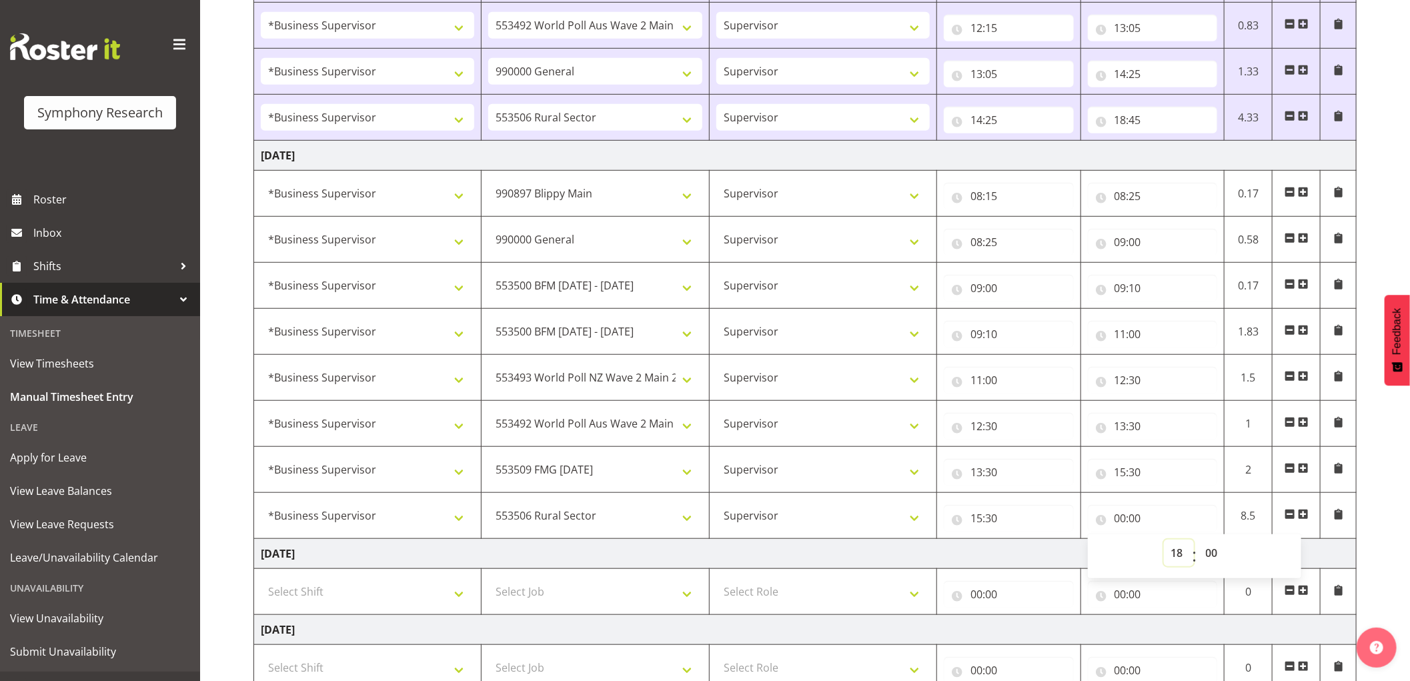
click at [1164, 541] on select "00 01 02 03 04 05 06 07 08 09 10 11 12 13 14 15 16 17 18 19 20 21 22 23" at bounding box center [1179, 552] width 30 height 27
select select
type input "18:00"
click at [1214, 556] on select "00 01 02 03 04 05 06 07 08 09 10 11 12 13 14 15 16 17 18 19 20 21 22 23 24 25 2…" at bounding box center [1213, 552] width 30 height 27
select select "45"
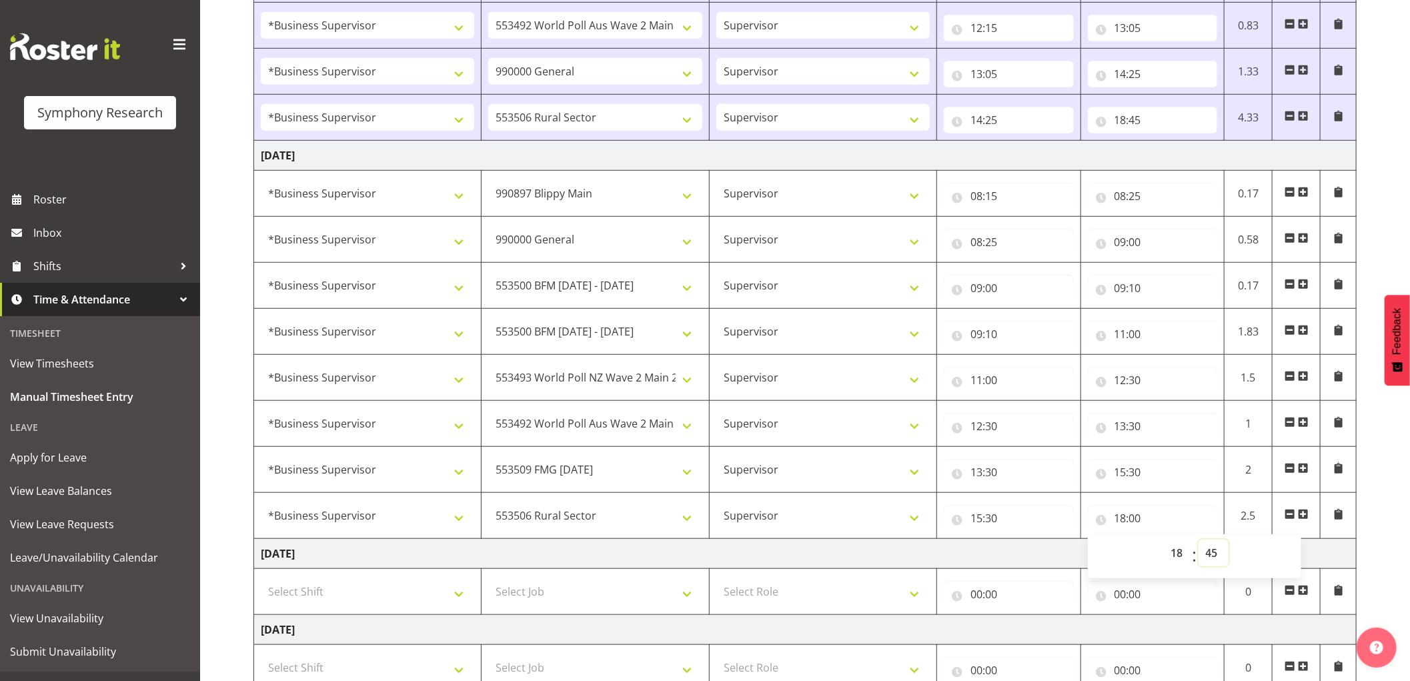
click at [1198, 541] on select "00 01 02 03 04 05 06 07 08 09 10 11 12 13 14 15 16 17 18 19 20 21 22 23 24 25 2…" at bounding box center [1213, 552] width 30 height 27
select select
type input "18:45"
click at [1224, 552] on select "00 01 02 03 04 05 06 07 08 09 10 11 12 13 14 15 16 17 18 19 20 21 22 23 24 25 2…" at bounding box center [1213, 552] width 30 height 27
click at [1307, 516] on span at bounding box center [1303, 514] width 11 height 11
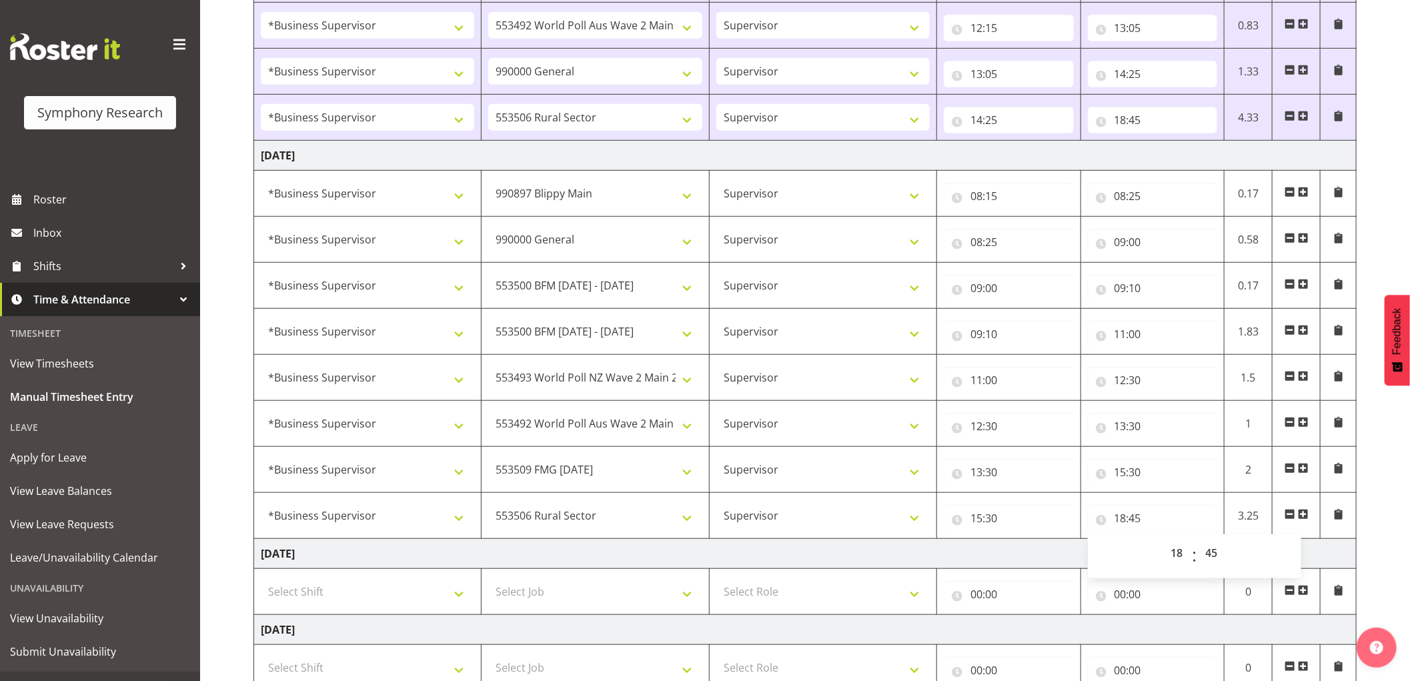
select select
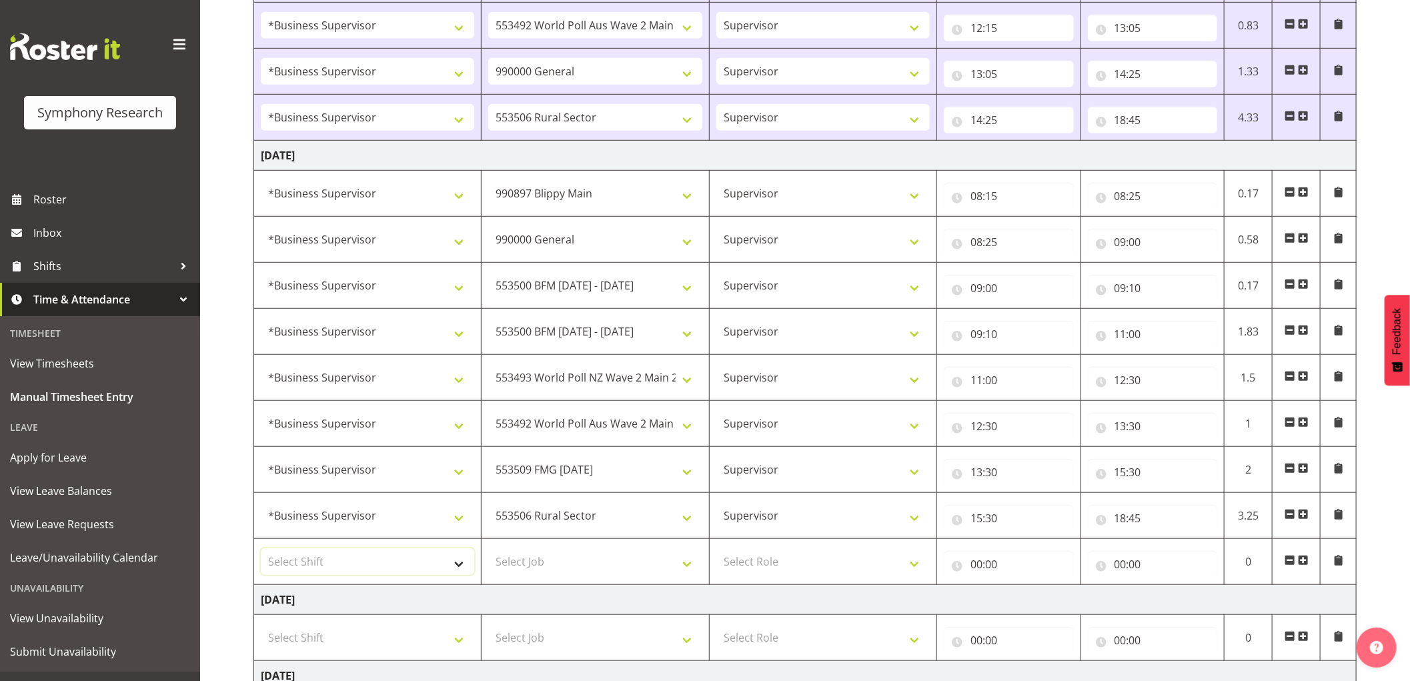
click at [431, 564] on select "Select Shift !!Weekend Residential (Roster IT Shift Label) *Business 9/10am ~ 4…" at bounding box center [367, 561] width 213 height 27
select select "1607"
click at [261, 549] on select "Select Shift !!Weekend Residential (Roster IT Shift Label) *Business 9/10am ~ 4…" at bounding box center [367, 561] width 213 height 27
select select
click at [618, 565] on select "Select Job 550060 IF Admin 553492 World Poll Aus Wave 2 Main 2025 553493 World …" at bounding box center [594, 561] width 213 height 27
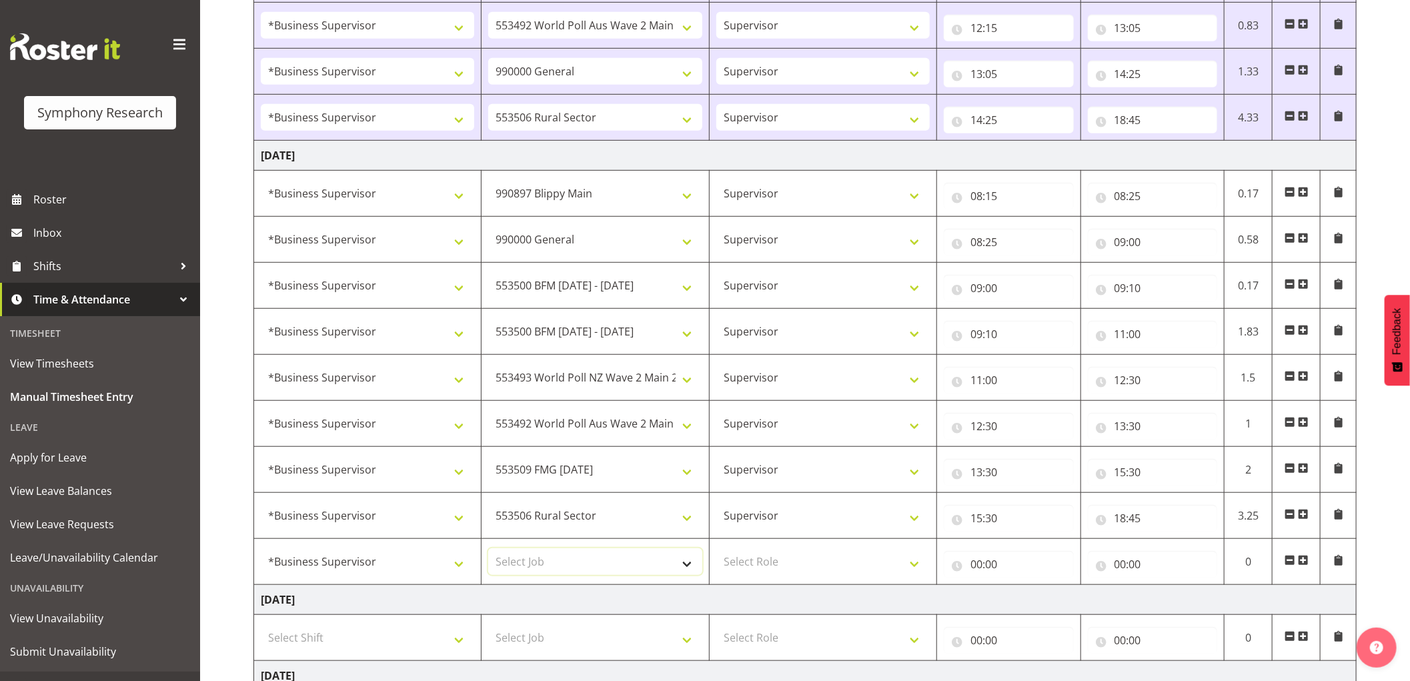
select select "743"
click at [488, 549] on select "Select Job 550060 IF Admin 553492 World Poll Aus Wave 2 Main 2025 553493 World …" at bounding box center [594, 561] width 213 height 27
select select
click at [760, 567] on select "Select Role Supervisor Interviewing Briefing" at bounding box center [822, 561] width 213 height 27
select select "45"
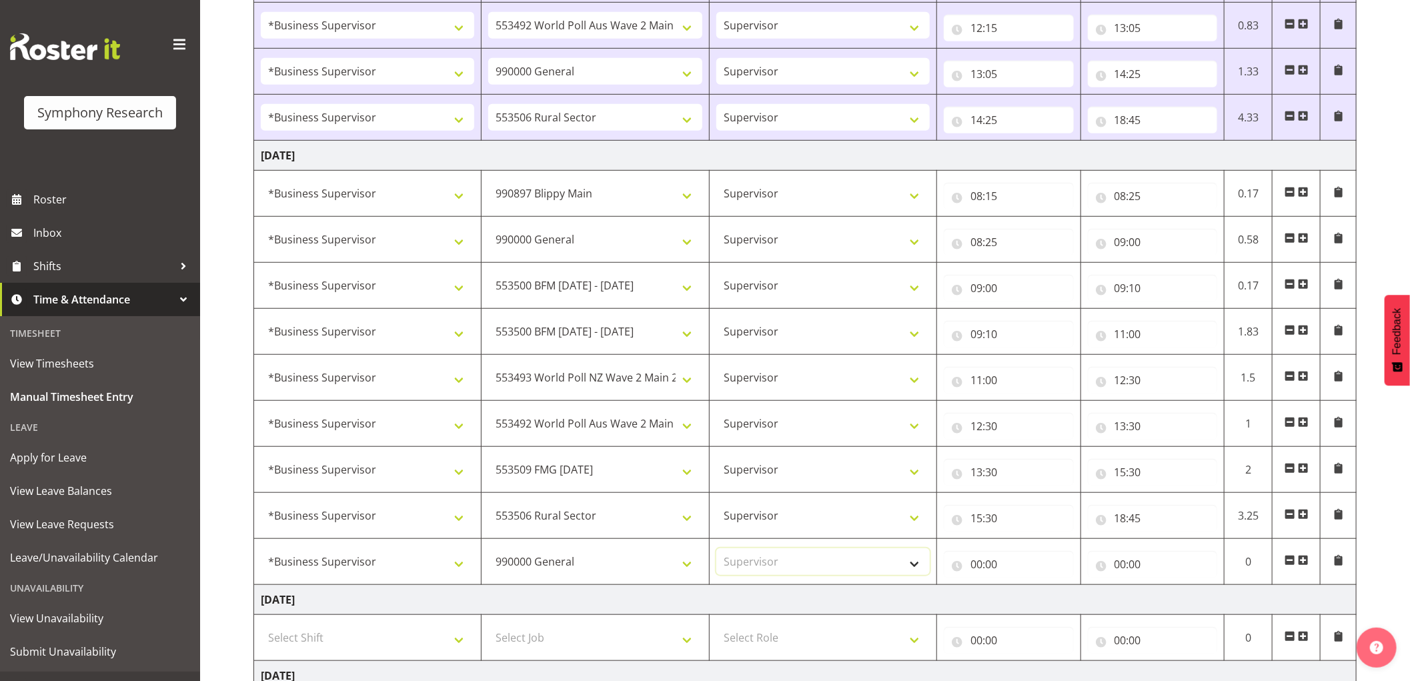
click at [716, 549] on select "Select Role Supervisor Interviewing Briefing" at bounding box center [822, 561] width 213 height 27
select select
click at [982, 567] on input "00:00" at bounding box center [1009, 564] width 130 height 27
click at [1031, 601] on select "00 01 02 03 04 05 06 07 08 09 10 11 12 13 14 15 16 17 18 19 20 21 22 23" at bounding box center [1035, 598] width 30 height 27
select select "18"
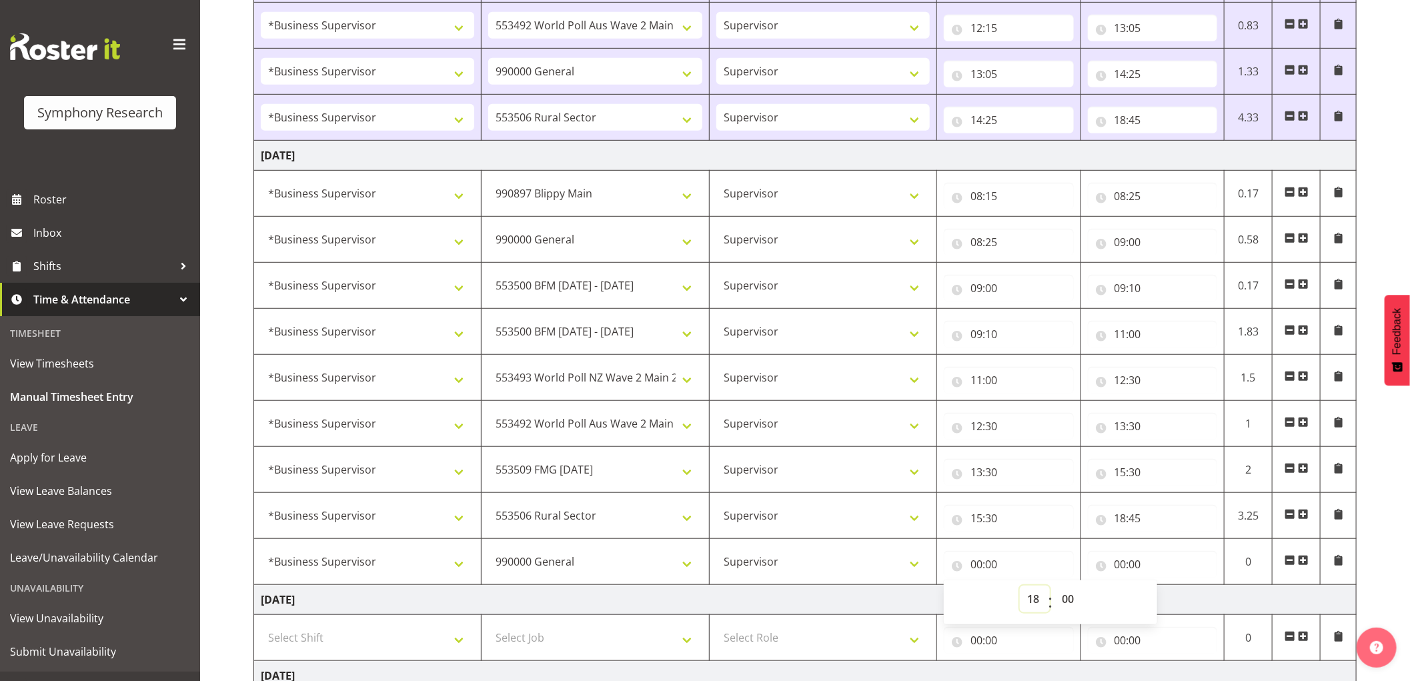
click at [1020, 587] on select "00 01 02 03 04 05 06 07 08 09 10 11 12 13 14 15 16 17 18 19 20 21 22 23" at bounding box center [1035, 598] width 30 height 27
select select
type input "18:00"
click at [1070, 603] on select "00 01 02 03 04 05 06 07 08 09 10 11 12 13 14 15 16 17 18 19 20 21 22 23 24 25 2…" at bounding box center [1069, 598] width 30 height 27
select select "45"
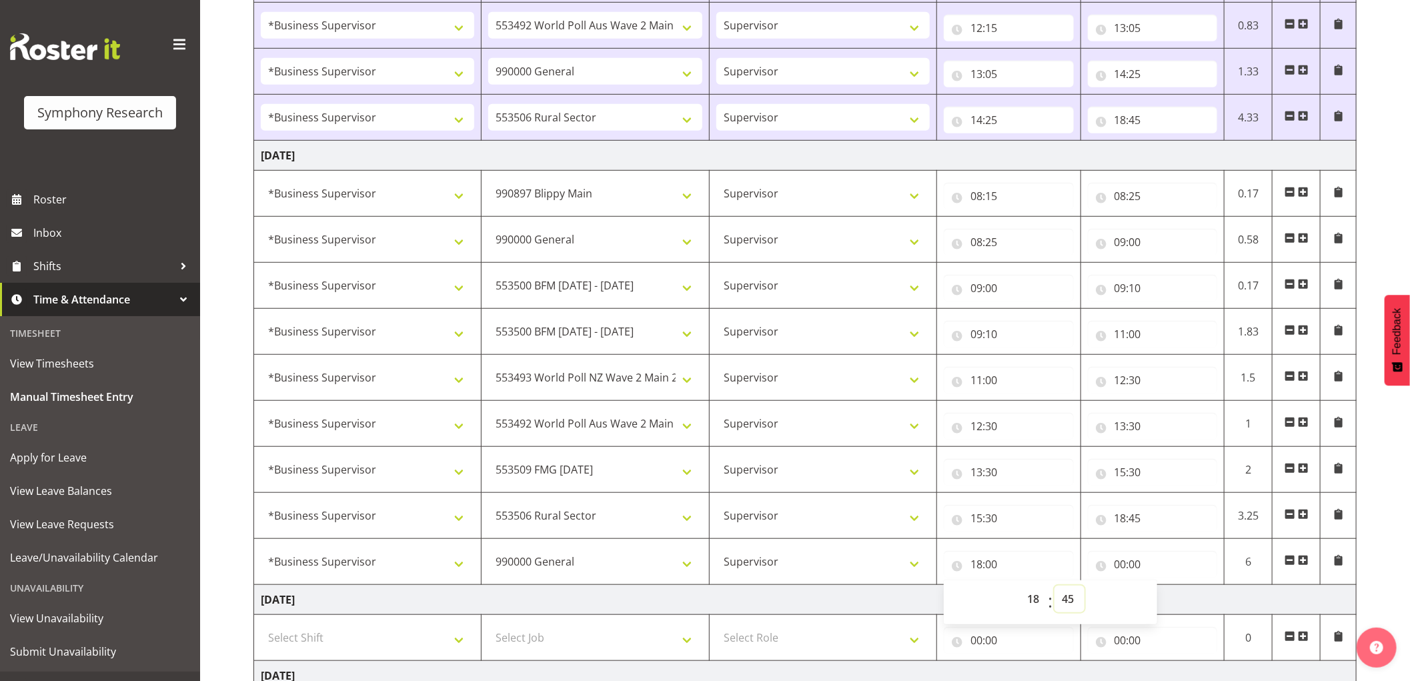
click at [1054, 587] on select "00 01 02 03 04 05 06 07 08 09 10 11 12 13 14 15 16 17 18 19 20 21 22 23 24 25 2…" at bounding box center [1069, 598] width 30 height 27
select select
type input "18:45"
click at [1120, 561] on input "00:00" at bounding box center [1153, 564] width 130 height 27
click at [1172, 599] on select "00 01 02 03 04 05 06 07 08 09 10 11 12 13 14 15 16 17 18 19 20 21 22 23" at bounding box center [1179, 598] width 30 height 27
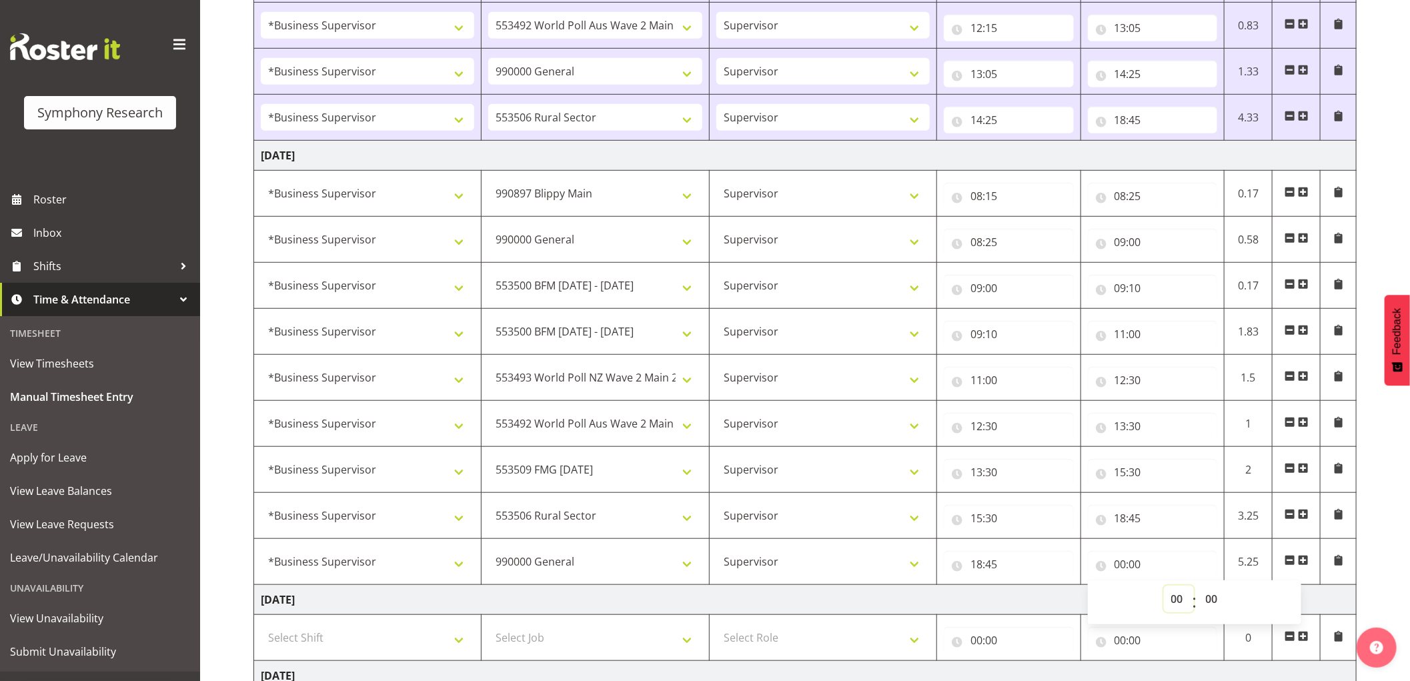
select select "19"
click at [1164, 587] on select "00 01 02 03 04 05 06 07 08 09 10 11 12 13 14 15 16 17 18 19 20 21 22 23" at bounding box center [1179, 598] width 30 height 27
select select
type input "19:00"
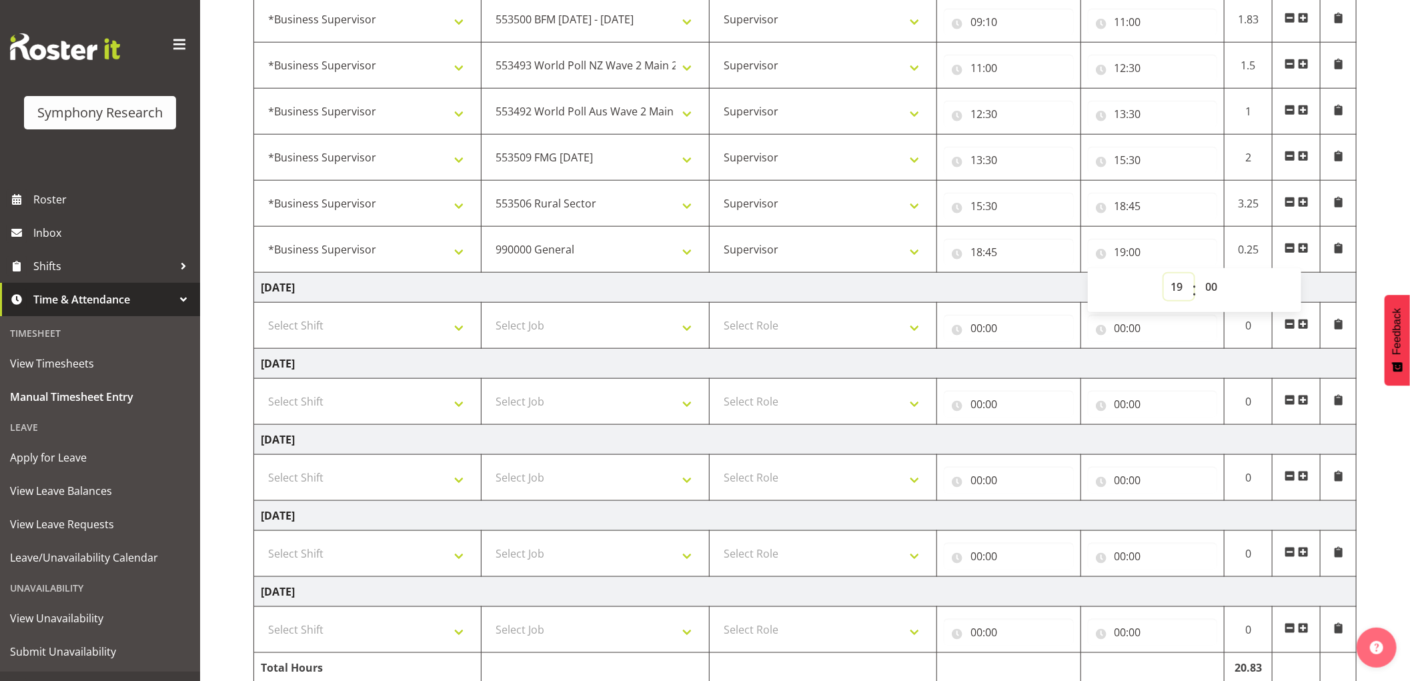
scroll to position [892, 0]
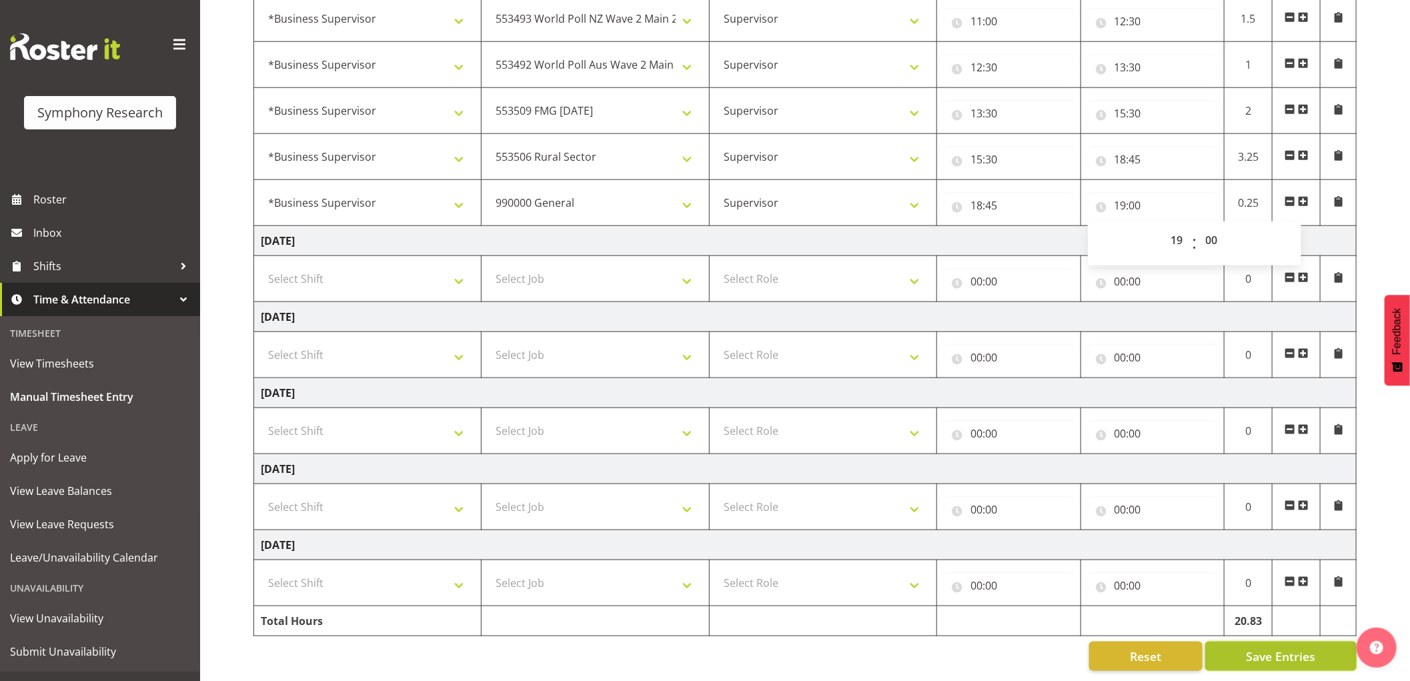
click at [1277, 647] on span "Save Entries" at bounding box center [1280, 655] width 69 height 17
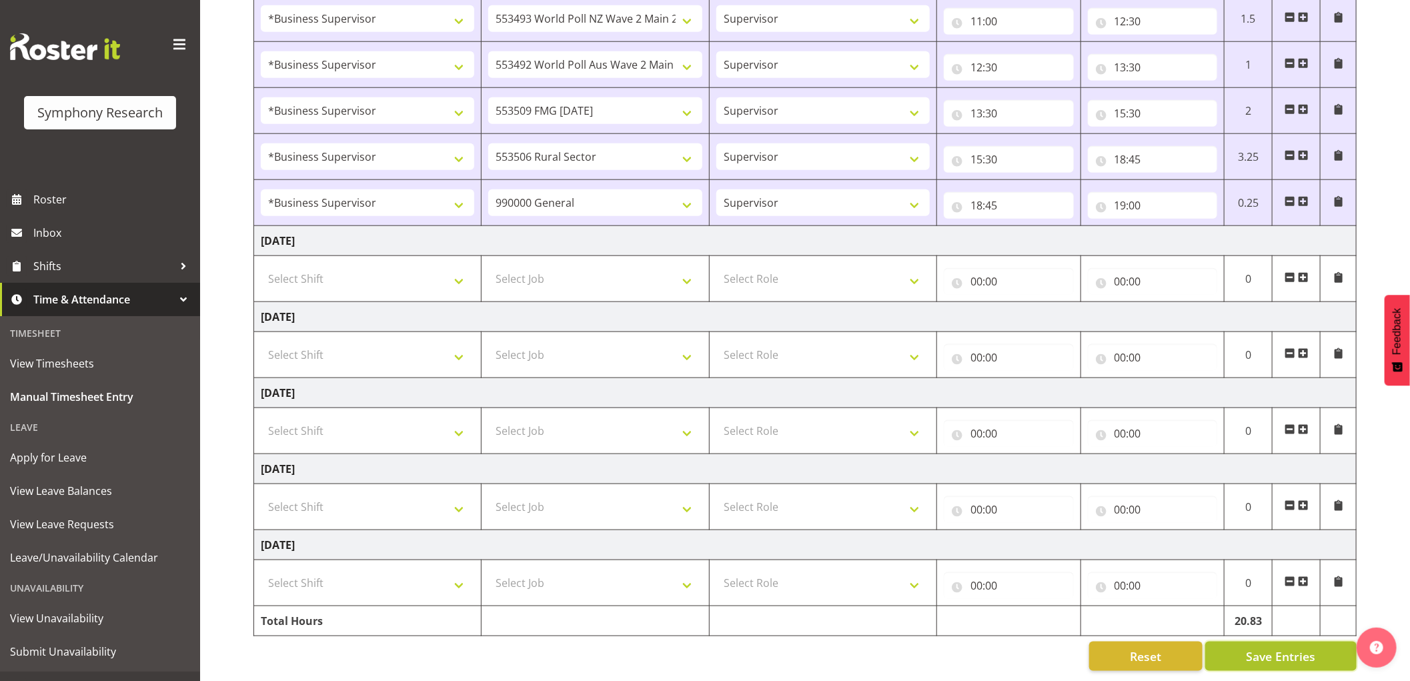
click at [1252, 647] on span "Save Entries" at bounding box center [1280, 655] width 69 height 17
click at [1256, 647] on span "Save Entries" at bounding box center [1280, 655] width 69 height 17
select select
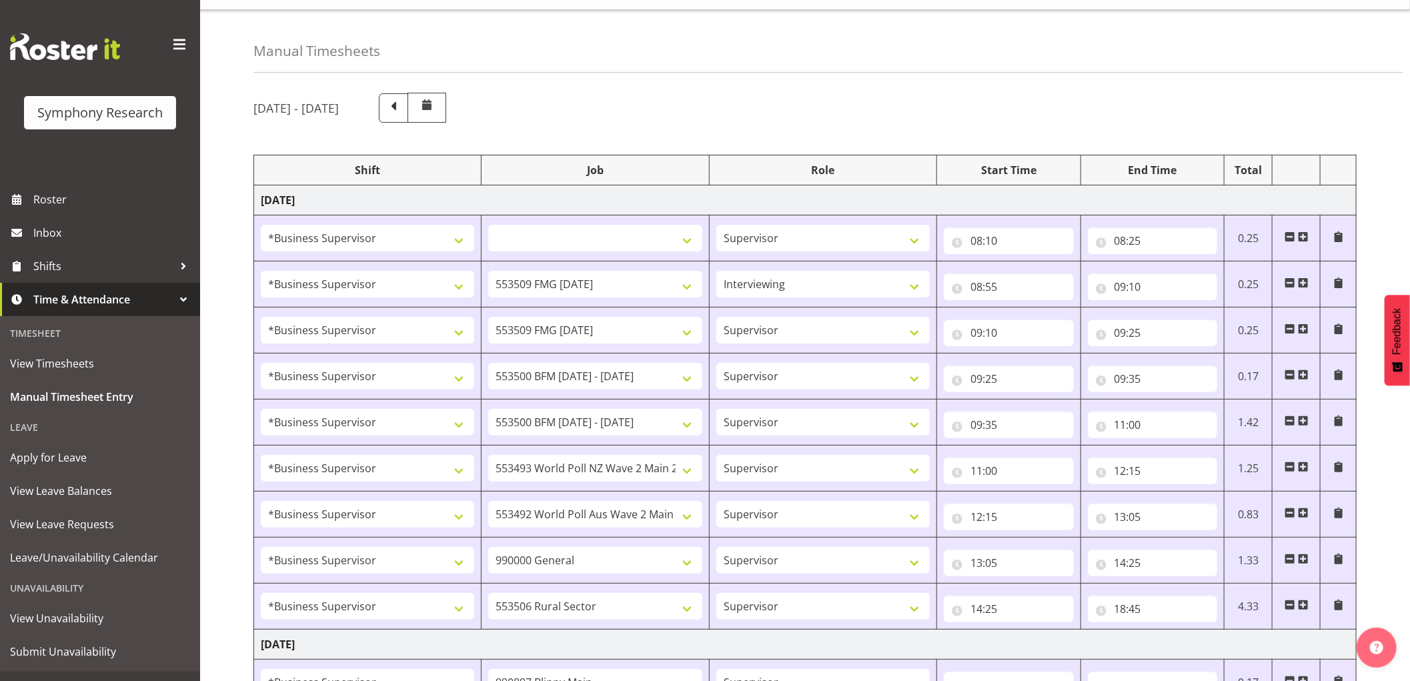
scroll to position [0, 0]
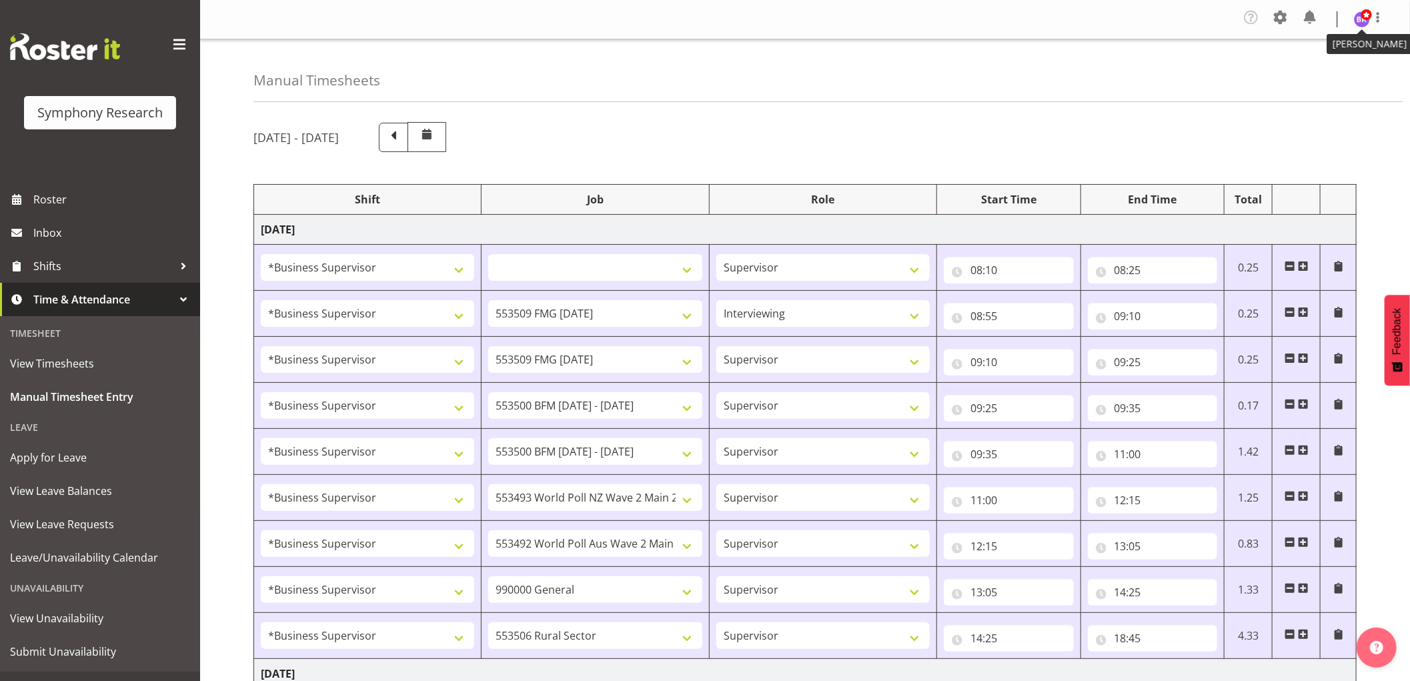
click at [1360, 16] on img at bounding box center [1362, 19] width 16 height 16
click at [1308, 69] on link "Log Out" at bounding box center [1322, 73] width 128 height 24
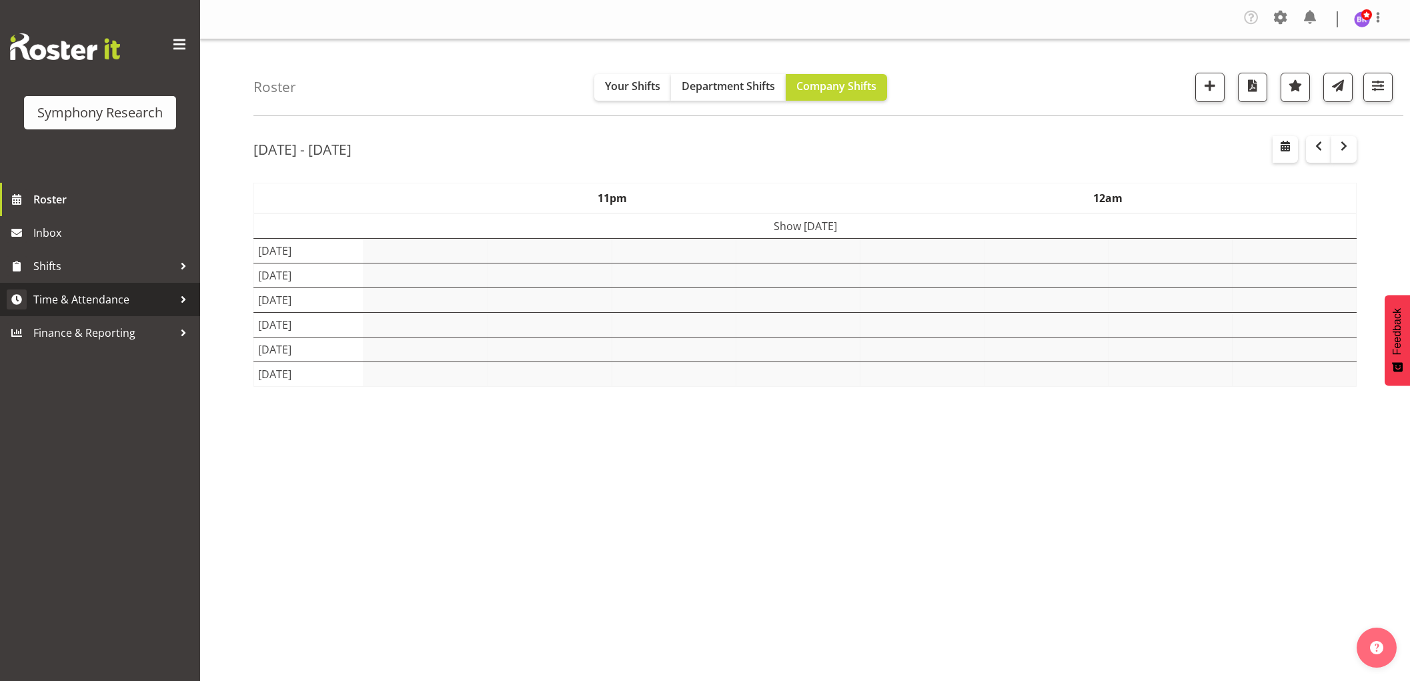
click at [129, 300] on span "Time & Attendance" at bounding box center [103, 299] width 140 height 20
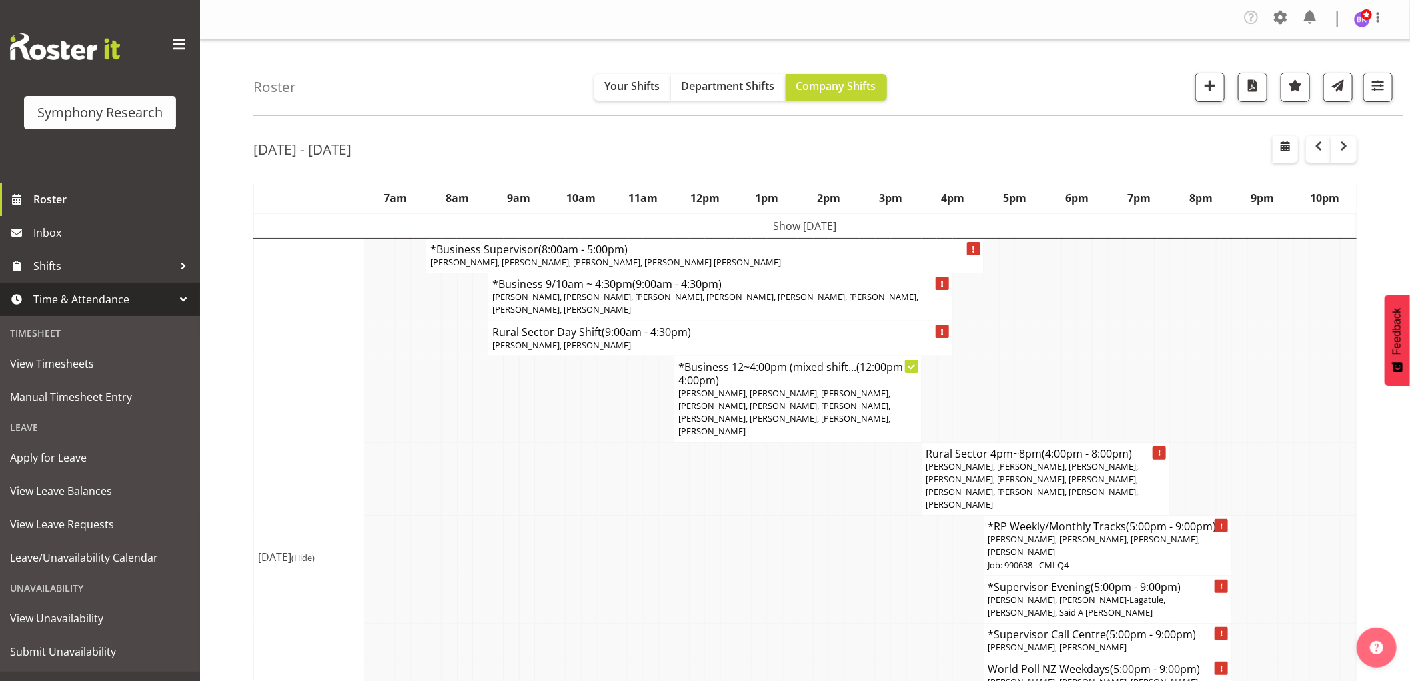
click at [112, 301] on span "Time & Attendance" at bounding box center [103, 299] width 140 height 20
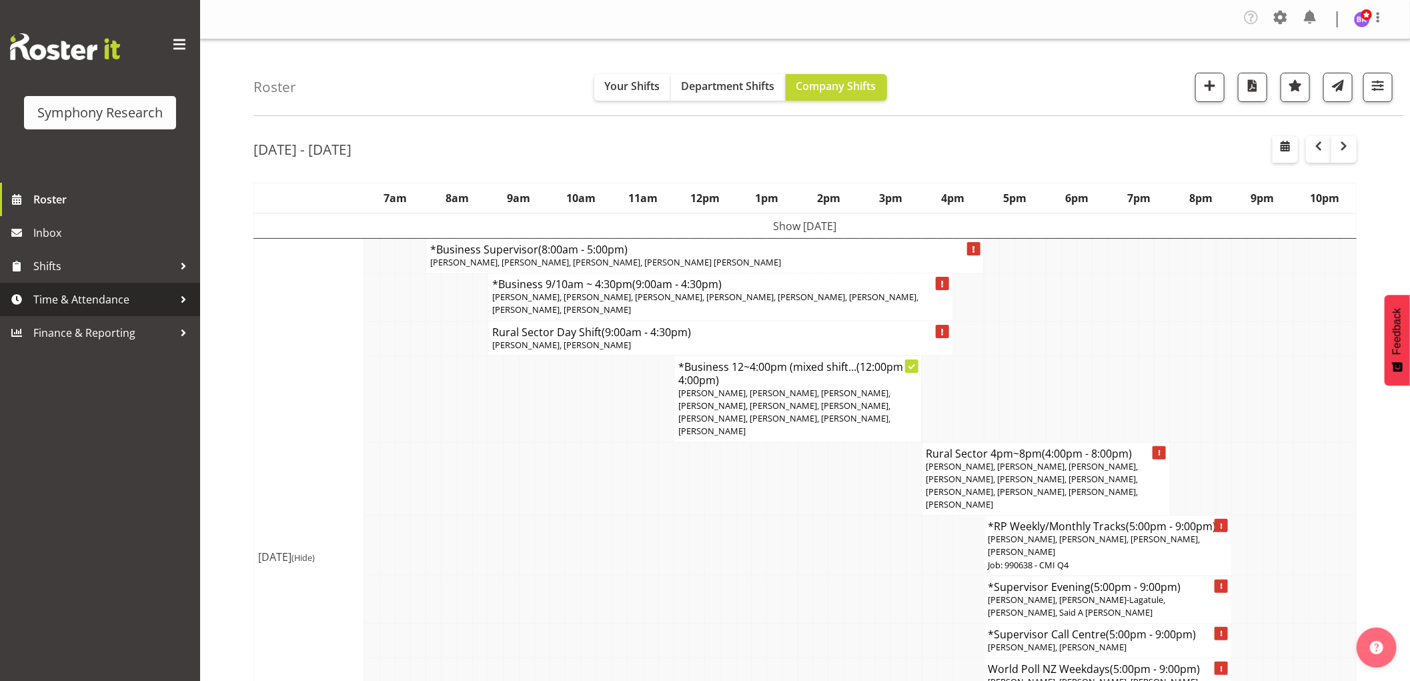
click at [96, 300] on span "Time & Attendance" at bounding box center [103, 299] width 140 height 20
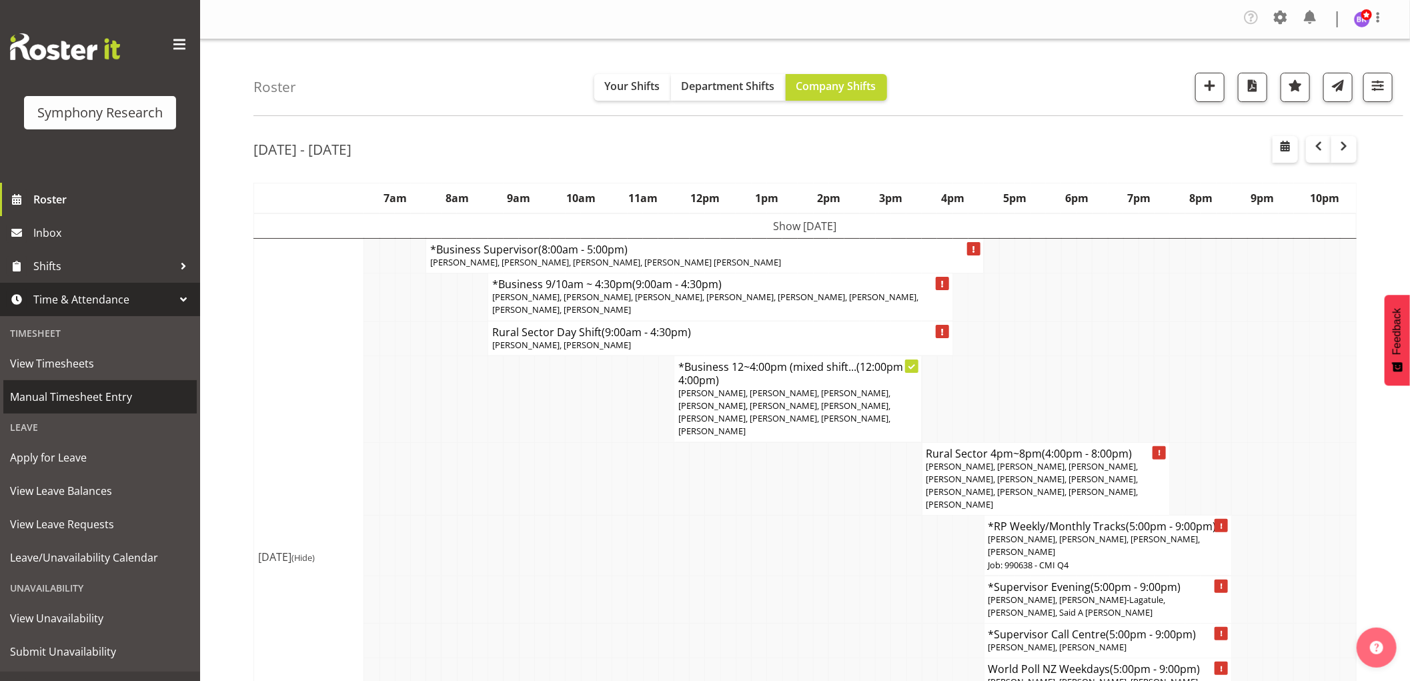
click at [87, 394] on span "Manual Timesheet Entry" at bounding box center [100, 397] width 180 height 20
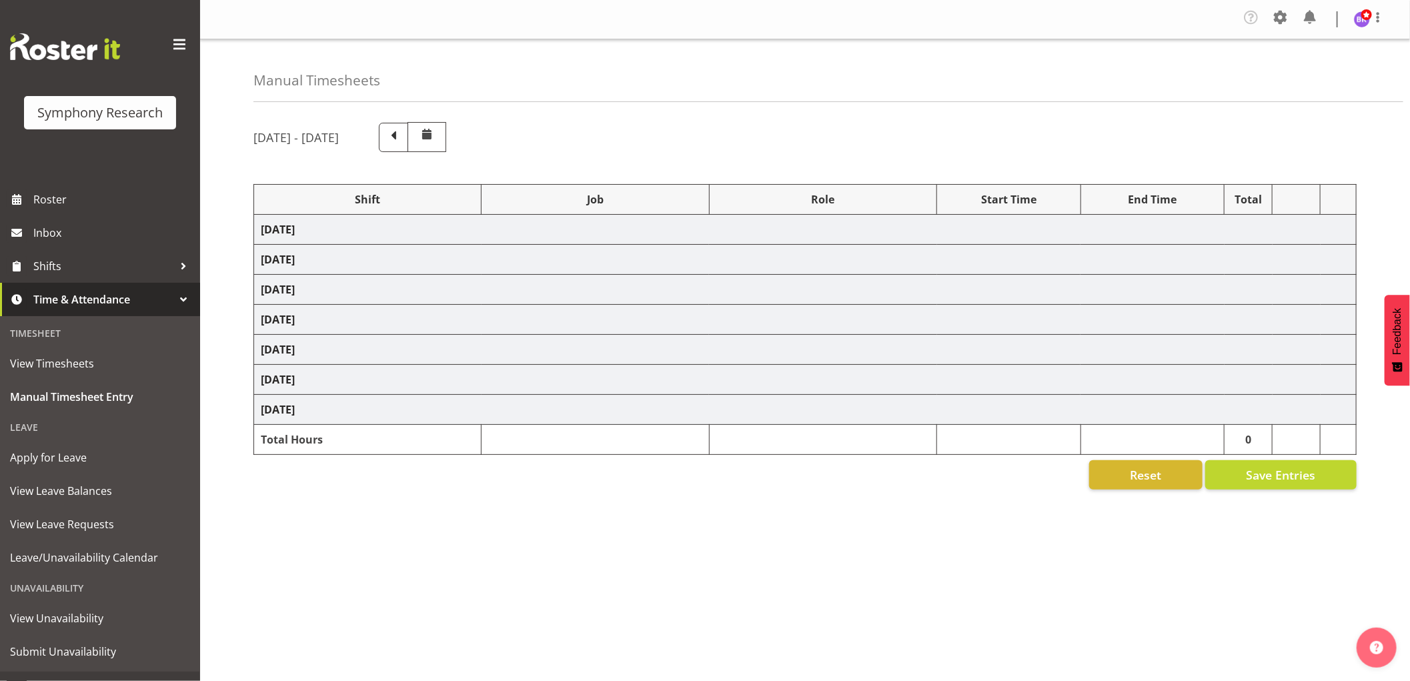
select select "1607"
select select
select select "1607"
select select "10585"
select select "47"
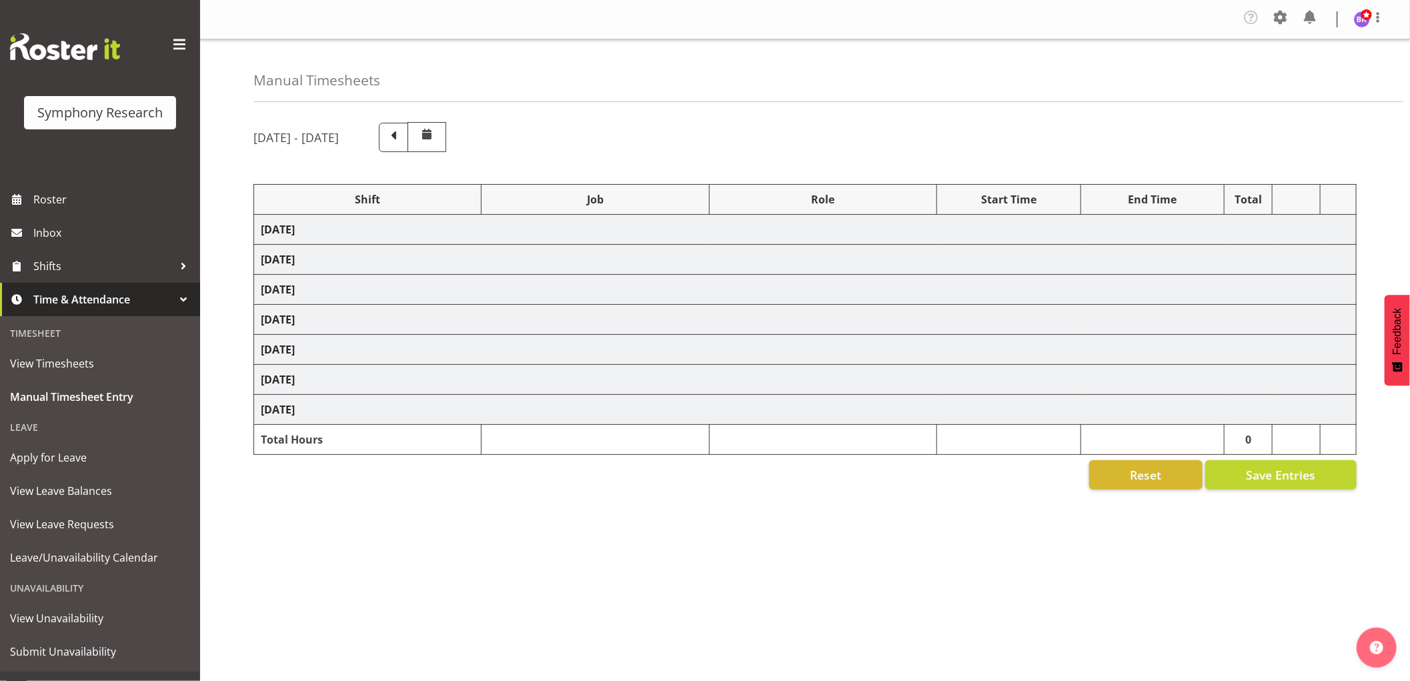
select select "1607"
select select "10585"
select select "1607"
select select "10242"
select select "1607"
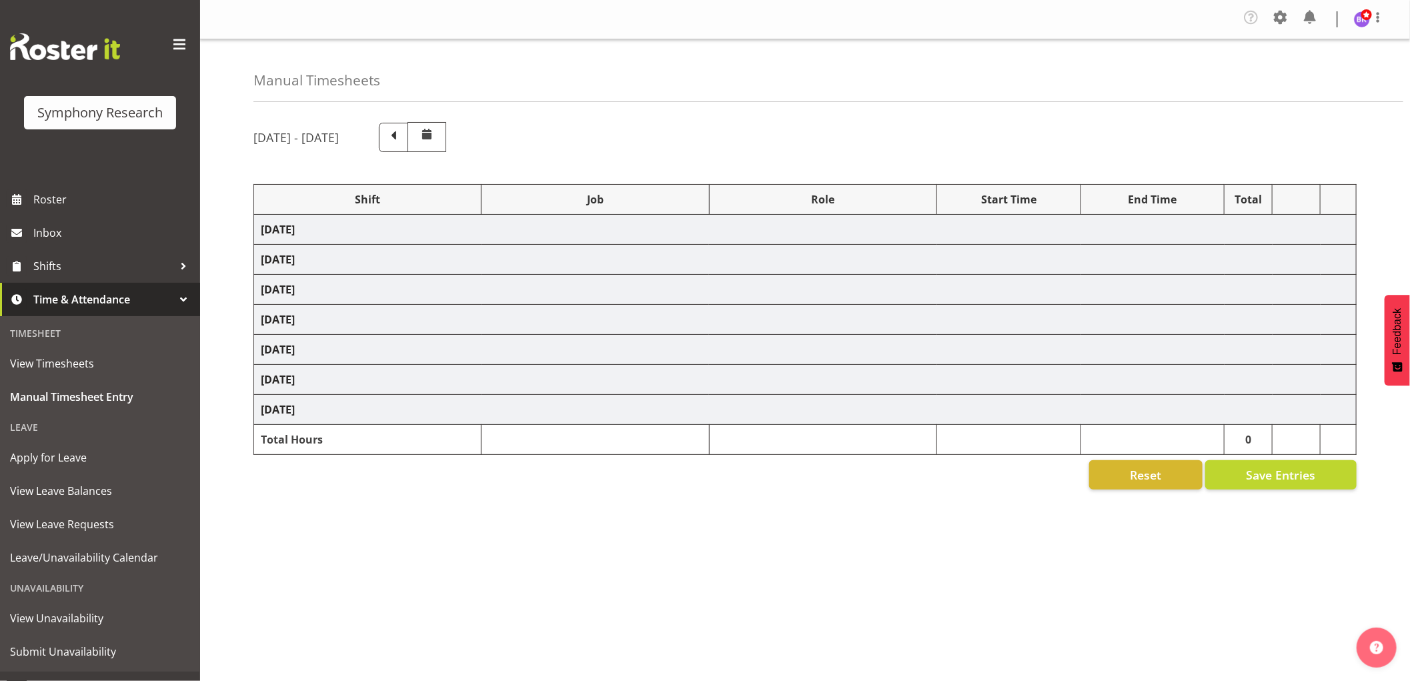
select select "10242"
select select "1607"
select select "10527"
select select "1607"
select select "10499"
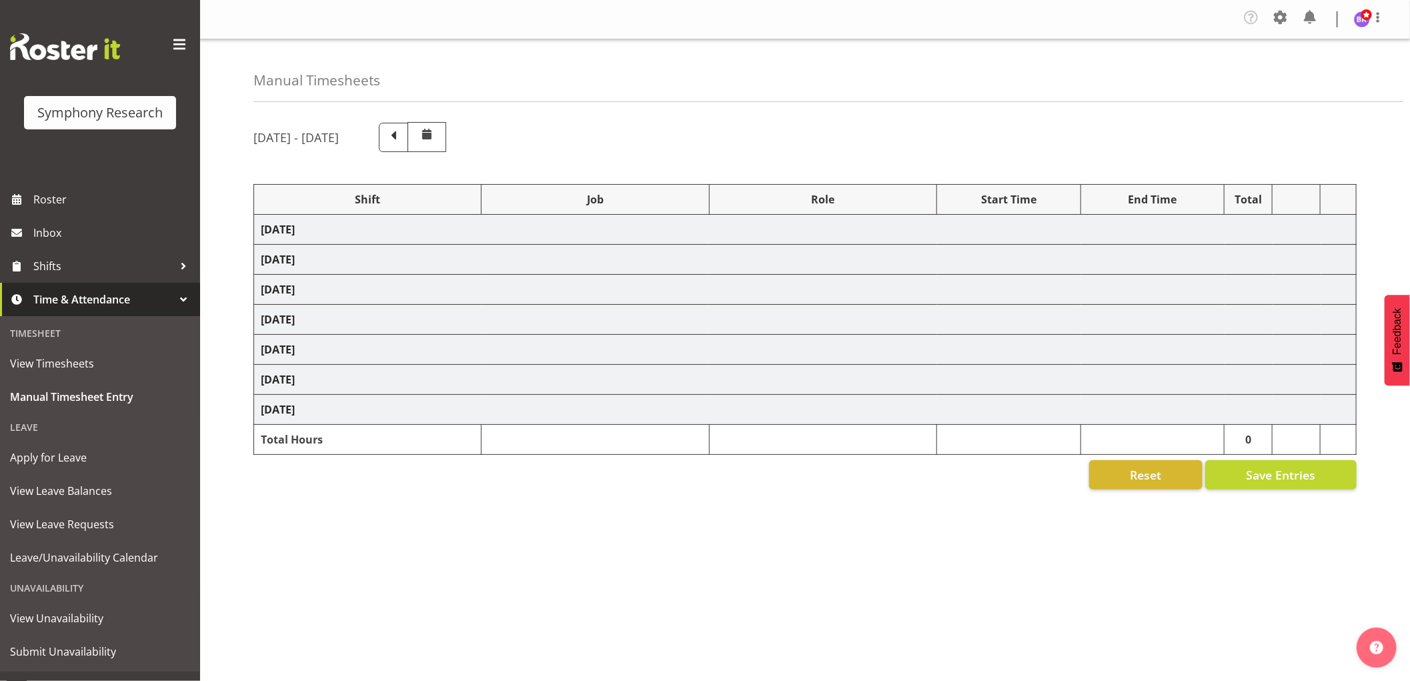
select select "1607"
select select "743"
select select "1607"
select select "10587"
select select "1607"
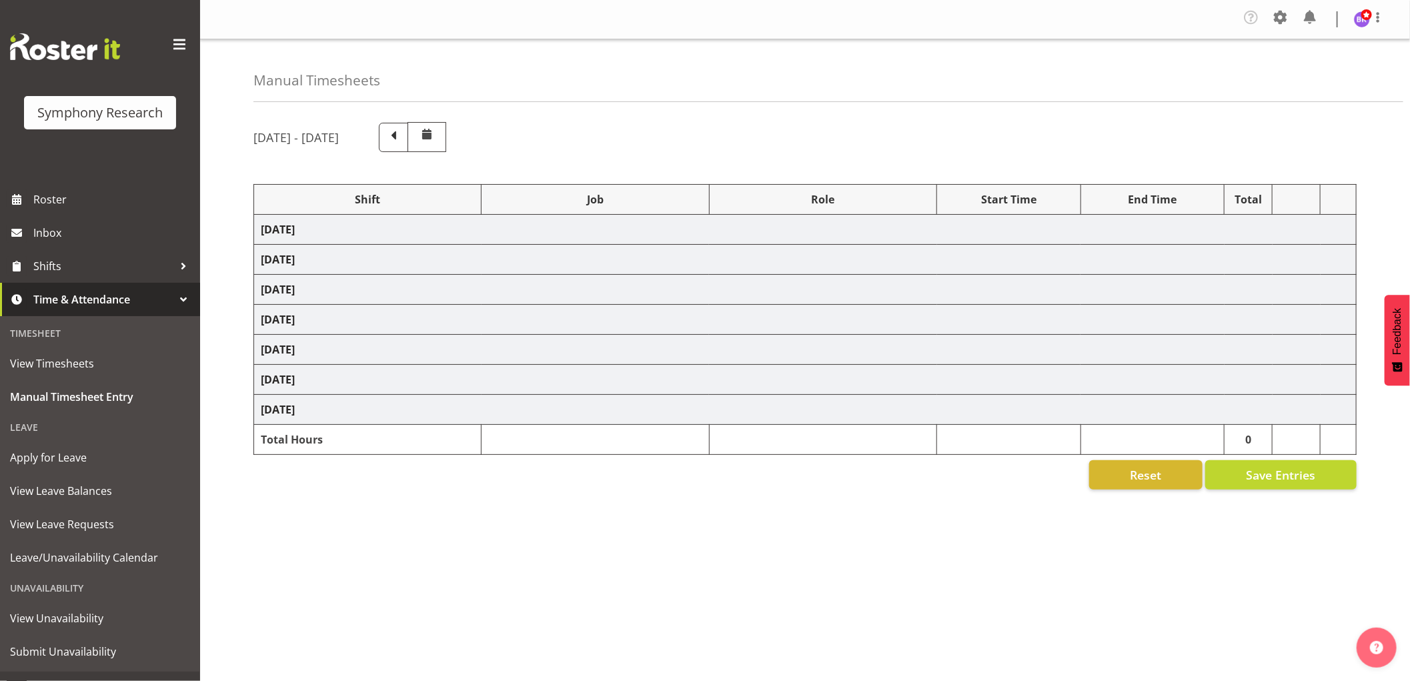
select select "10631"
select select "1607"
select select "743"
select select "1607"
select select "10242"
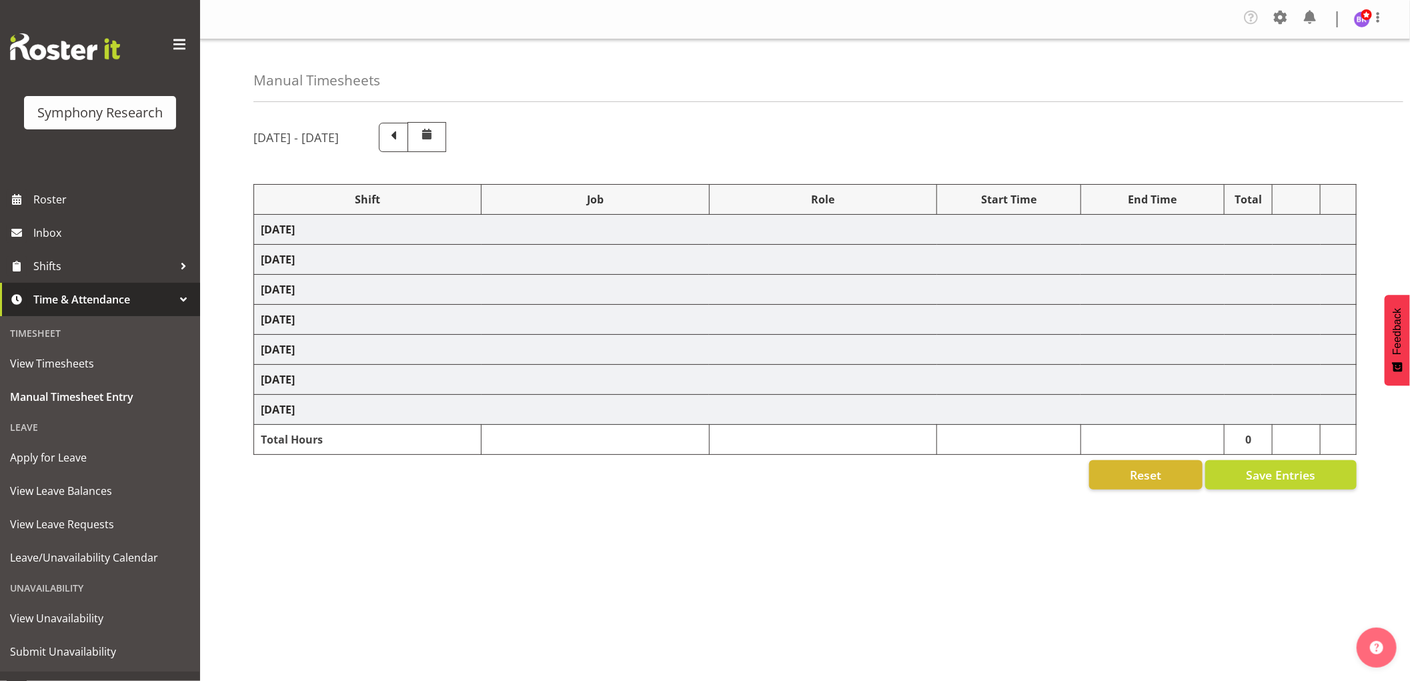
select select "1607"
select select "10242"
select select "1607"
select select "10527"
select select "1607"
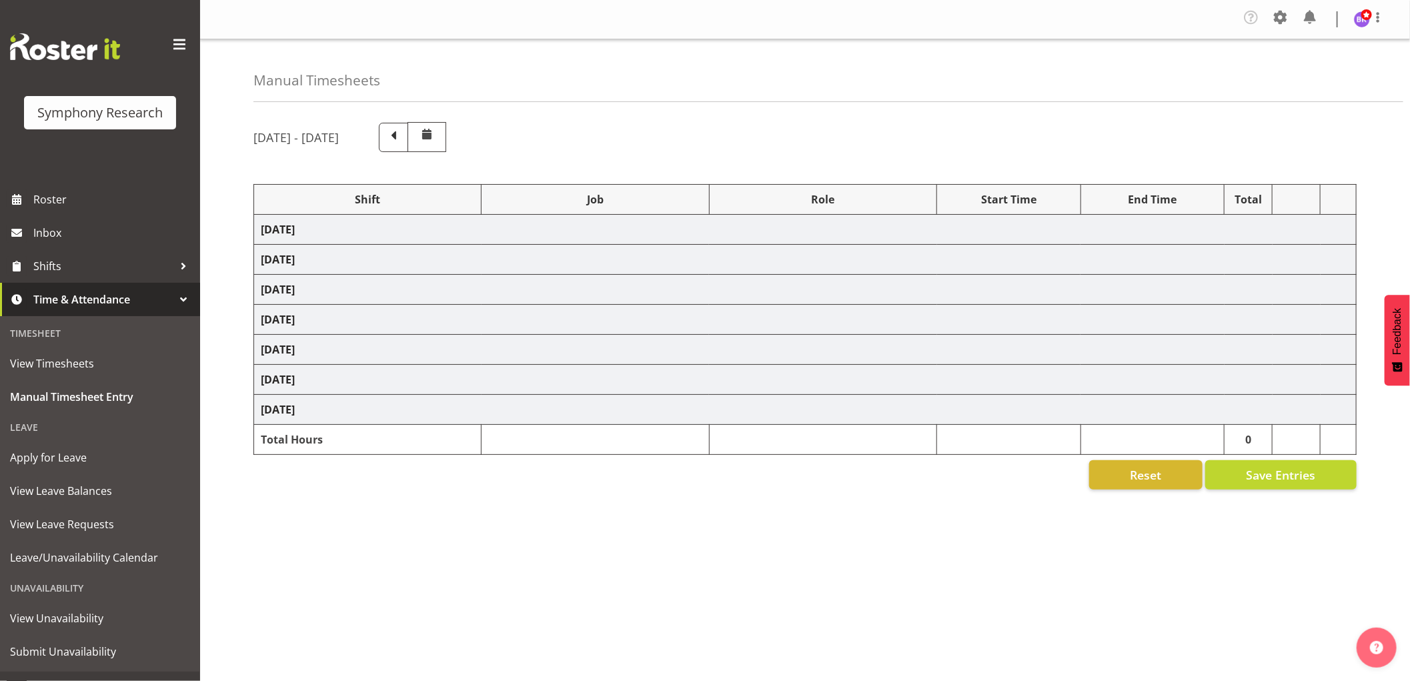
select select "10499"
select select "1607"
select select "10585"
select select "1607"
select select "10587"
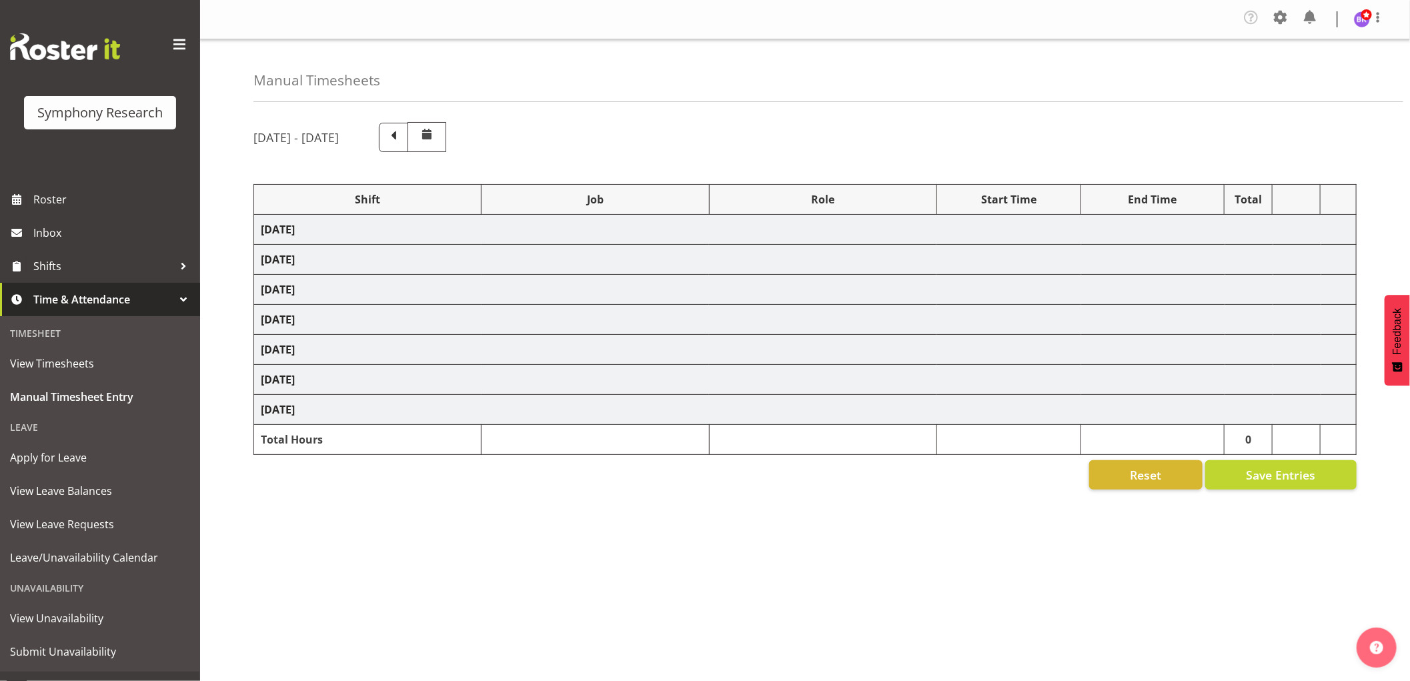
select select "1607"
select select "743"
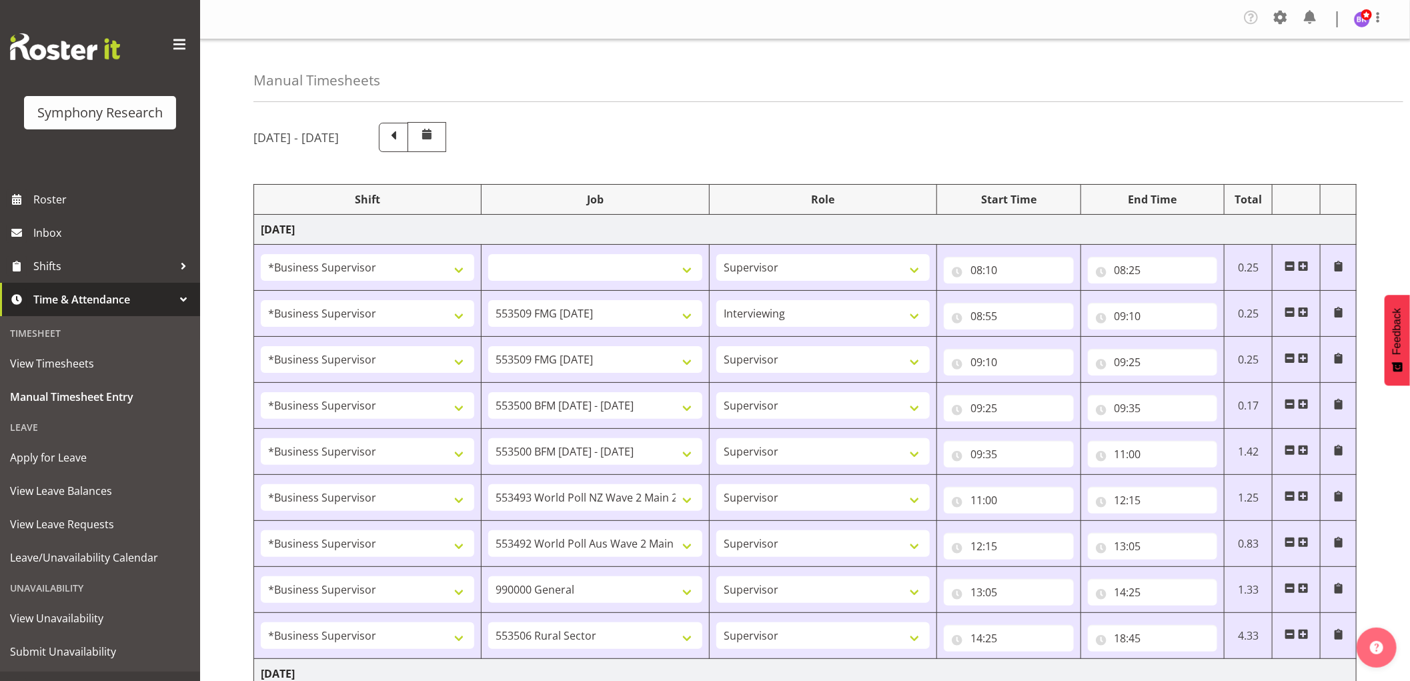
click at [1368, 28] on div at bounding box center [1370, 19] width 32 height 20
click at [1310, 82] on link "Log Out" at bounding box center [1322, 73] width 128 height 24
